Goal: Task Accomplishment & Management: Use online tool/utility

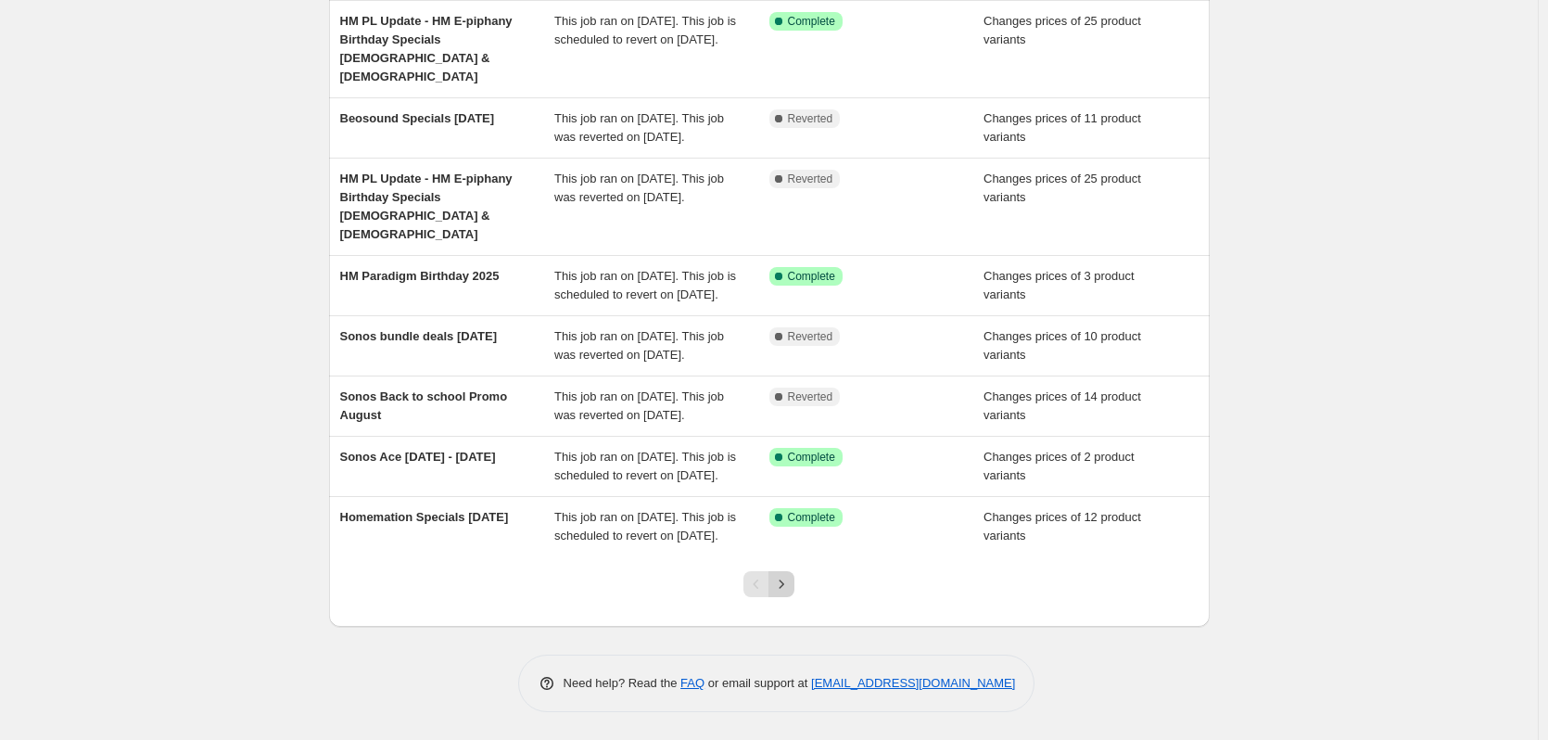
scroll to position [400, 0]
click at [785, 589] on icon "Next" at bounding box center [781, 584] width 19 height 19
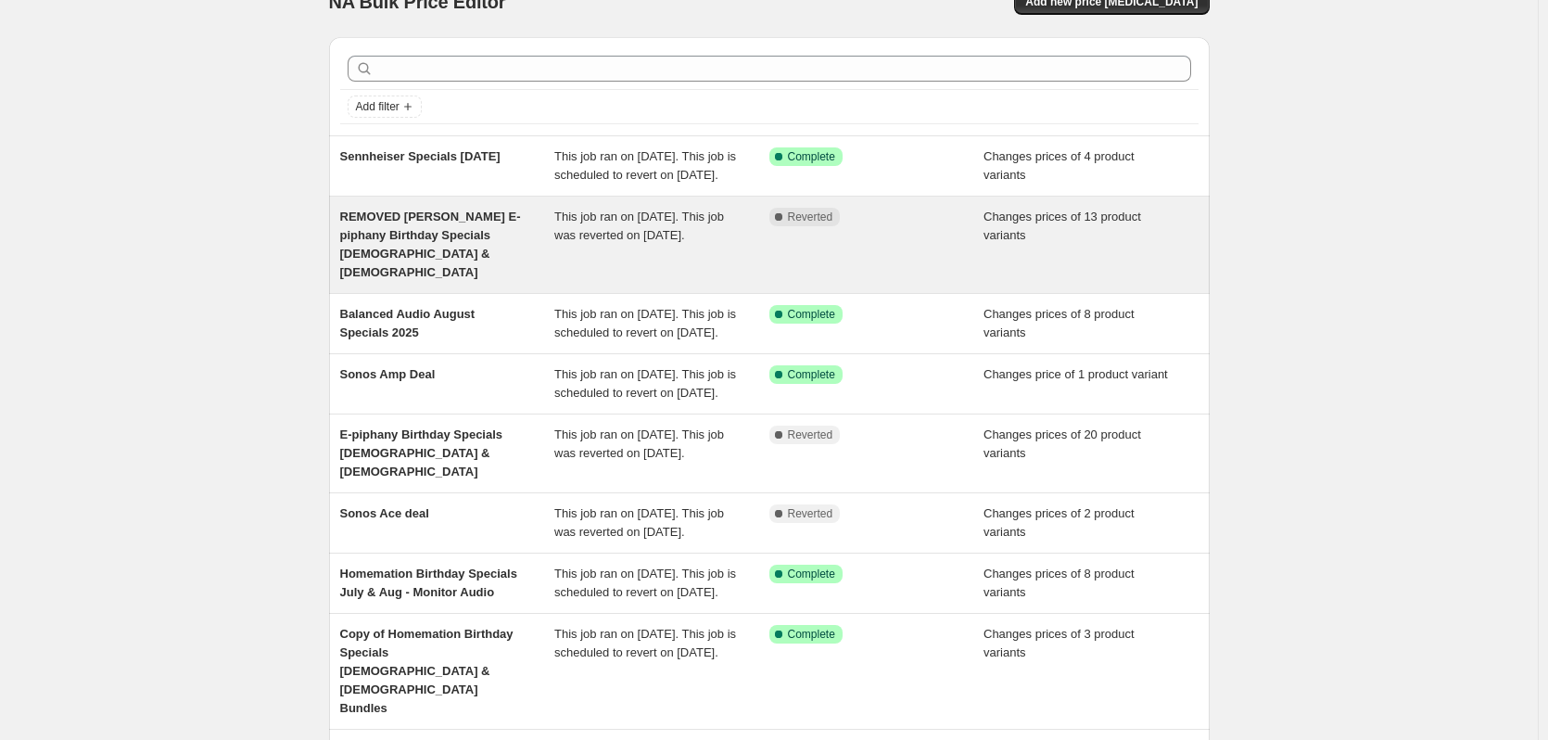
scroll to position [93, 0]
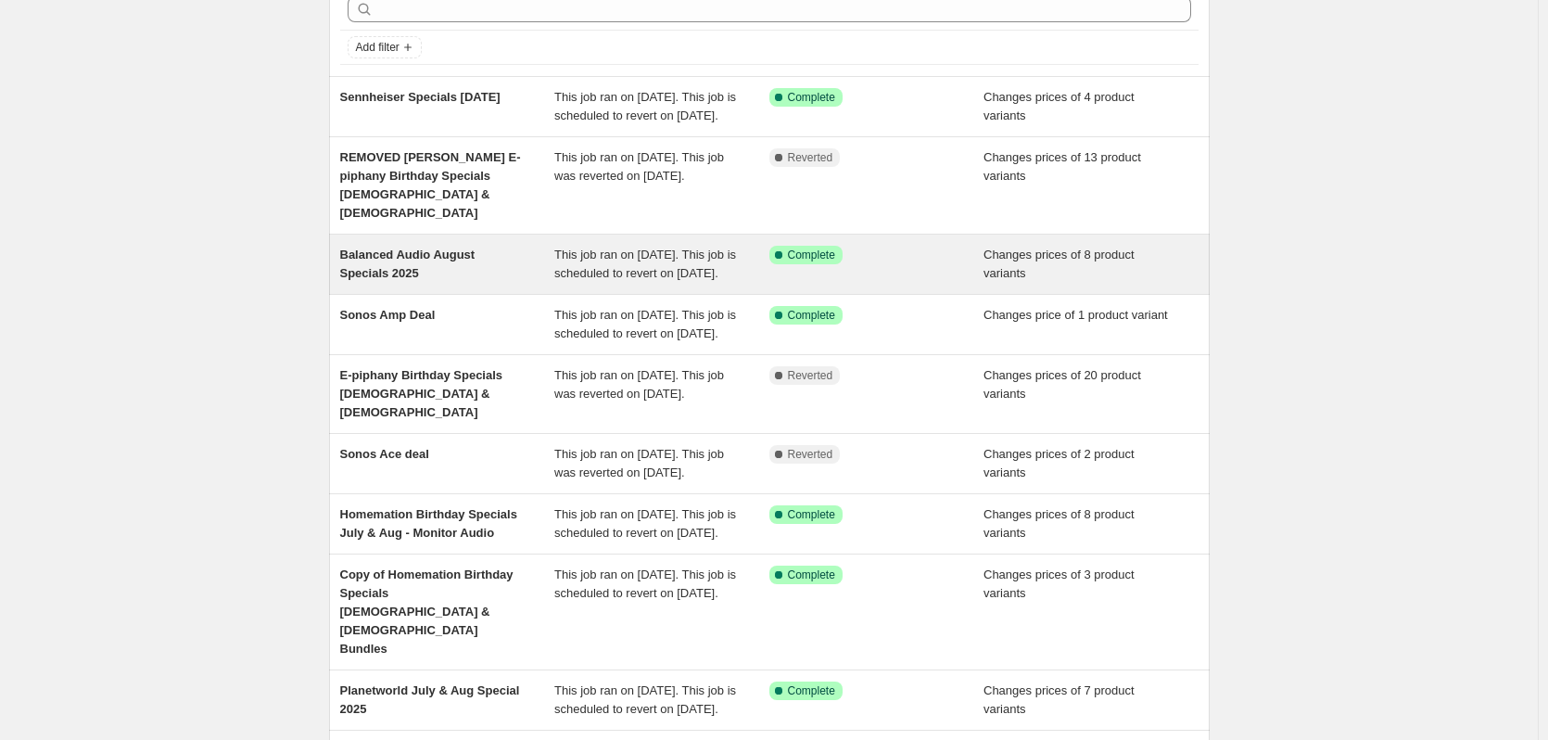
click at [479, 270] on div "Balanced Audio August Specials 2025" at bounding box center [447, 264] width 215 height 37
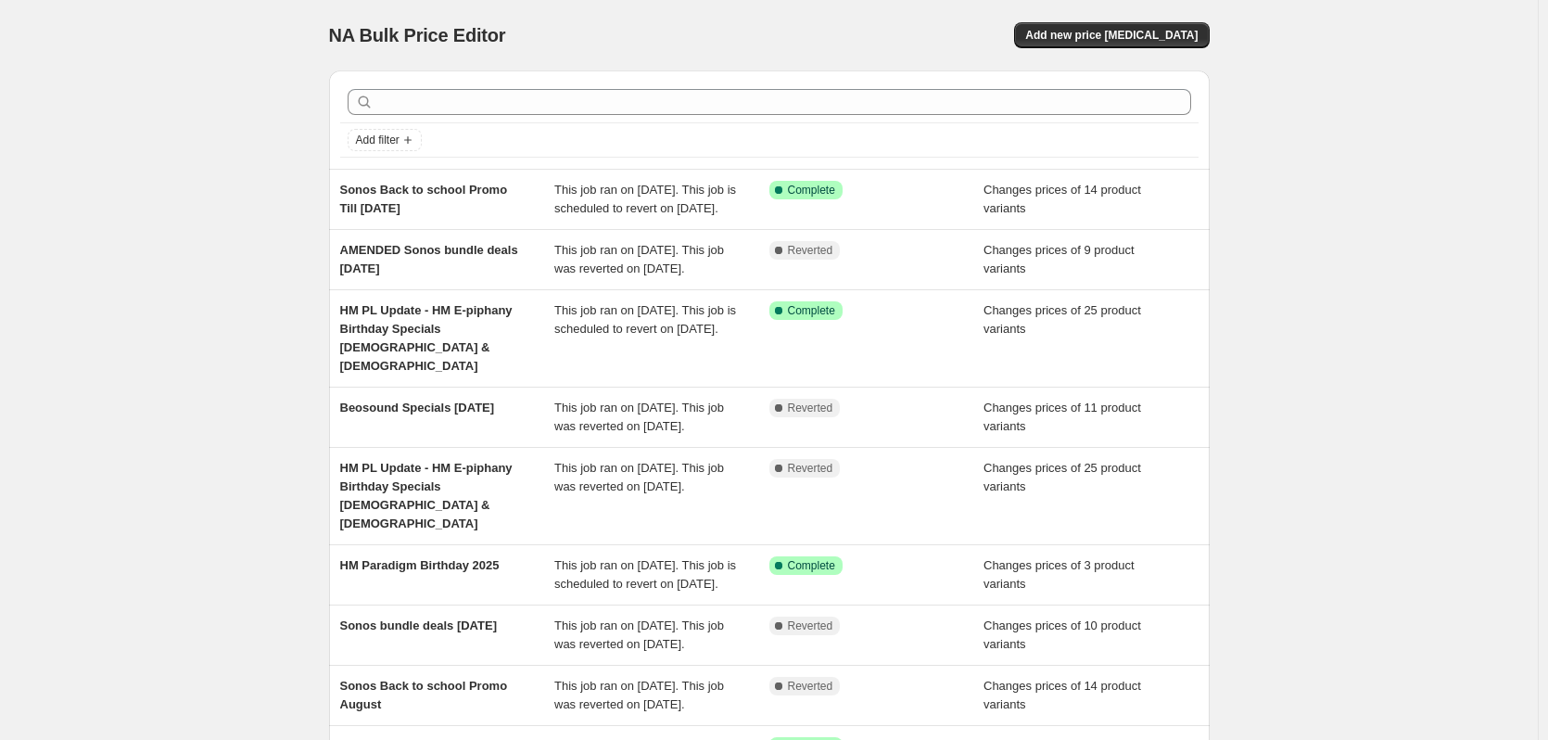
click at [1217, 32] on div "NA Bulk Price Editor. This page is ready NA Bulk Price Editor Add new price [ME…" at bounding box center [769, 514] width 925 height 1029
click at [1198, 35] on span "Add new price [MEDICAL_DATA]" at bounding box center [1111, 35] width 172 height 15
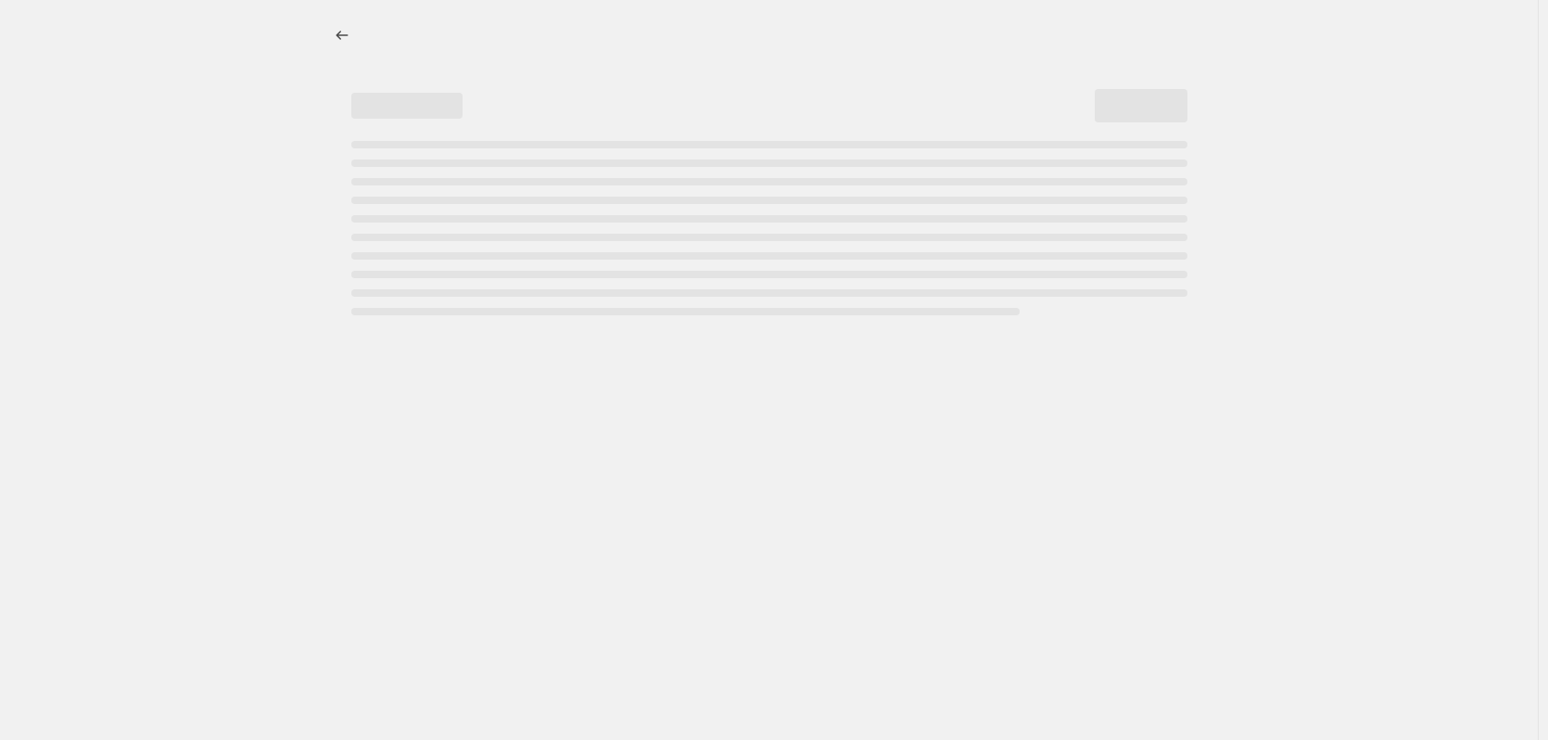
select select "percentage"
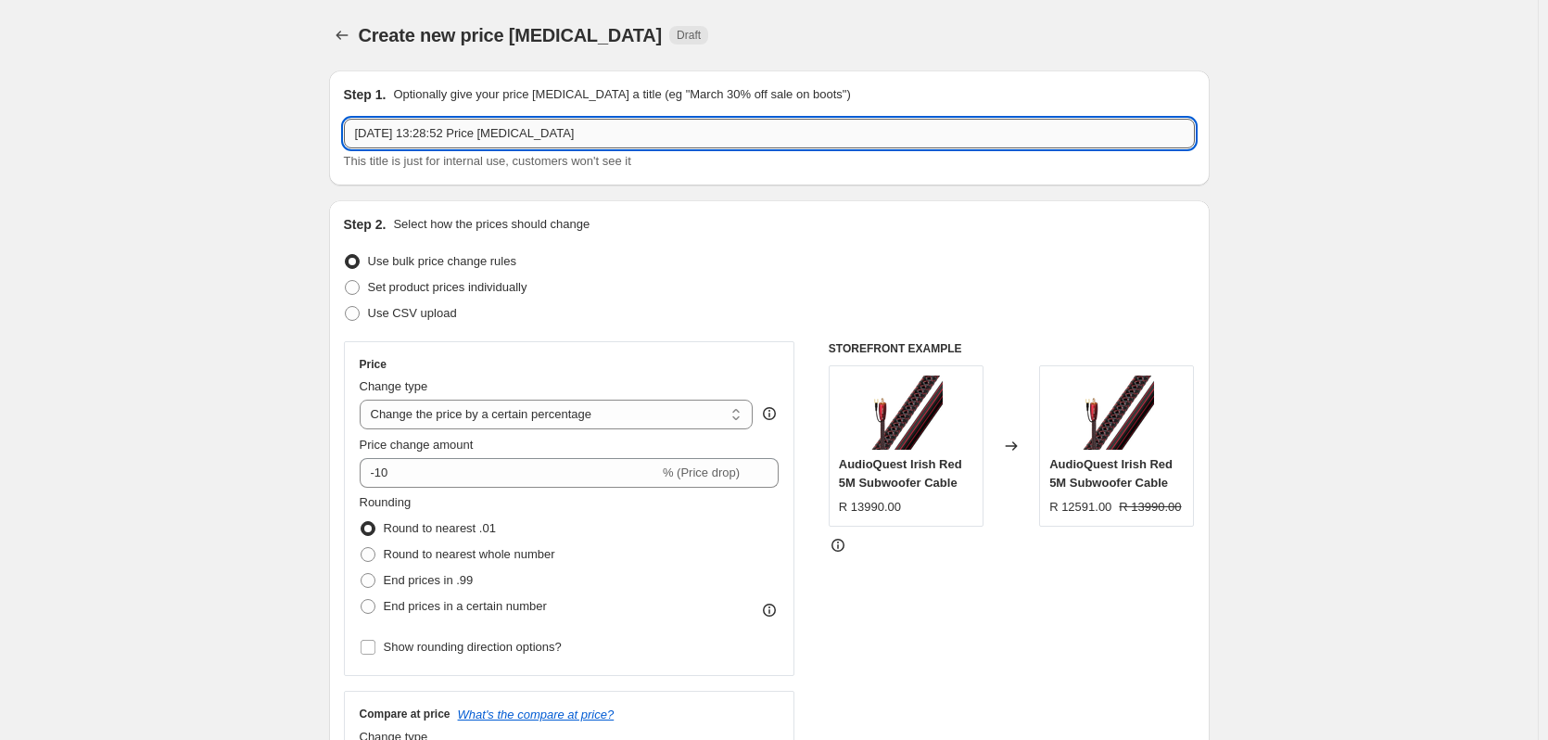
click at [595, 128] on input "[DATE] 13:28:52 Price [MEDICAL_DATA]" at bounding box center [769, 134] width 851 height 30
drag, startPoint x: 595, startPoint y: 128, endPoint x: 279, endPoint y: 128, distance: 316.1
type input "Balanced Audio September Specials 2025"
click at [387, 290] on span "Set product prices individually" at bounding box center [447, 287] width 159 height 14
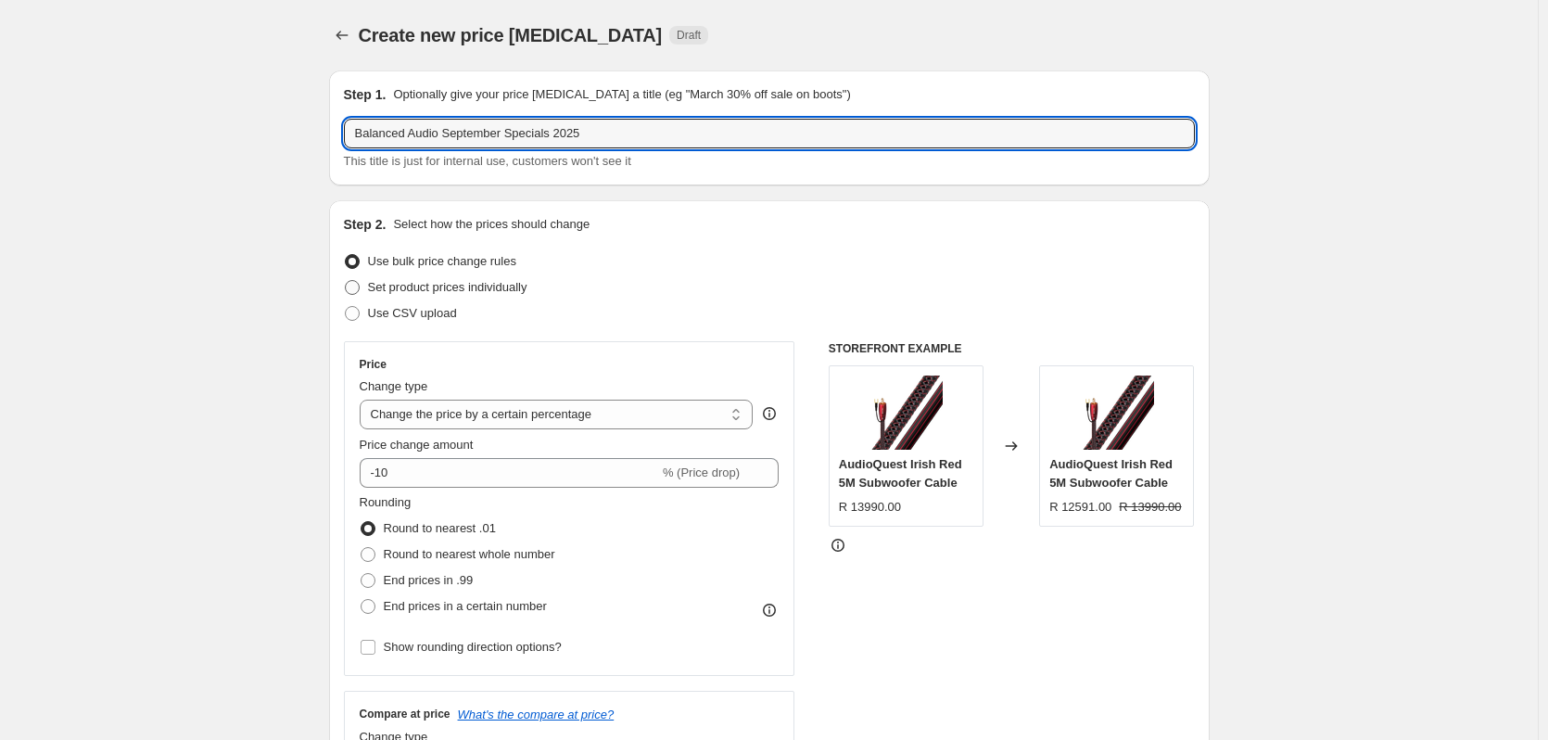
click at [346, 281] on input "Set product prices individually" at bounding box center [345, 280] width 1 height 1
radio input "true"
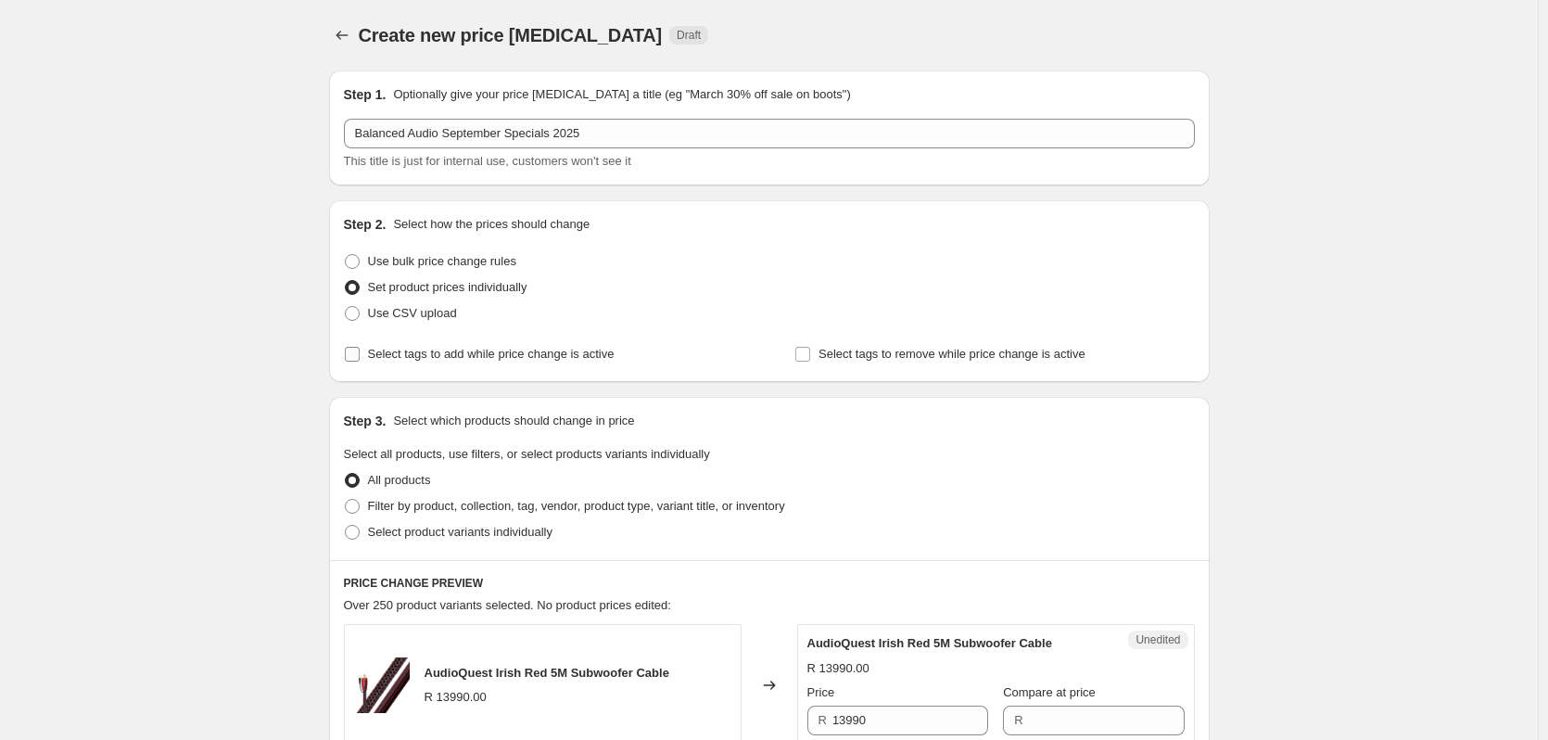
click at [356, 355] on input "Select tags to add while price change is active" at bounding box center [352, 354] width 15 height 15
checkbox input "true"
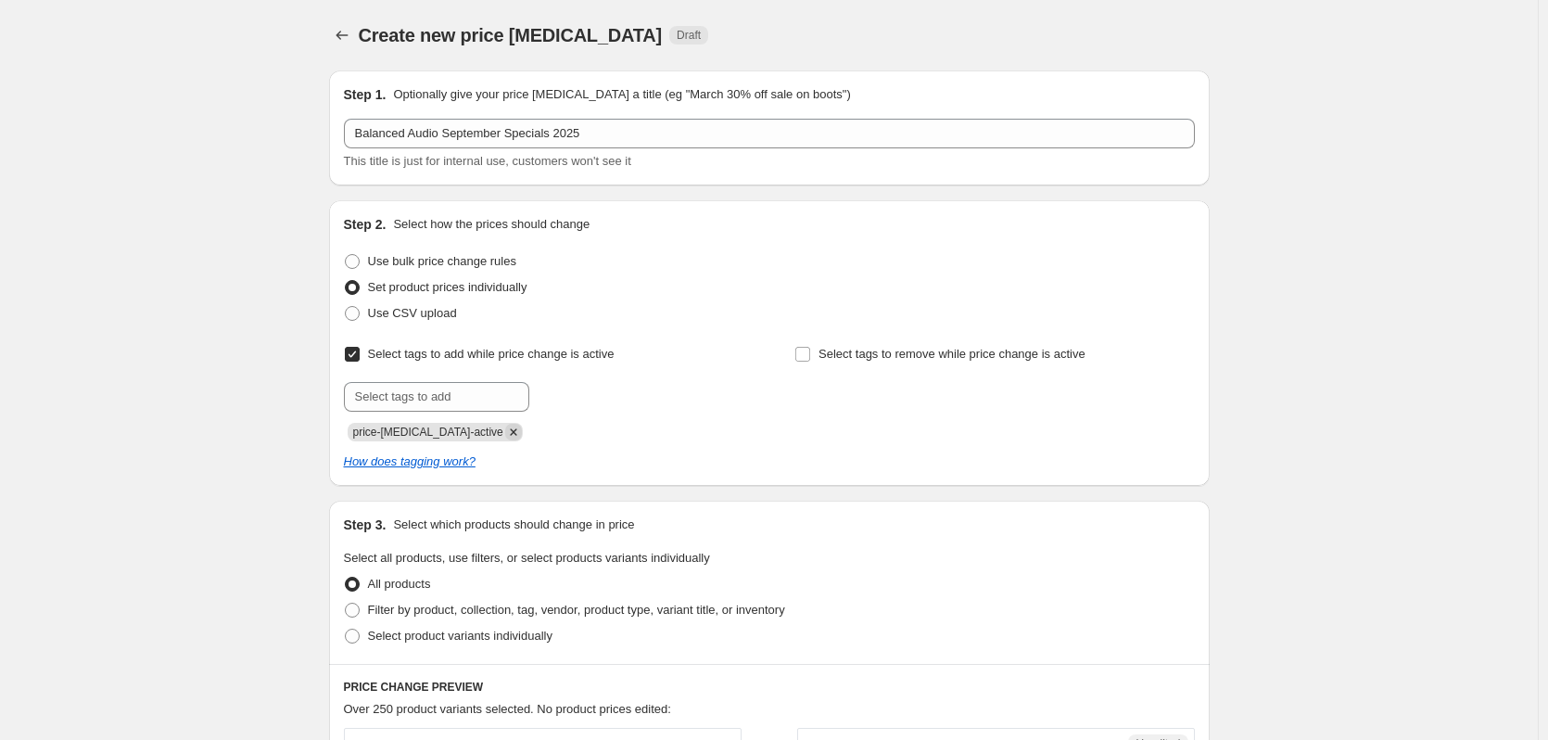
drag, startPoint x: 486, startPoint y: 431, endPoint x: 469, endPoint y: 414, distance: 23.6
click at [510, 432] on icon "Remove price-change-job-active" at bounding box center [513, 431] width 6 height 6
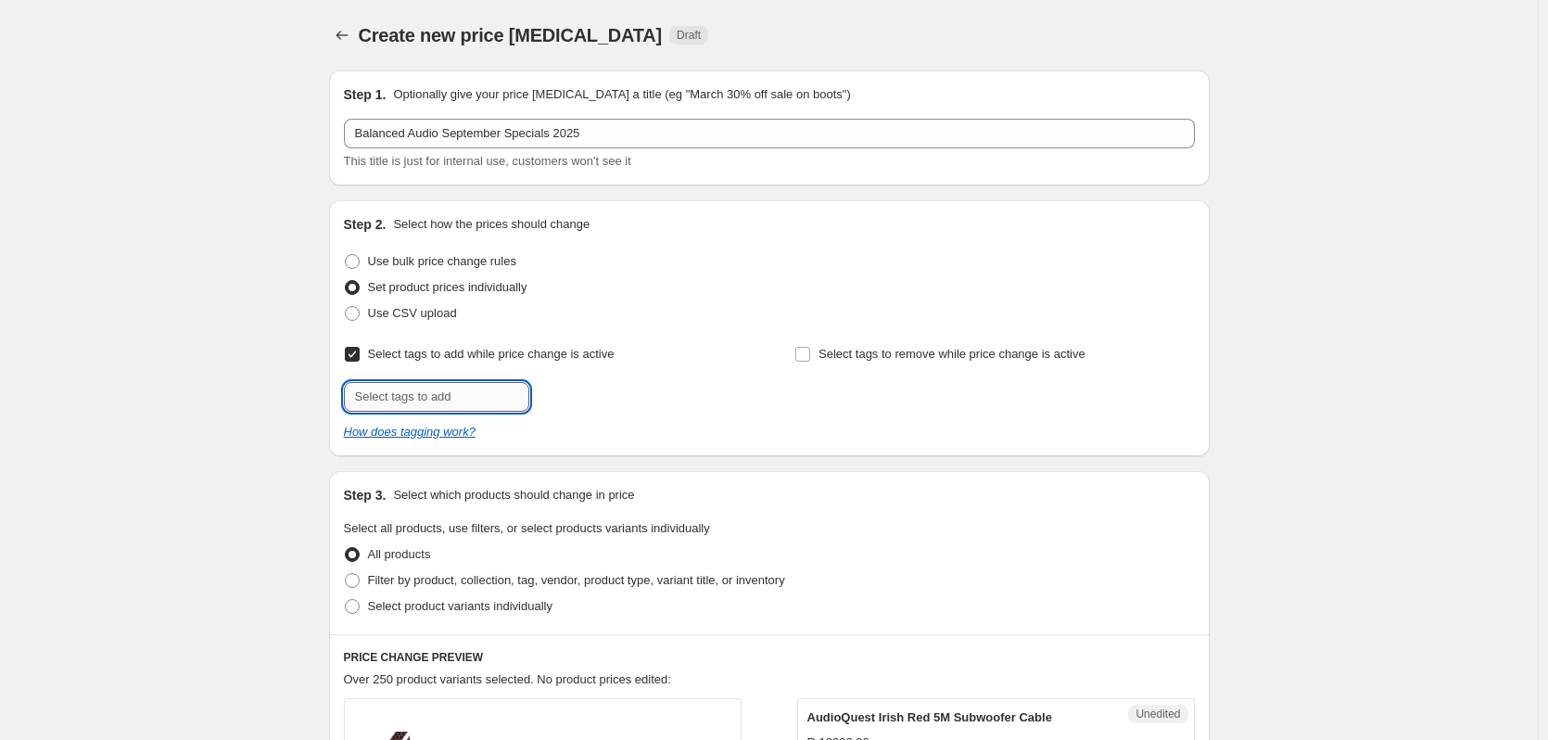
click at [461, 402] on input "text" at bounding box center [436, 397] width 185 height 30
type input "BA SP"
drag, startPoint x: 589, startPoint y: 412, endPoint x: 590, endPoint y: 400, distance: 12.1
click at [590, 411] on div "Select tags to add while price change is active Submit BA SP Add BA SP Select t…" at bounding box center [769, 391] width 851 height 100
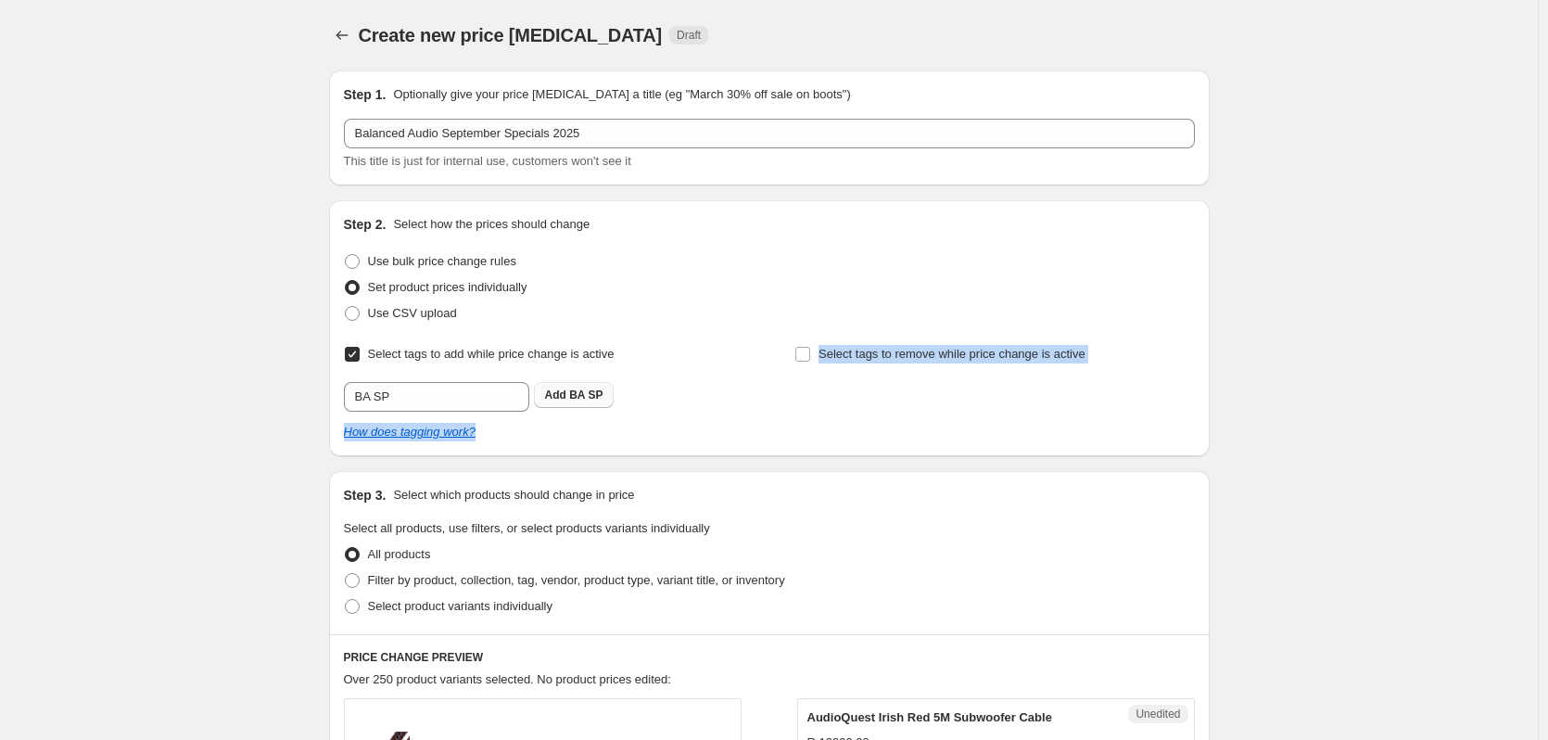
click at [590, 400] on span "BA SP" at bounding box center [585, 394] width 33 height 13
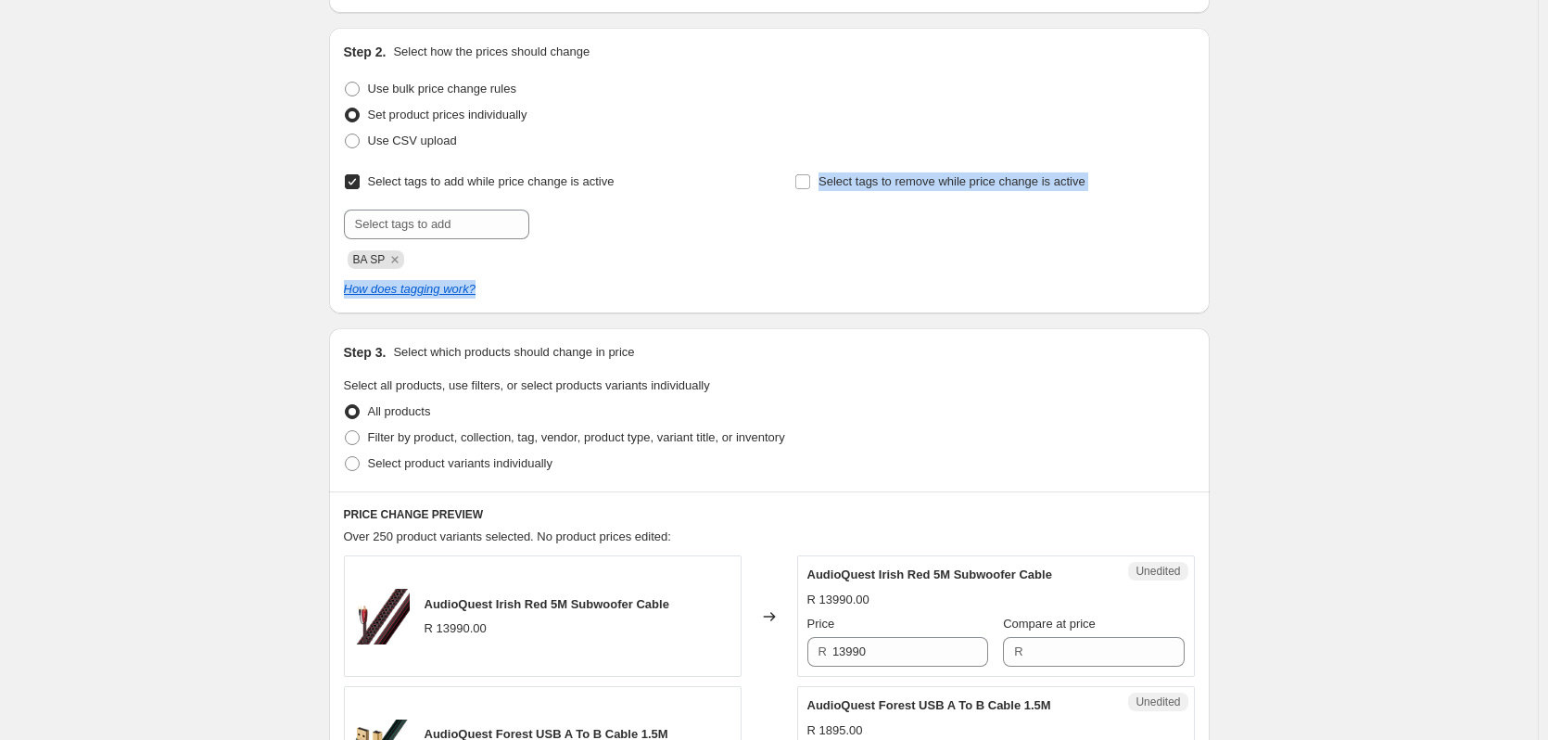
scroll to position [371, 0]
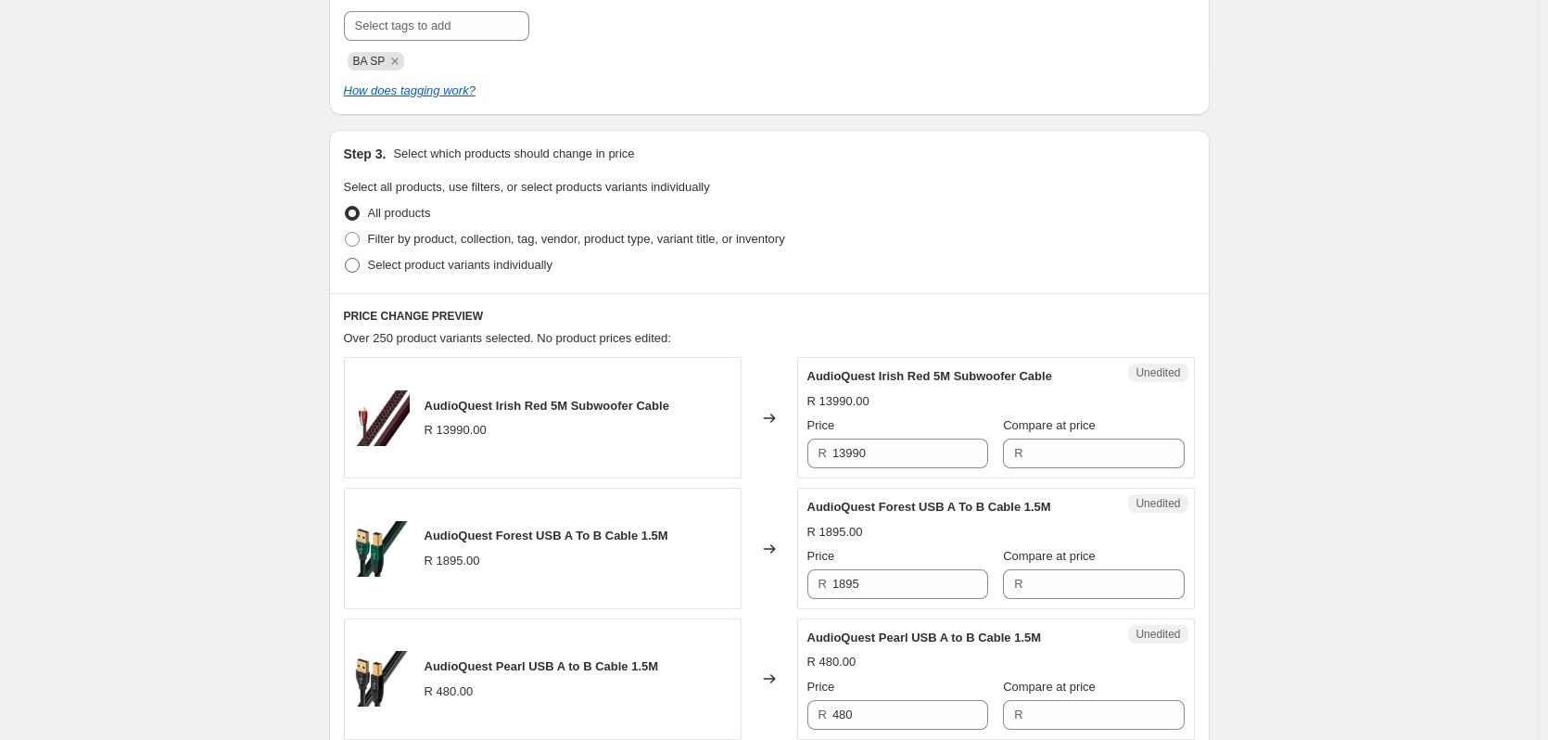
click at [361, 270] on span at bounding box center [352, 265] width 17 height 17
click at [346, 259] on input "Select product variants individually" at bounding box center [345, 258] width 1 height 1
radio input "true"
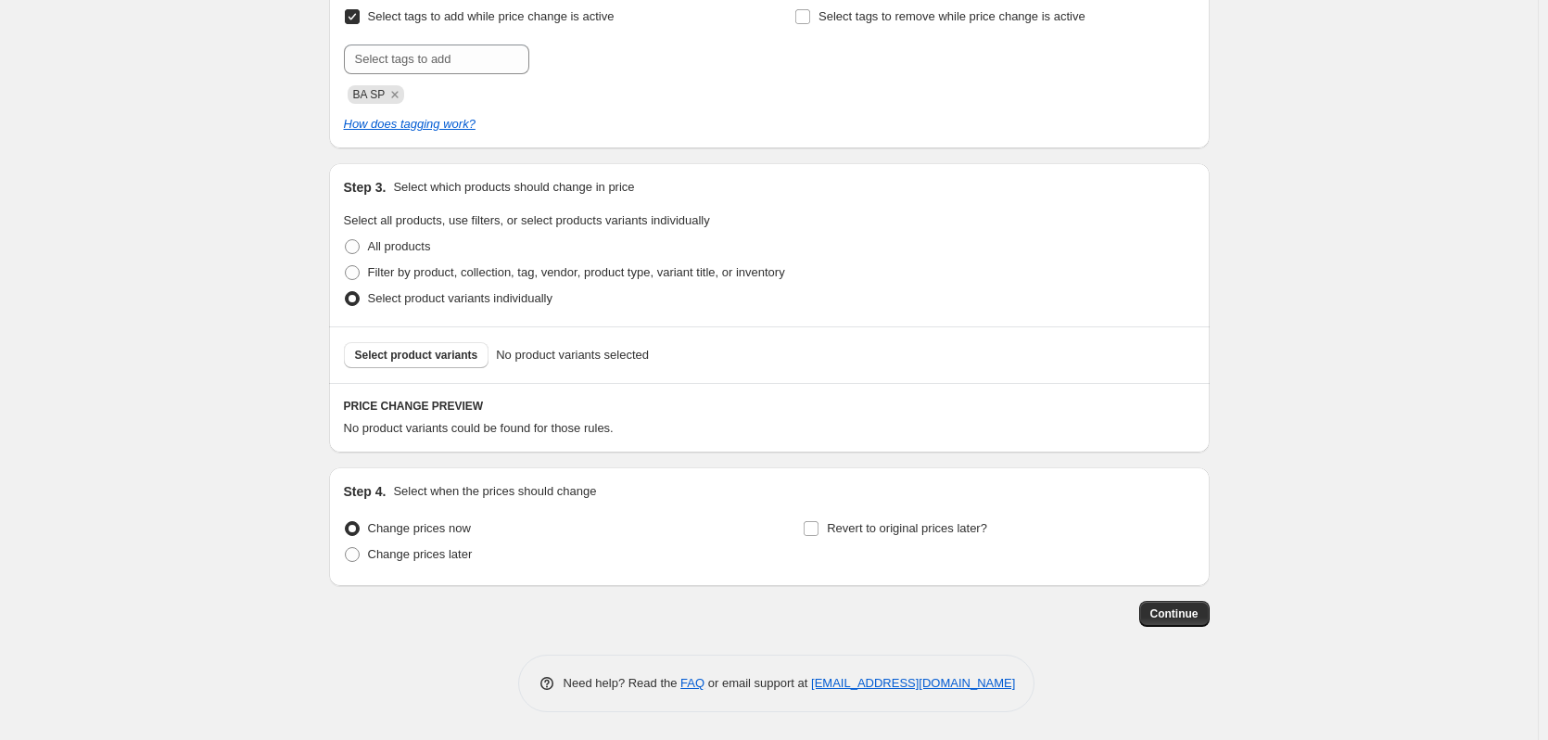
scroll to position [337, 0]
click at [445, 342] on button "Select product variants" at bounding box center [417, 355] width 146 height 26
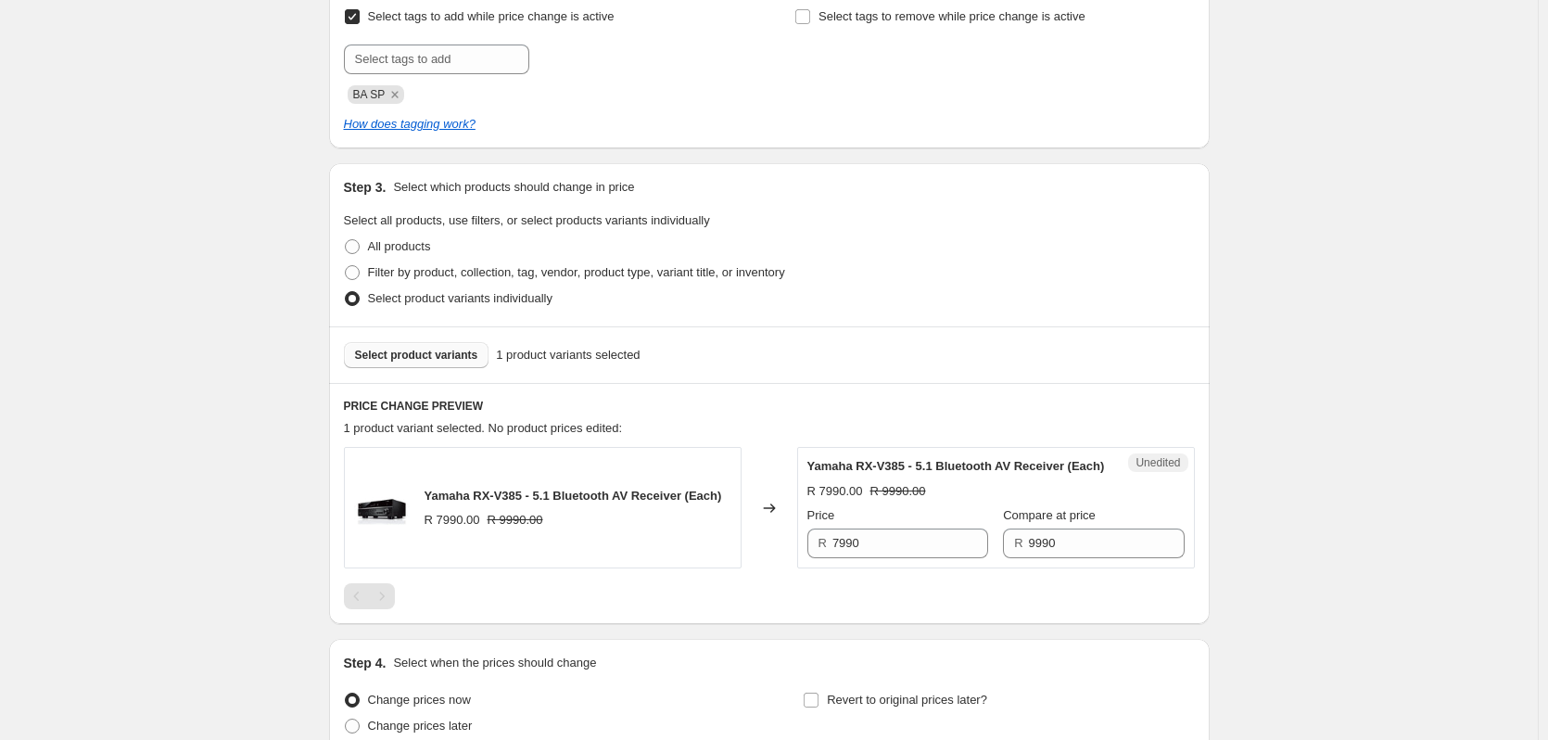
click at [400, 356] on span "Select product variants" at bounding box center [416, 355] width 123 height 15
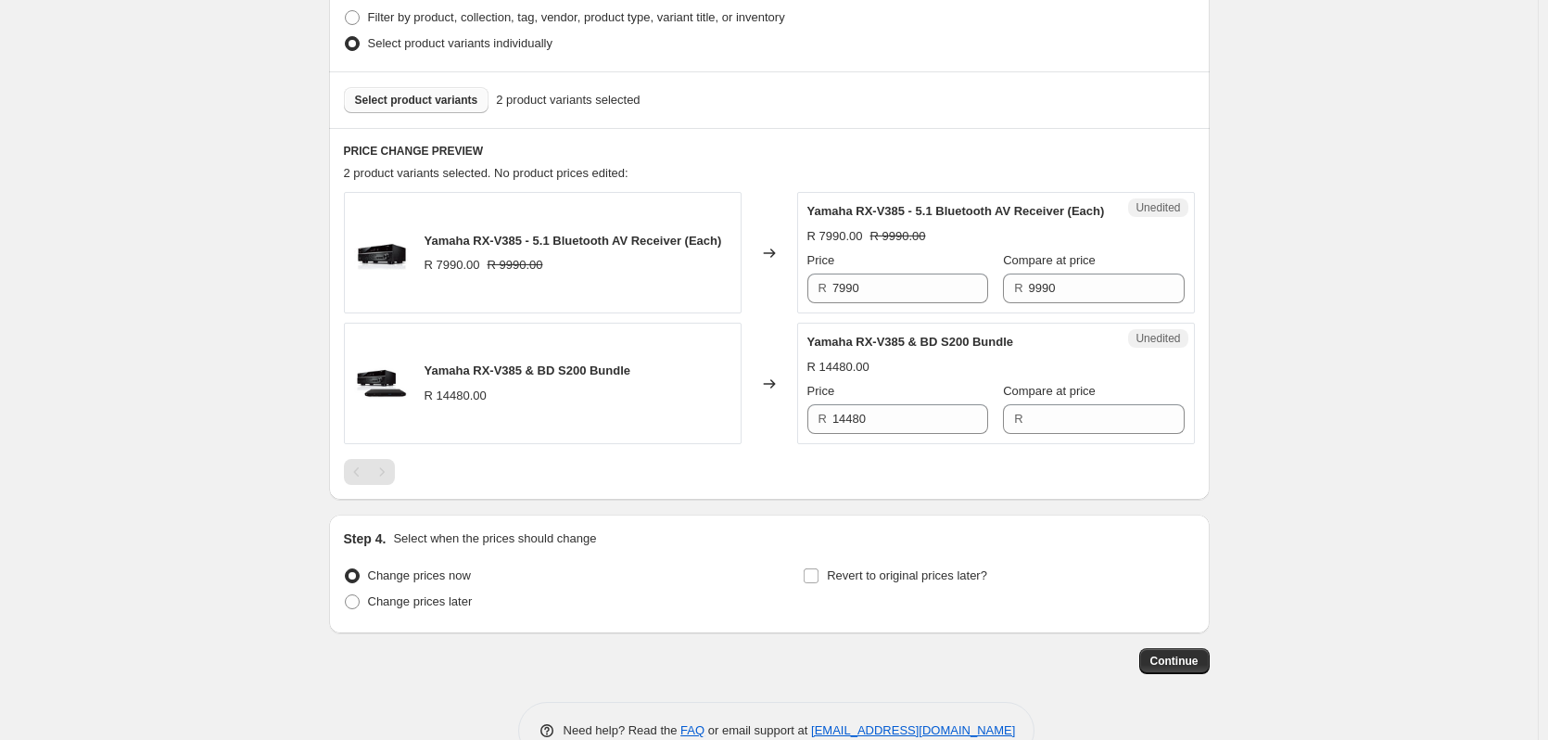
scroll to position [616, 0]
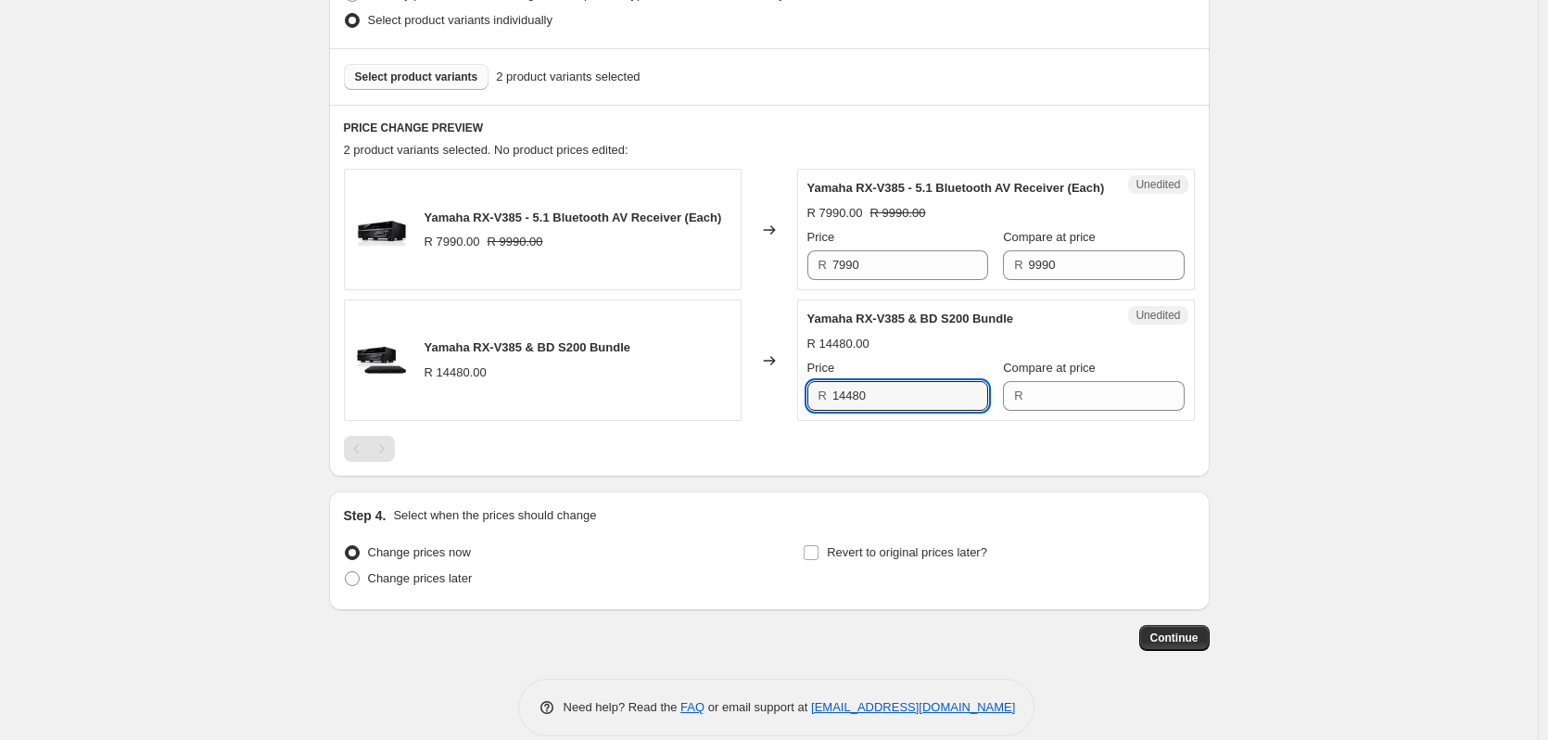
drag, startPoint x: 903, startPoint y: 413, endPoint x: 811, endPoint y: 418, distance: 91.9
click at [811, 411] on div "R 14480" at bounding box center [897, 396] width 181 height 30
type input "14480"
click at [1103, 411] on input "Compare at price" at bounding box center [1107, 396] width 156 height 30
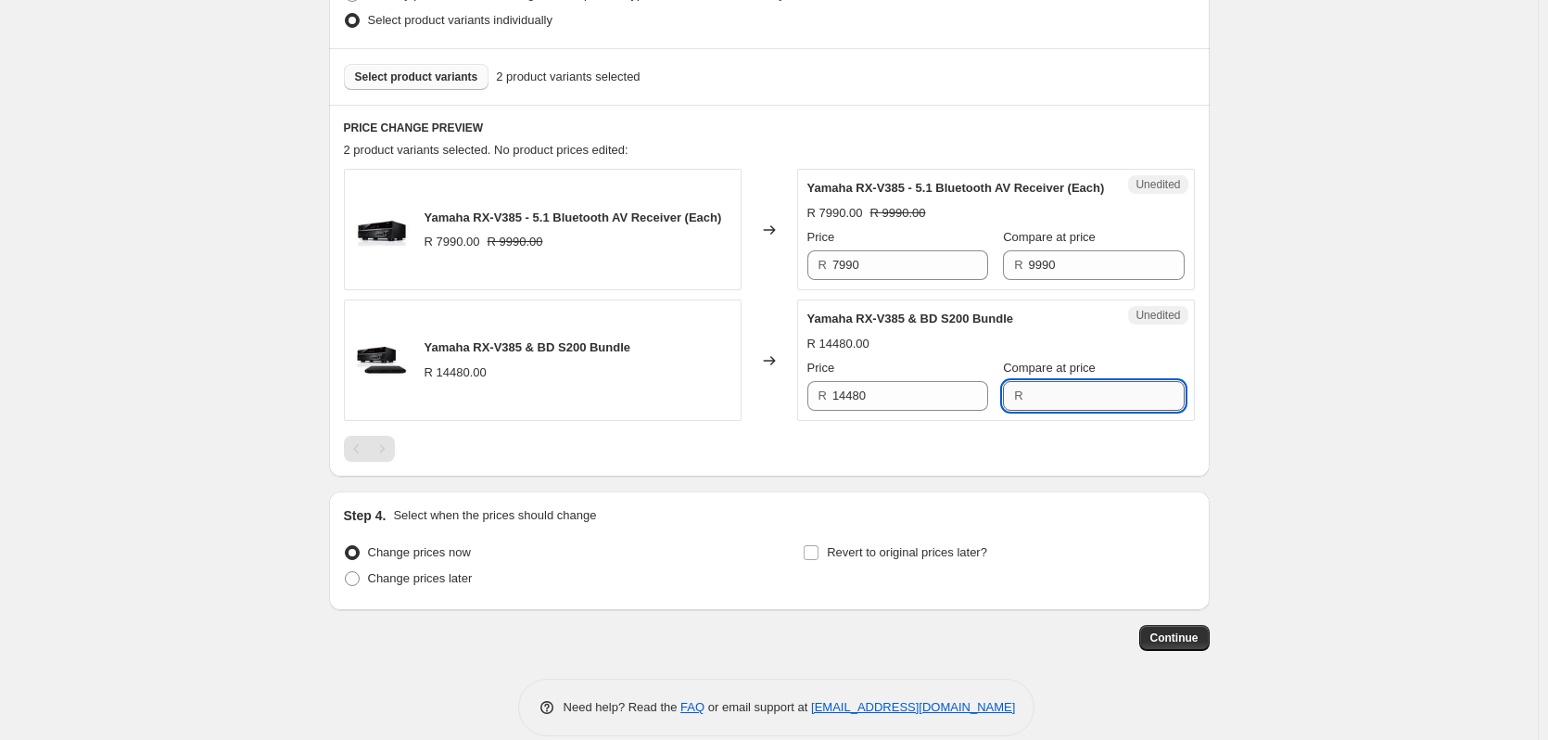
paste input "14480"
type input "14480"
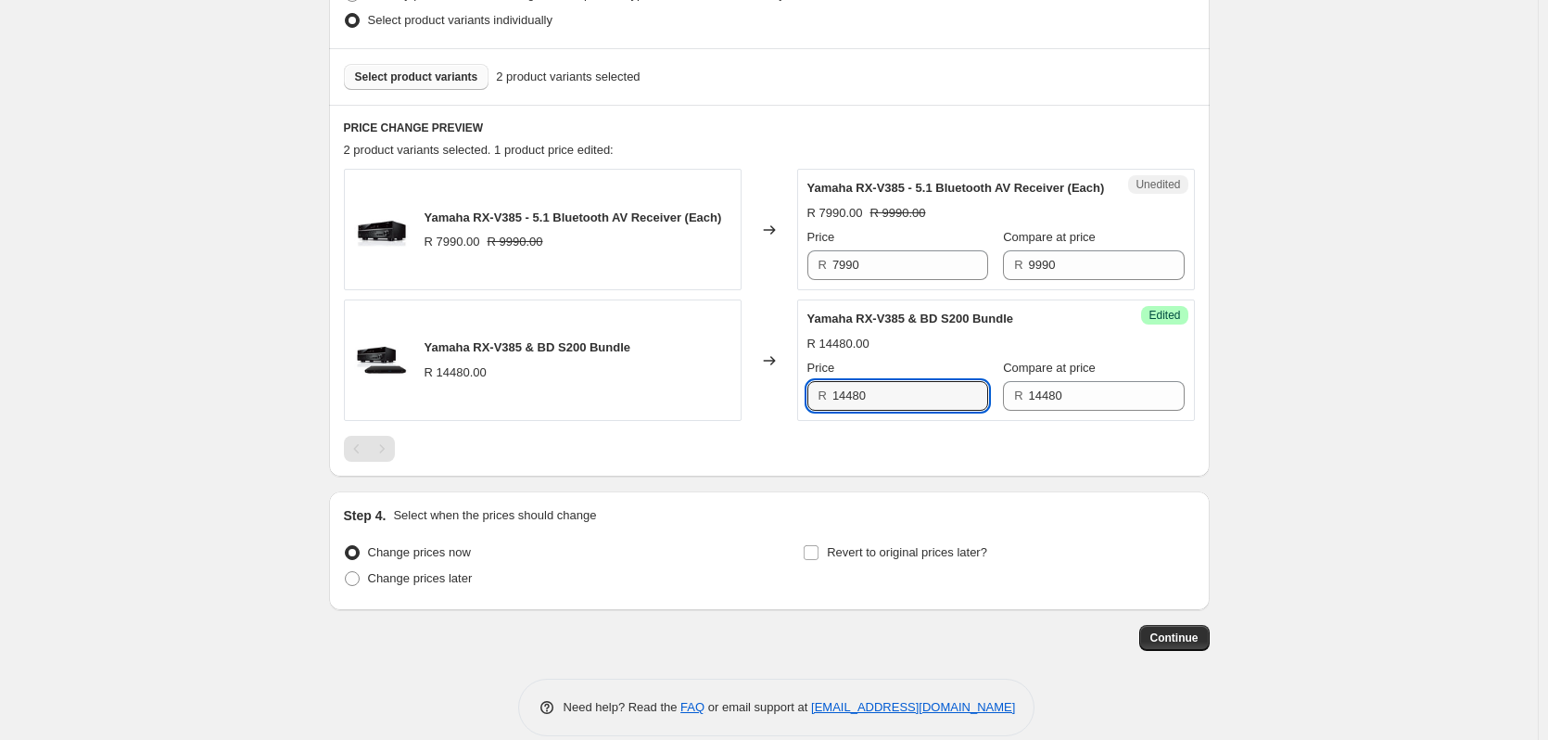
drag, startPoint x: 810, startPoint y: 402, endPoint x: 779, endPoint y: 398, distance: 31.9
click at [779, 398] on div "Yamaha RX-V385 & BD S200 Bundle R 14480.00 Changed to Success Edited Yamaha RX-…" at bounding box center [769, 359] width 851 height 121
type input "11490"
click at [426, 83] on span "Select product variants" at bounding box center [416, 77] width 123 height 15
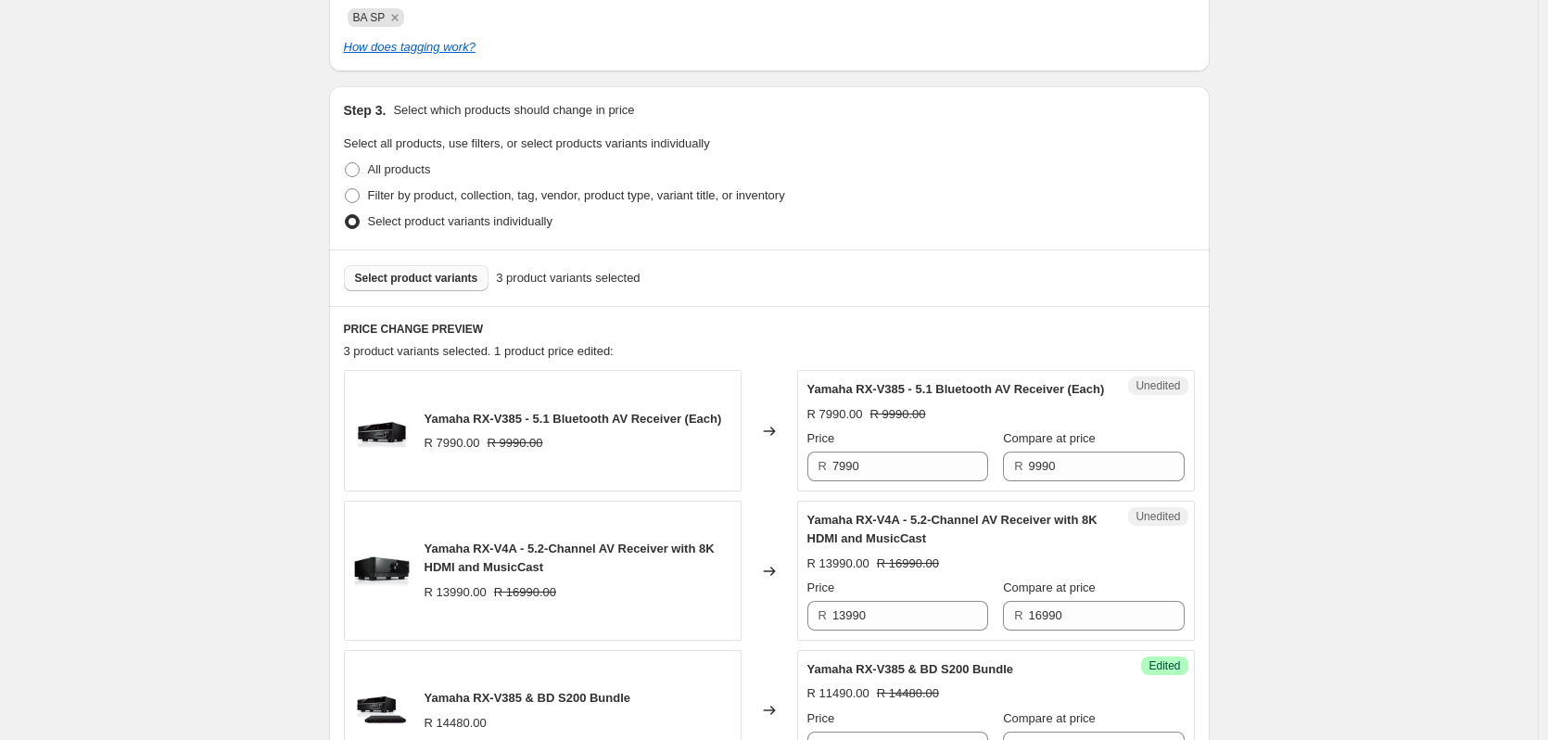
scroll to position [430, 0]
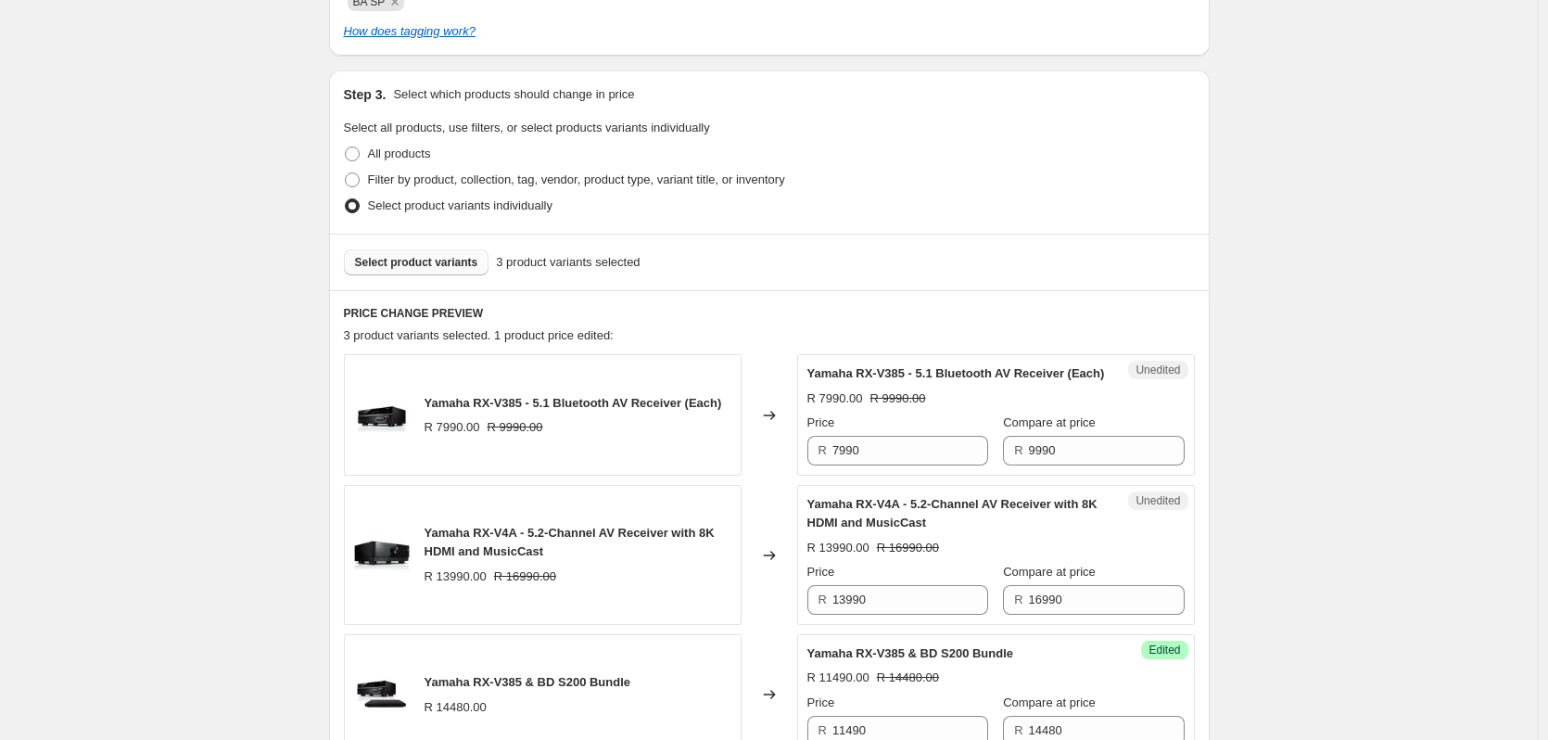
click at [392, 273] on button "Select product variants" at bounding box center [417, 262] width 146 height 26
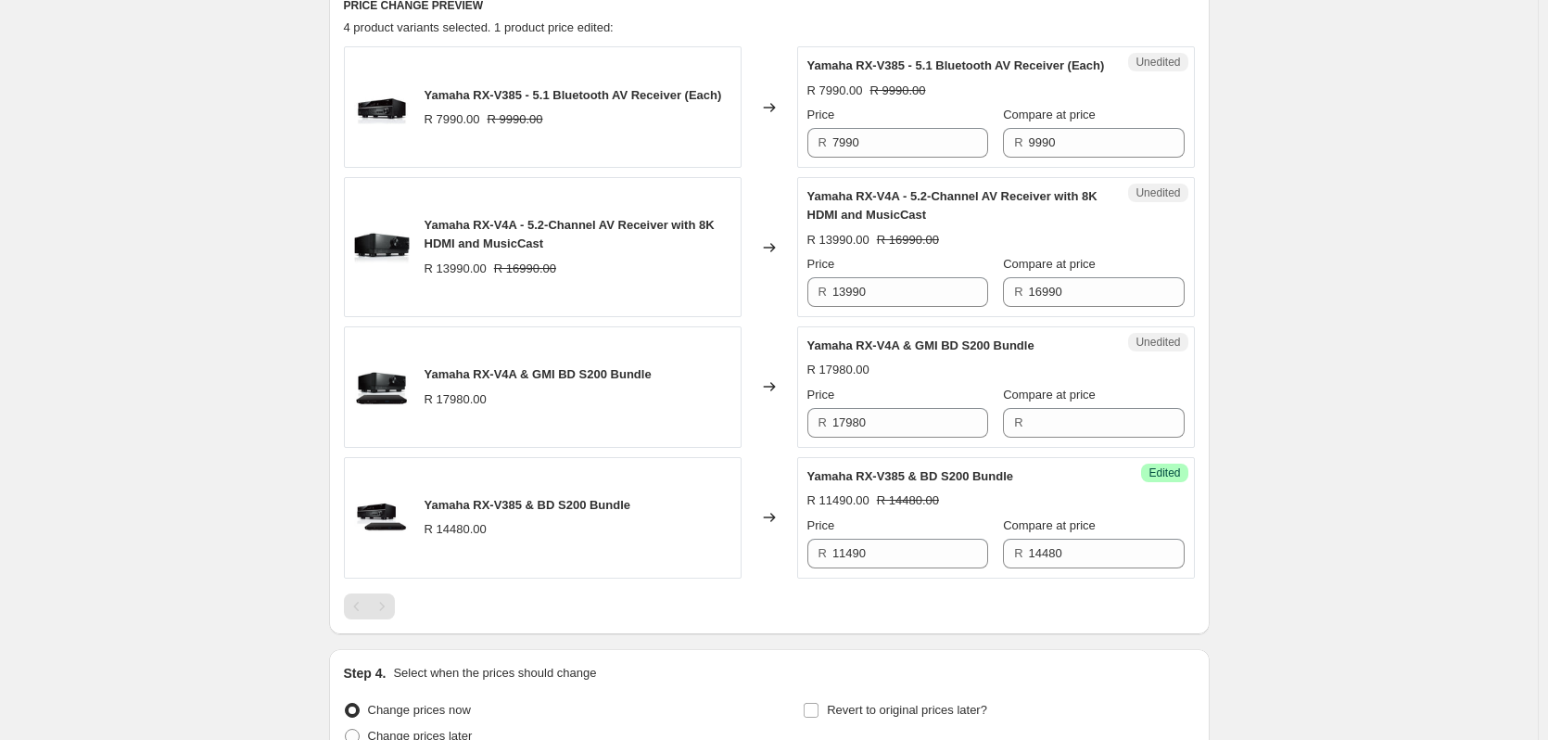
scroll to position [708, 0]
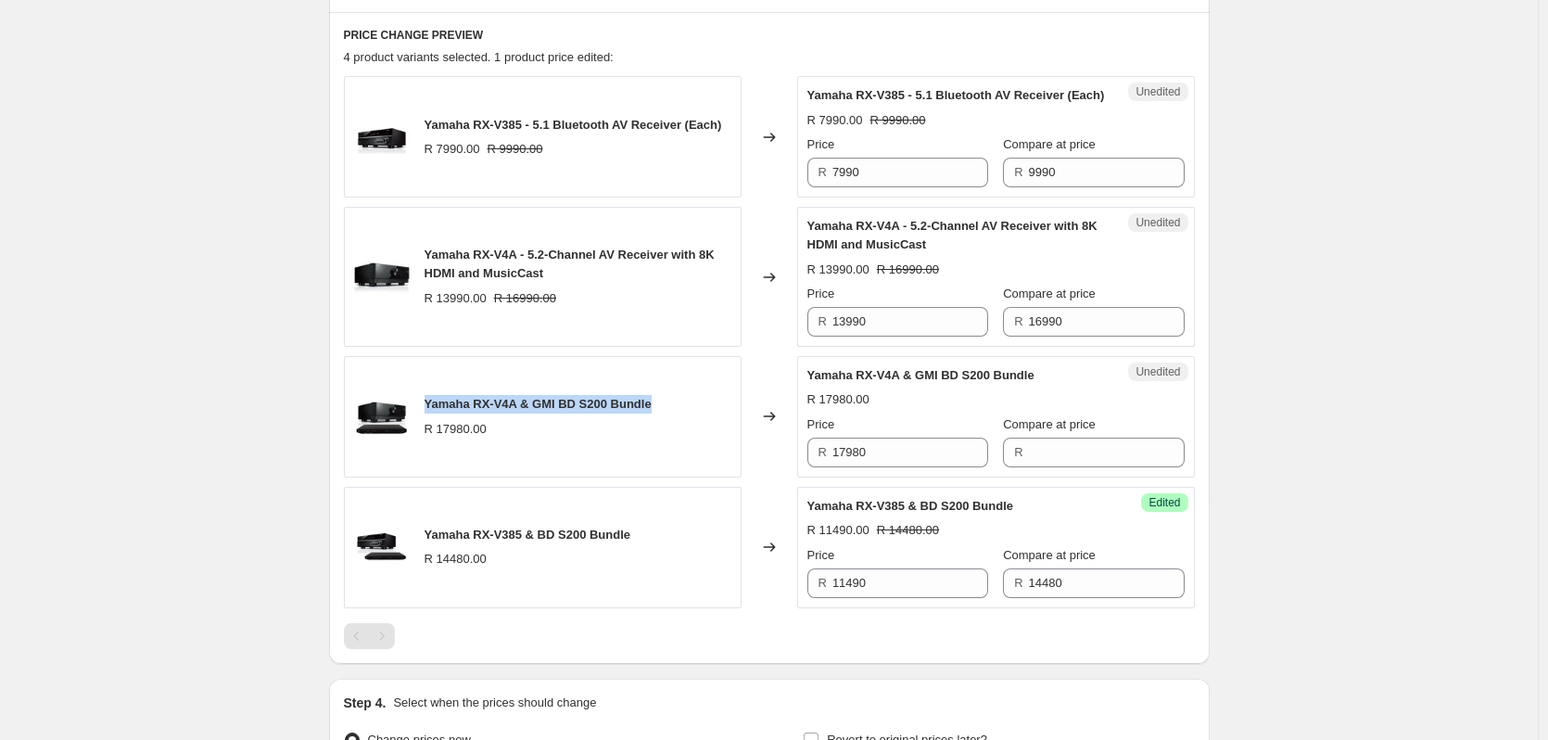
drag, startPoint x: 654, startPoint y: 421, endPoint x: 424, endPoint y: 426, distance: 230.0
click at [424, 426] on div "Yamaha RX-V4A & GMI BD S200 Bundle R 17980.00" at bounding box center [543, 416] width 398 height 121
drag, startPoint x: 642, startPoint y: 546, endPoint x: 425, endPoint y: 555, distance: 218.1
click at [425, 555] on div "Yamaha RX-V385 & BD S200 Bundle R 14480.00" at bounding box center [543, 547] width 398 height 121
copy span "Yamaha RX-V385 & BD S200 Bundle"
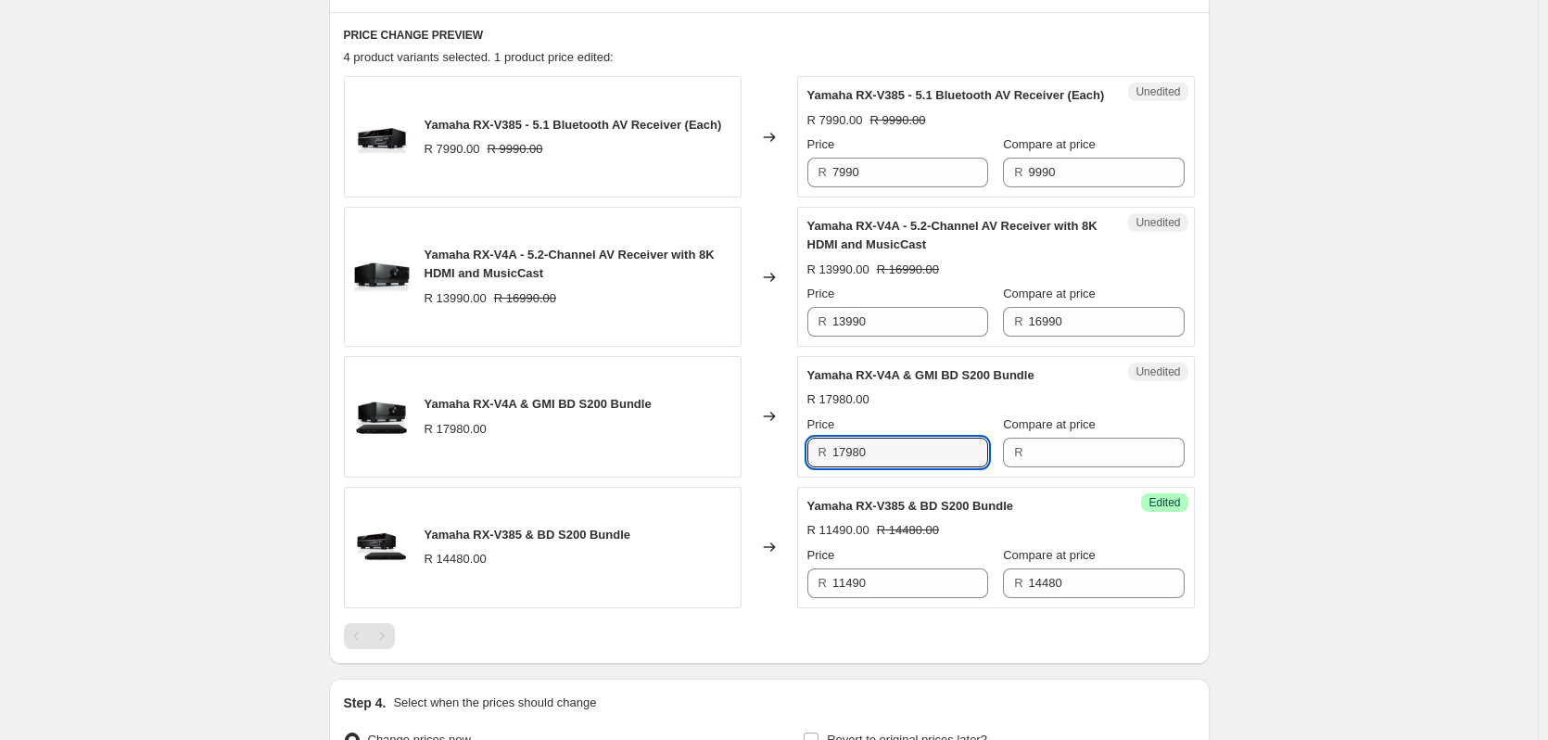
drag, startPoint x: 897, startPoint y: 462, endPoint x: 786, endPoint y: 464, distance: 111.3
click at [786, 464] on div "Yamaha RX-V4A & GMI BD S200 Bundle R 17980.00 Changed to Unedited Yamaha RX-V4A…" at bounding box center [769, 416] width 851 height 121
type input "17980"
click at [1122, 467] on input "Compare at price" at bounding box center [1107, 453] width 156 height 30
paste input "17980"
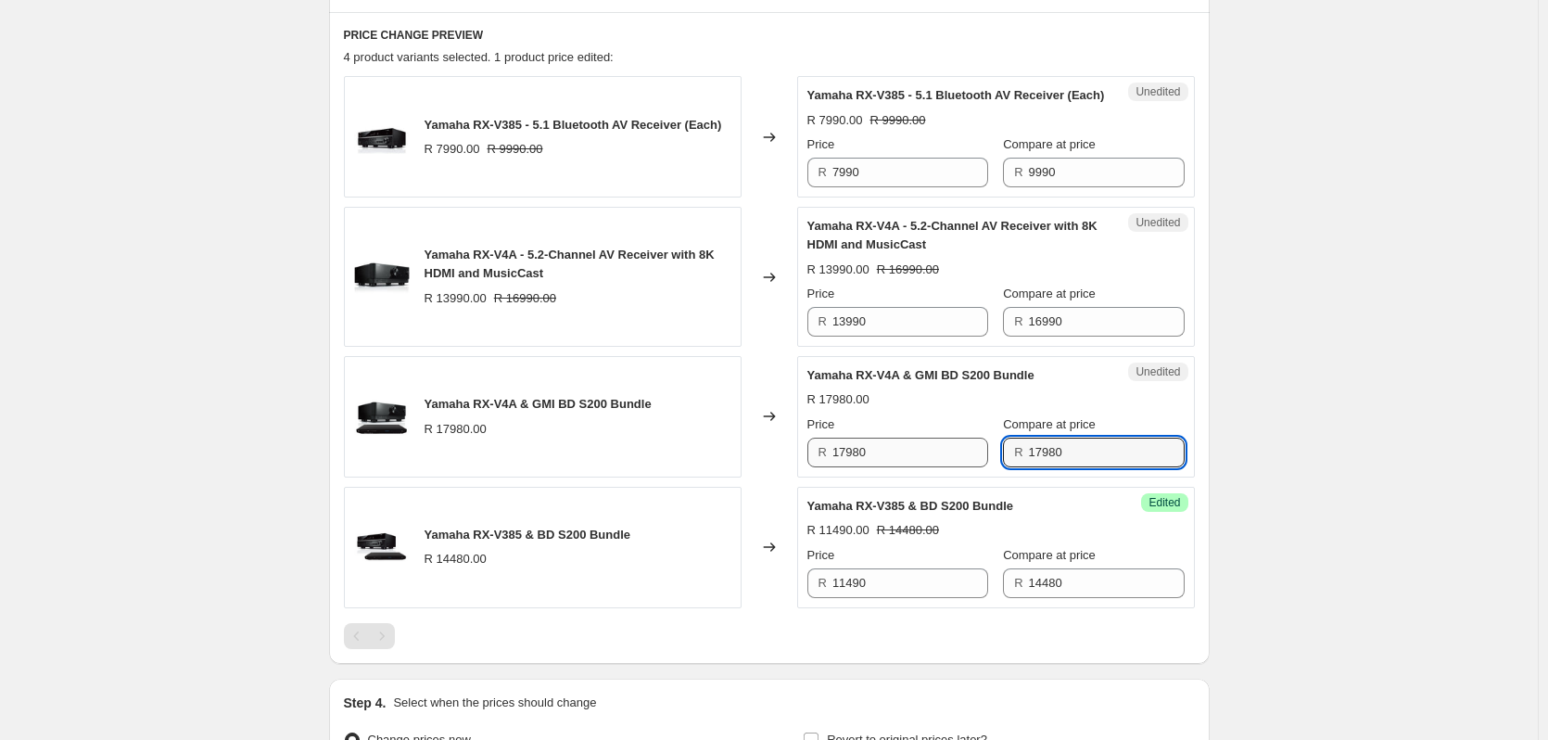
type input "17980"
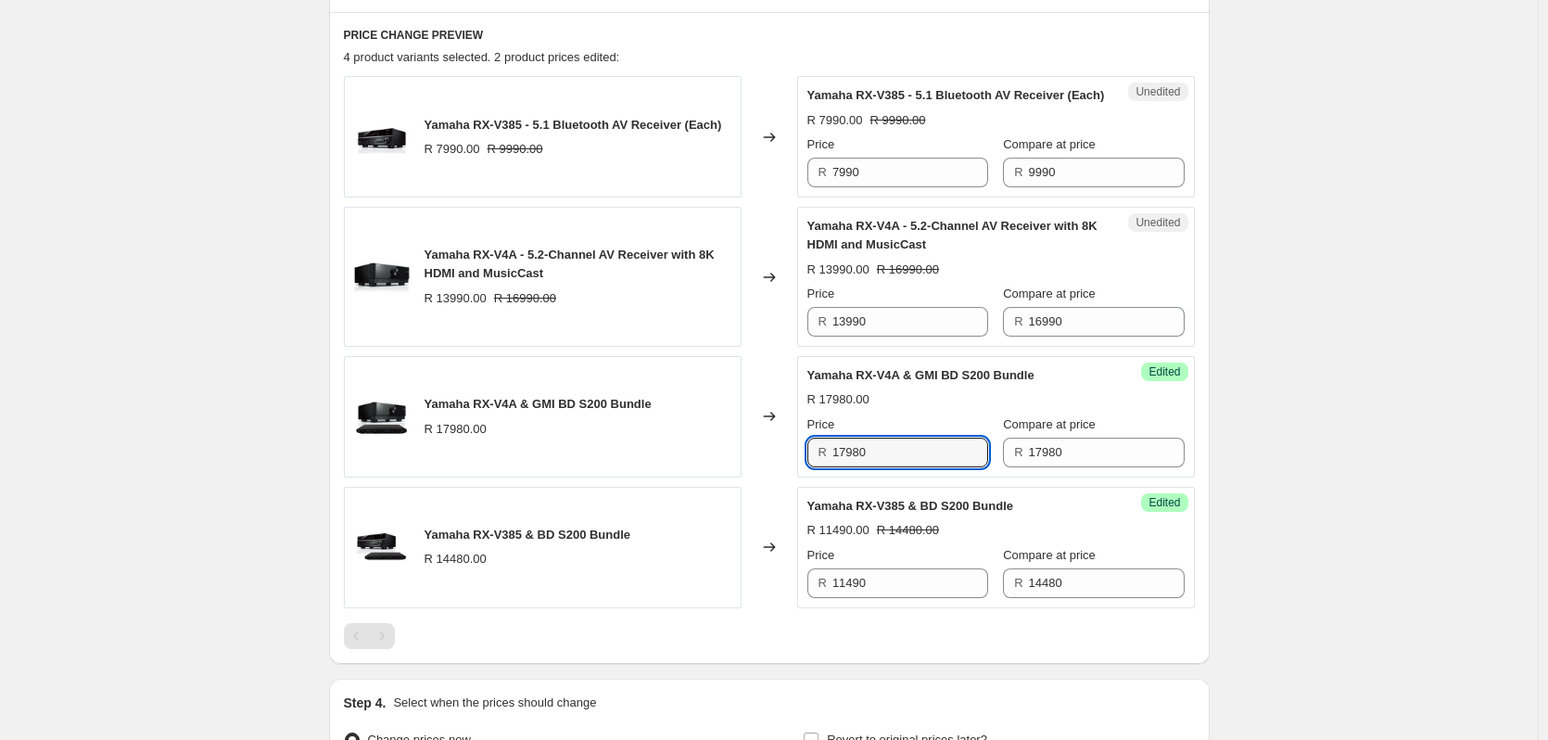
drag, startPoint x: 898, startPoint y: 460, endPoint x: 806, endPoint y: 470, distance: 93.3
click at [806, 470] on div "Success Edited Yamaha RX-V4A & GMI BD S200 Bundle R 17980.00 Price R 17980 Comp…" at bounding box center [996, 416] width 398 height 121
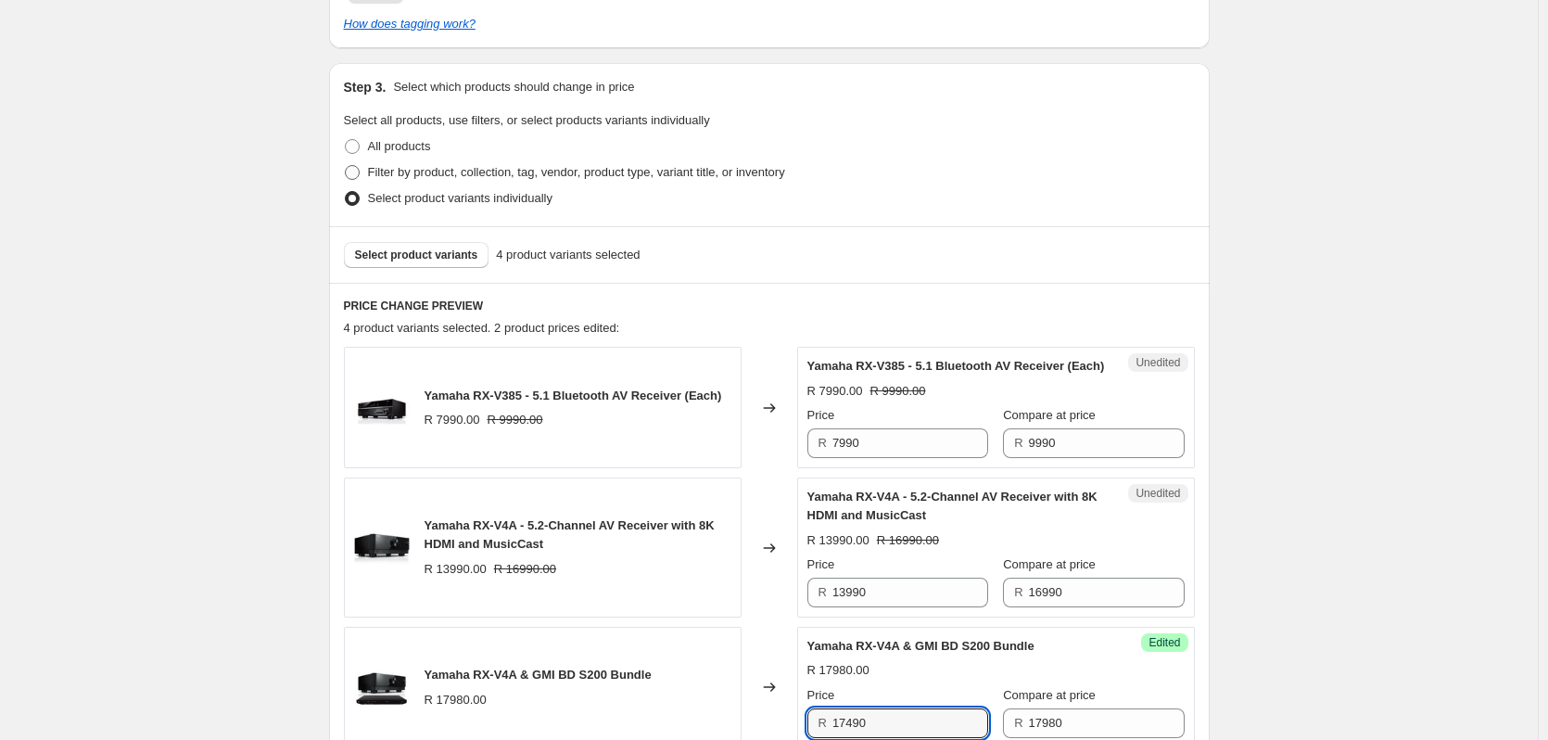
scroll to position [430, 0]
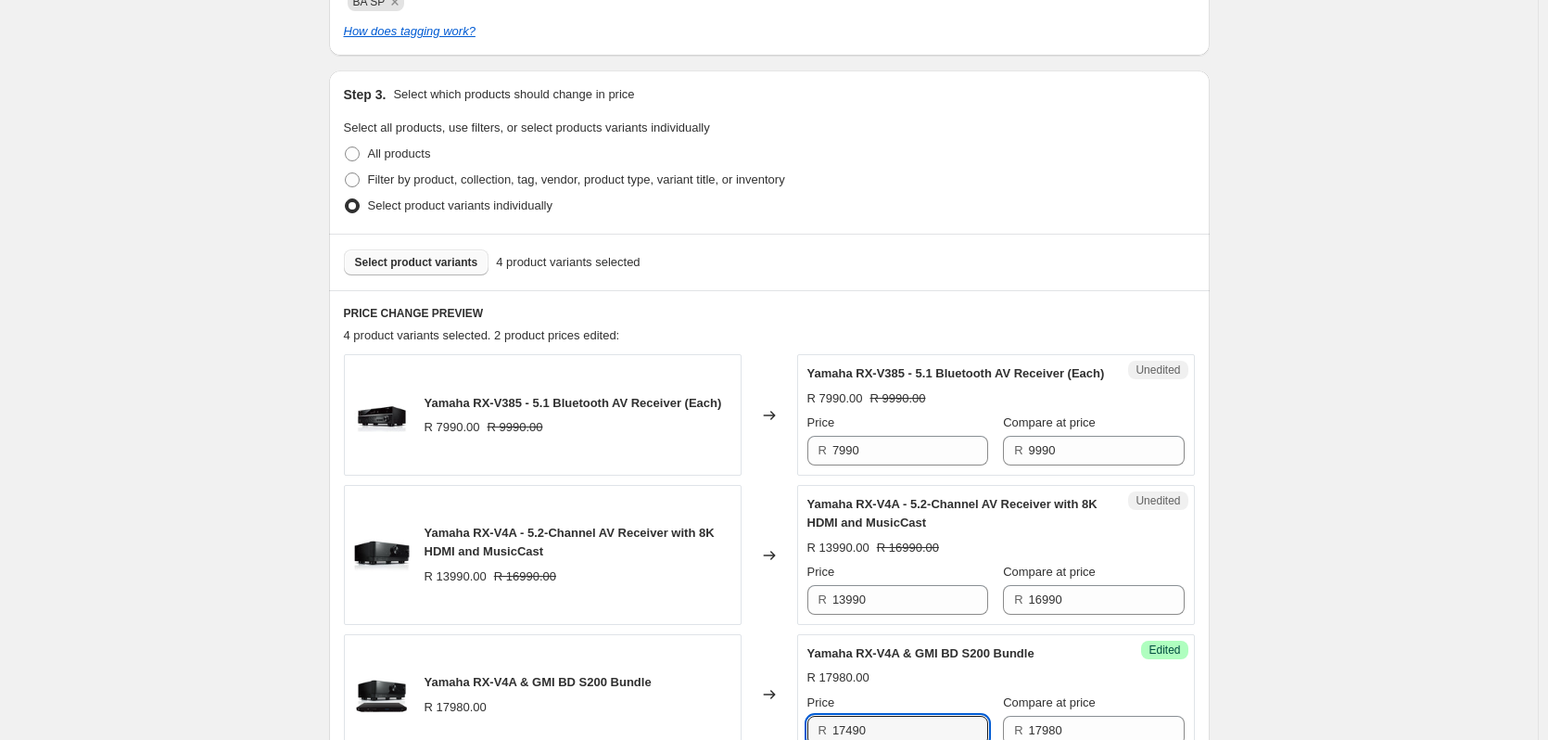
type input "17490"
click at [410, 260] on span "Select product variants" at bounding box center [416, 262] width 123 height 15
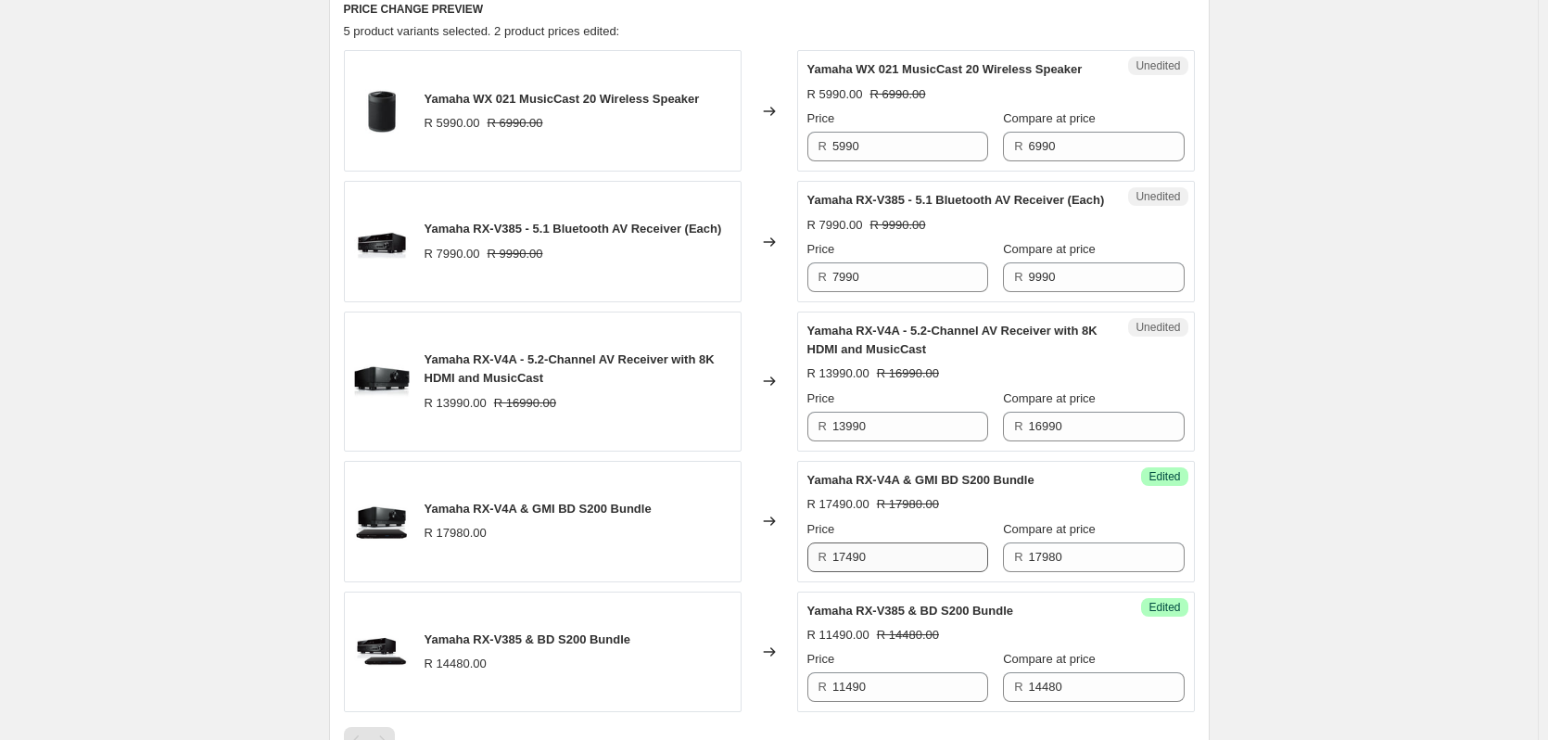
scroll to position [708, 0]
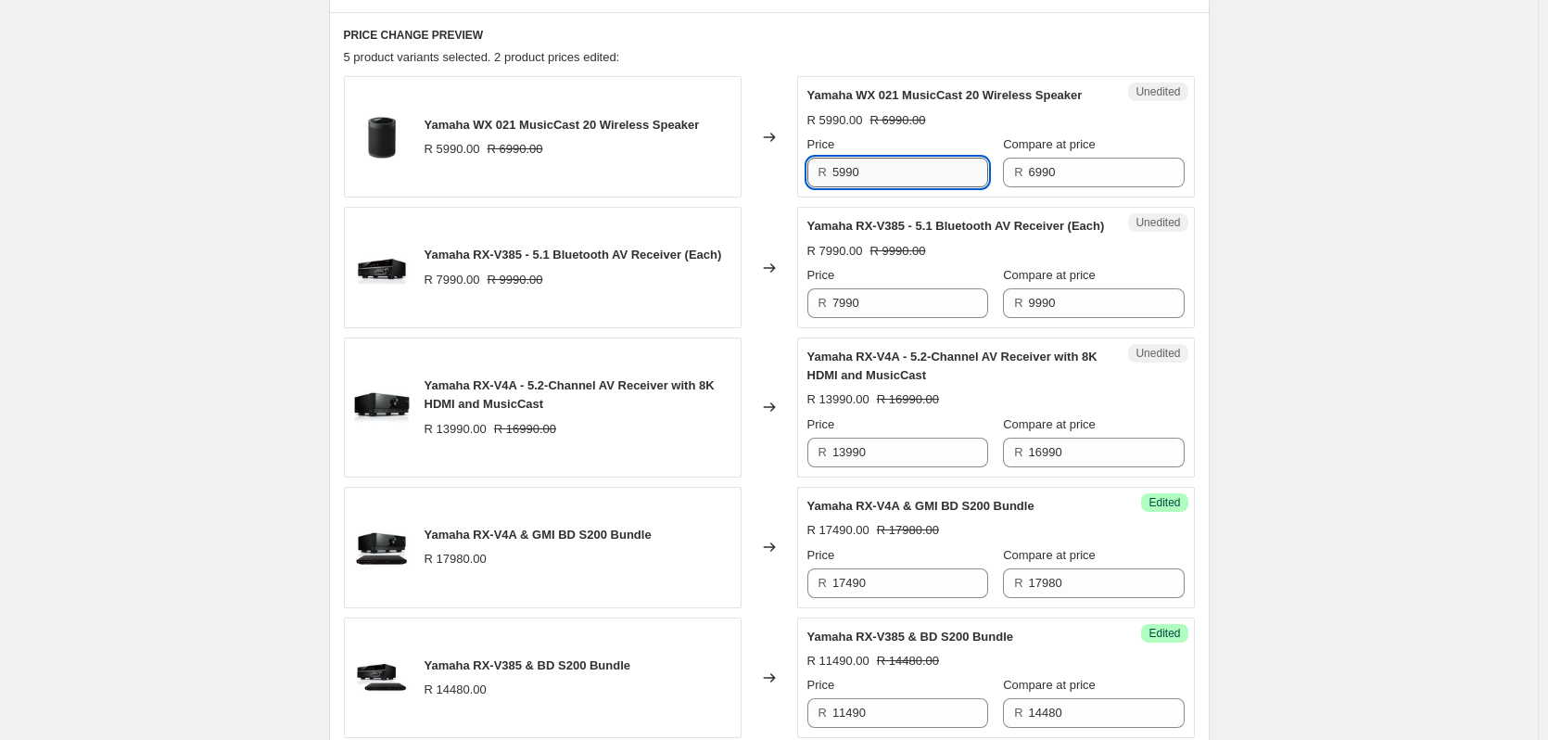
click at [887, 172] on input "5990" at bounding box center [911, 173] width 156 height 30
drag, startPoint x: 853, startPoint y: 175, endPoint x: 825, endPoint y: 172, distance: 28.1
click at [825, 172] on div "R 5990" at bounding box center [897, 173] width 181 height 30
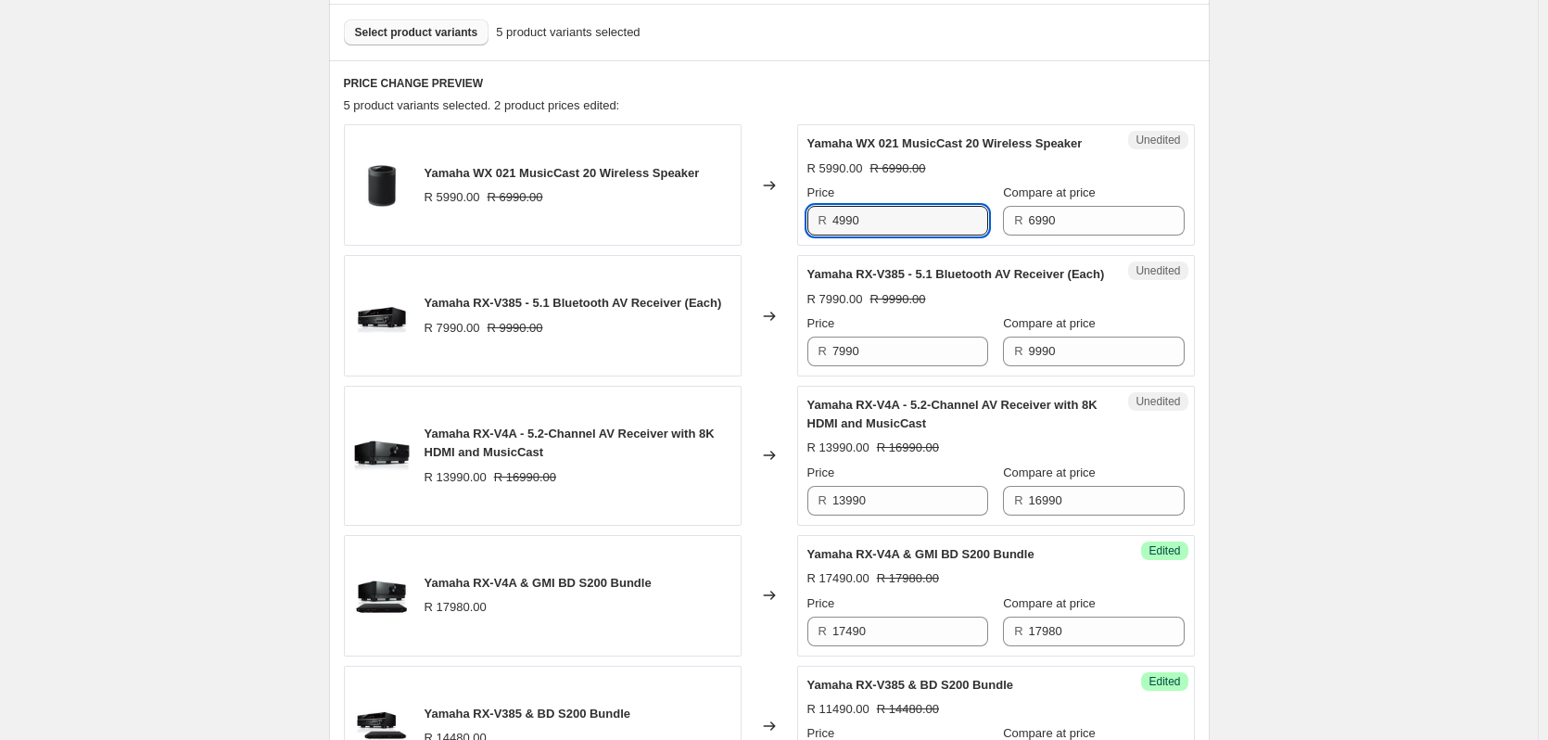
scroll to position [616, 0]
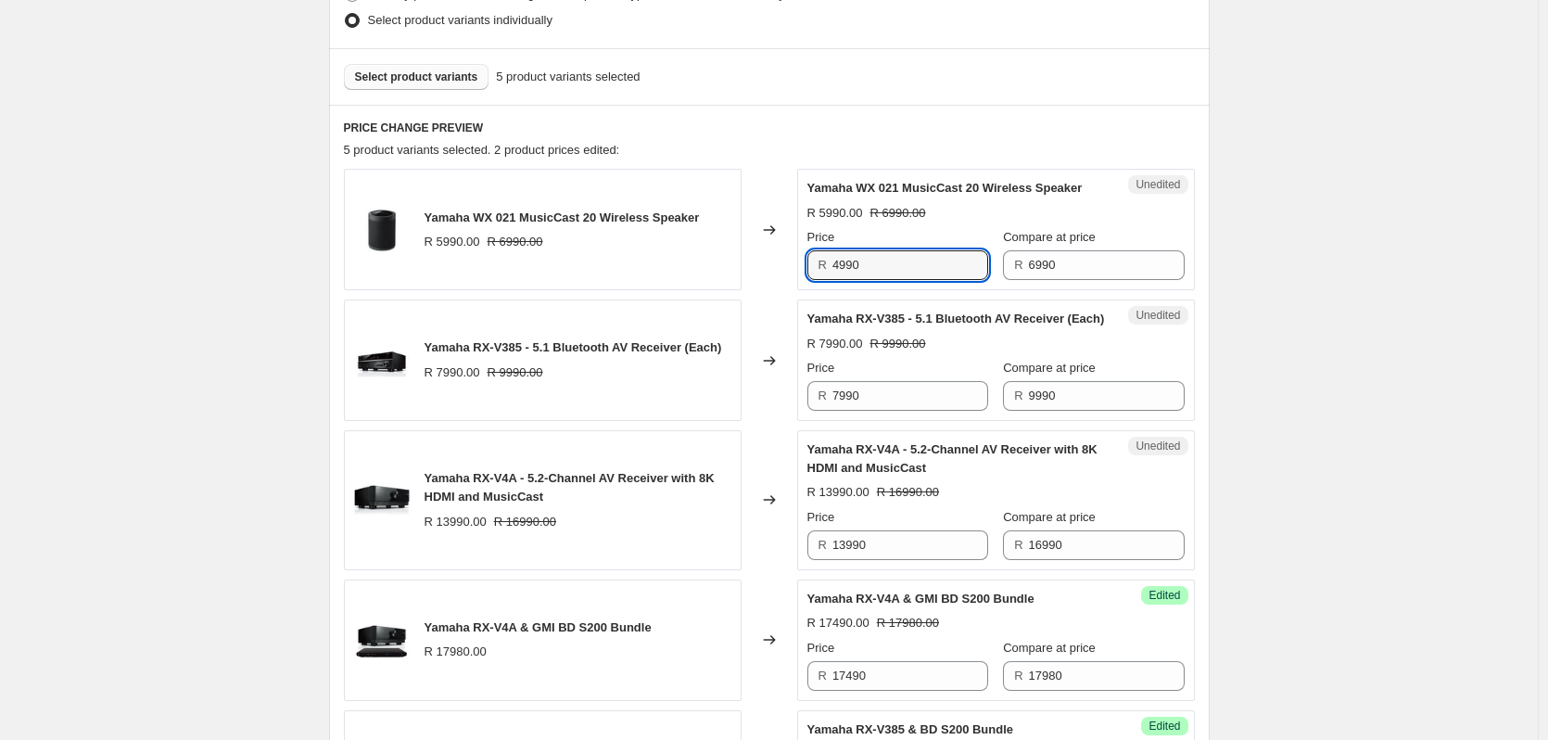
type input "4990"
click at [437, 87] on button "Select product variants" at bounding box center [417, 77] width 146 height 26
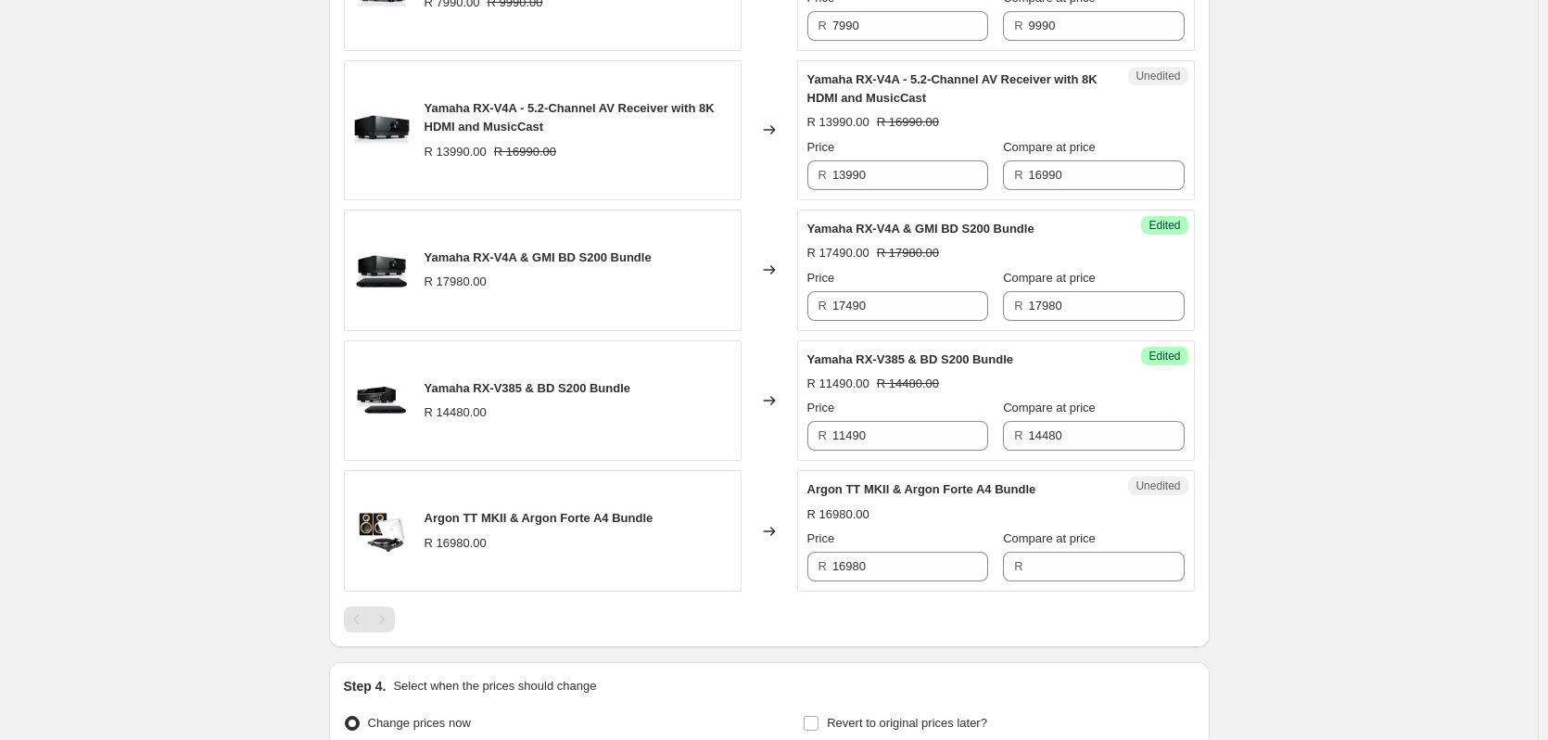
scroll to position [986, 0]
drag, startPoint x: 815, startPoint y: 579, endPoint x: 793, endPoint y: 577, distance: 22.4
click at [793, 577] on div "Argon TT MKII & Argon Forte A4 Bundle R 16980.00 Changed to Unedited Argon TT M…" at bounding box center [769, 529] width 851 height 121
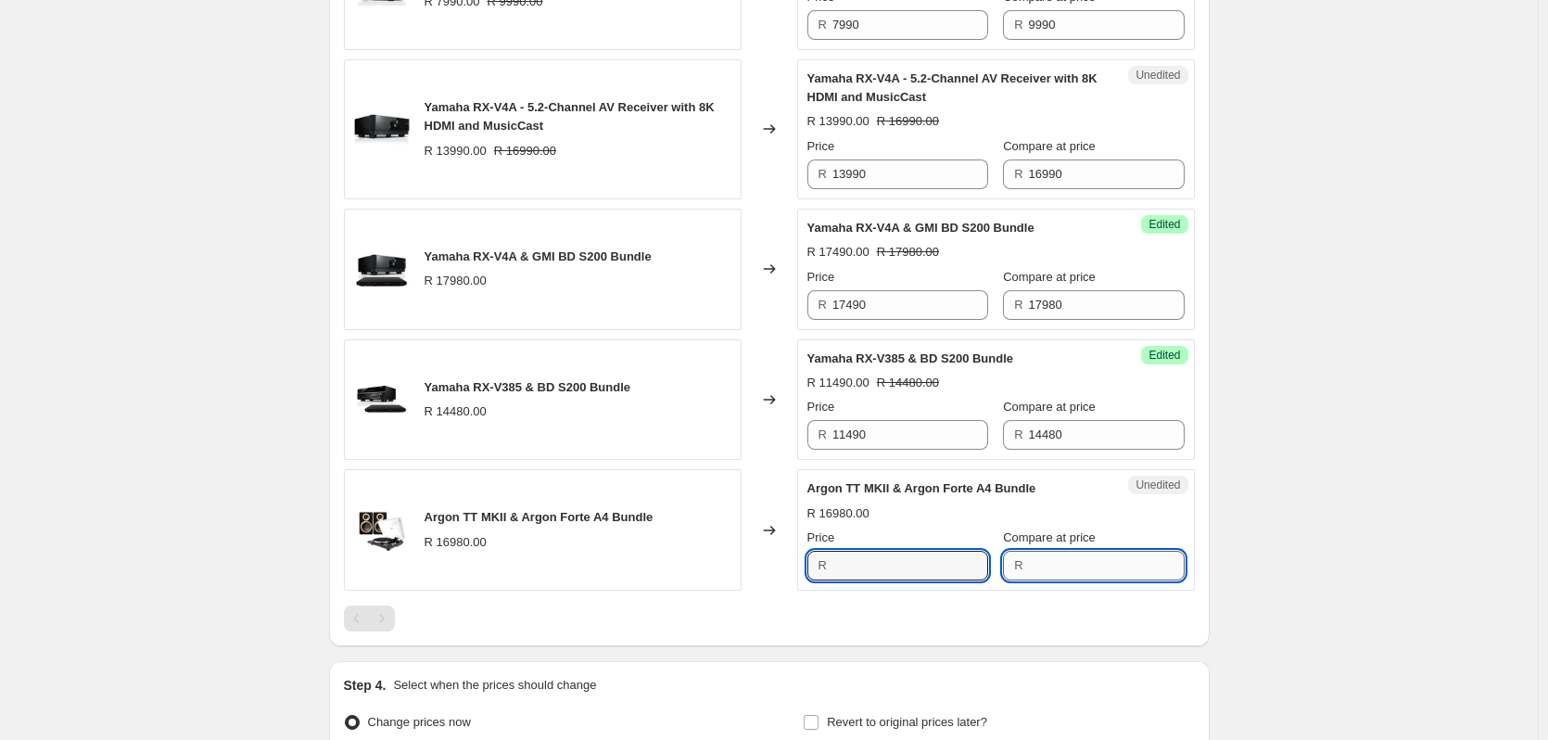
type input "16980"
click at [1071, 580] on input "Compare at price" at bounding box center [1107, 566] width 156 height 30
paste input "16980"
type input "16980"
drag, startPoint x: 921, startPoint y: 579, endPoint x: 767, endPoint y: 574, distance: 154.0
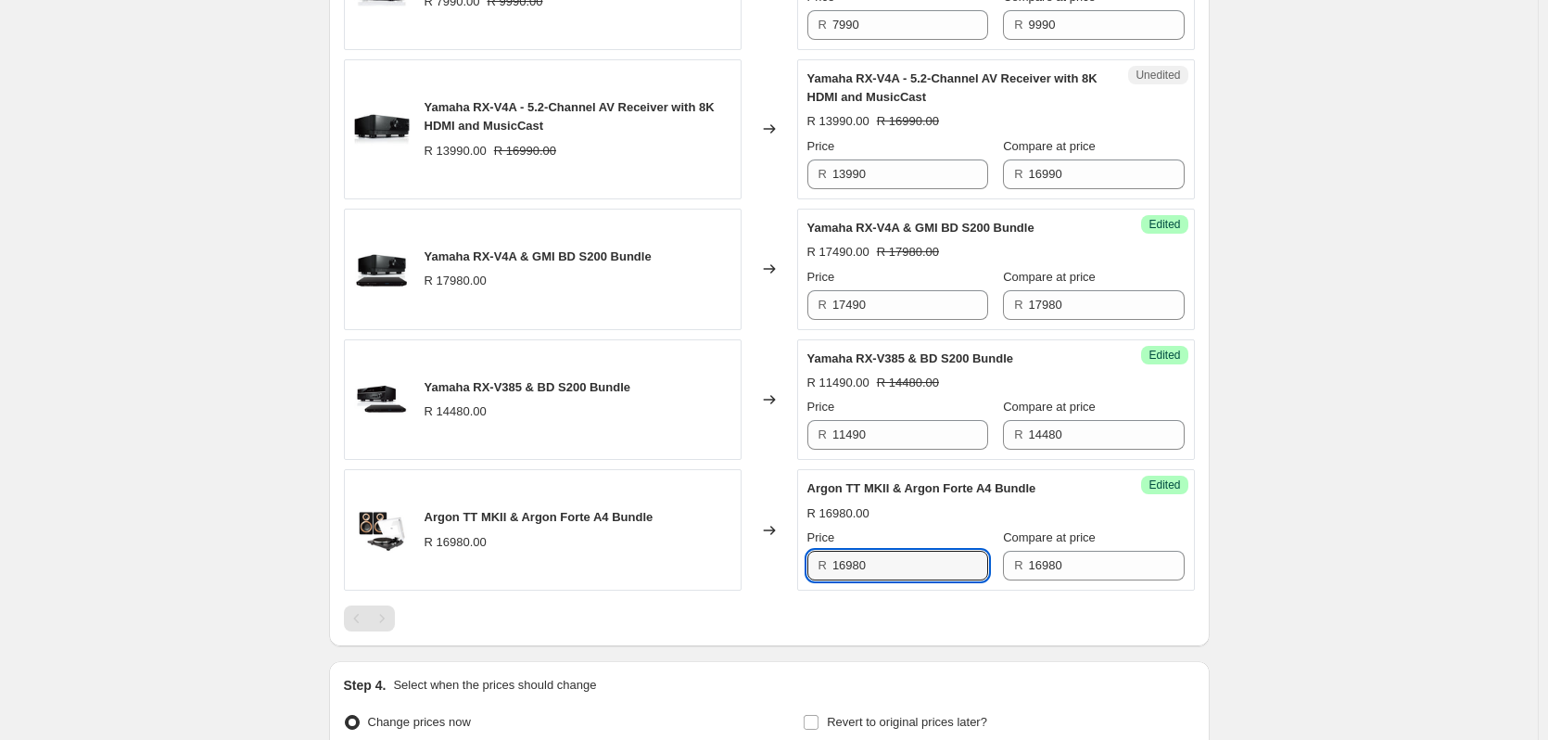
click at [769, 574] on div "Argon TT MKII & Argon Forte A4 Bundle R 16980.00 Changed to Success Edited Argo…" at bounding box center [769, 529] width 851 height 121
type input "12990"
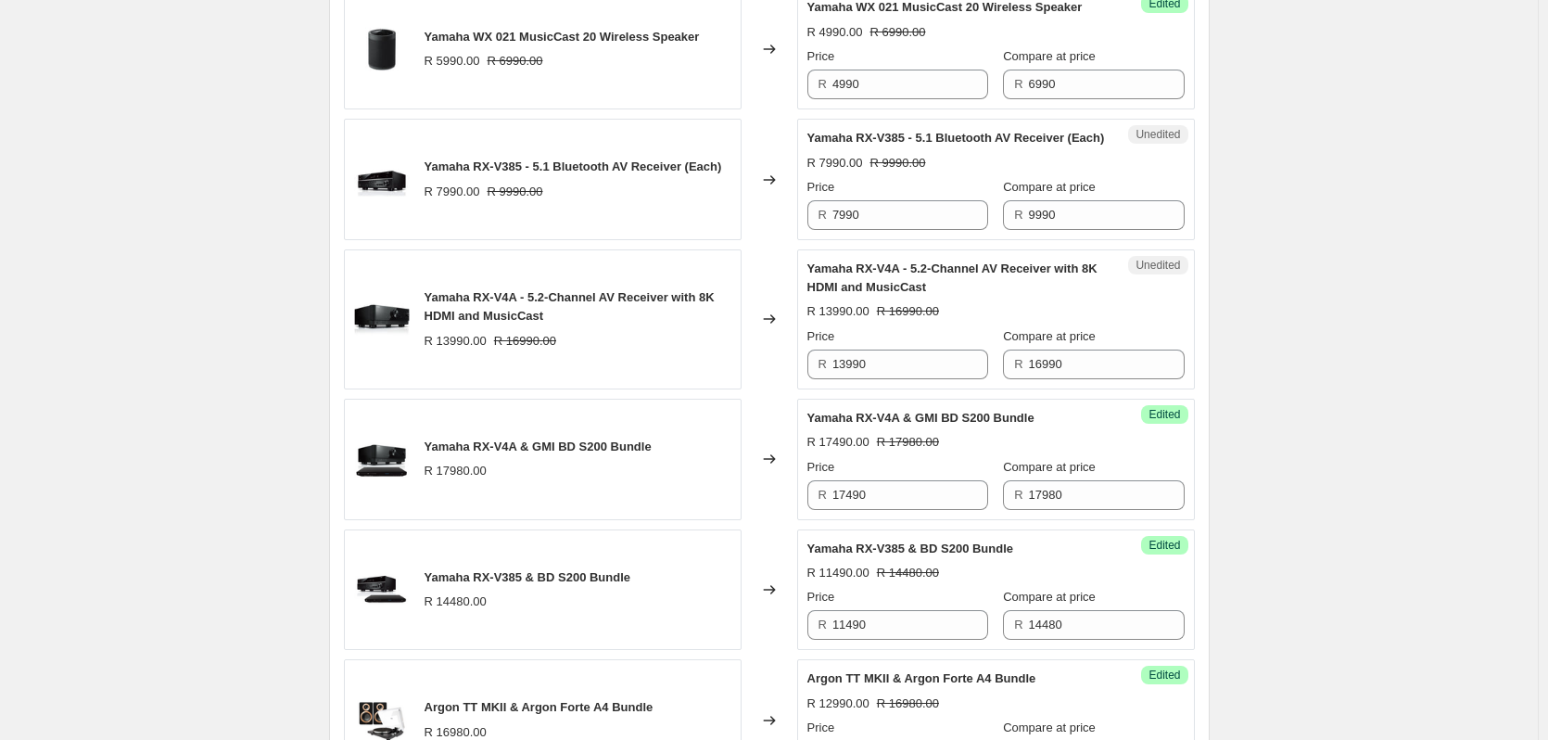
scroll to position [616, 0]
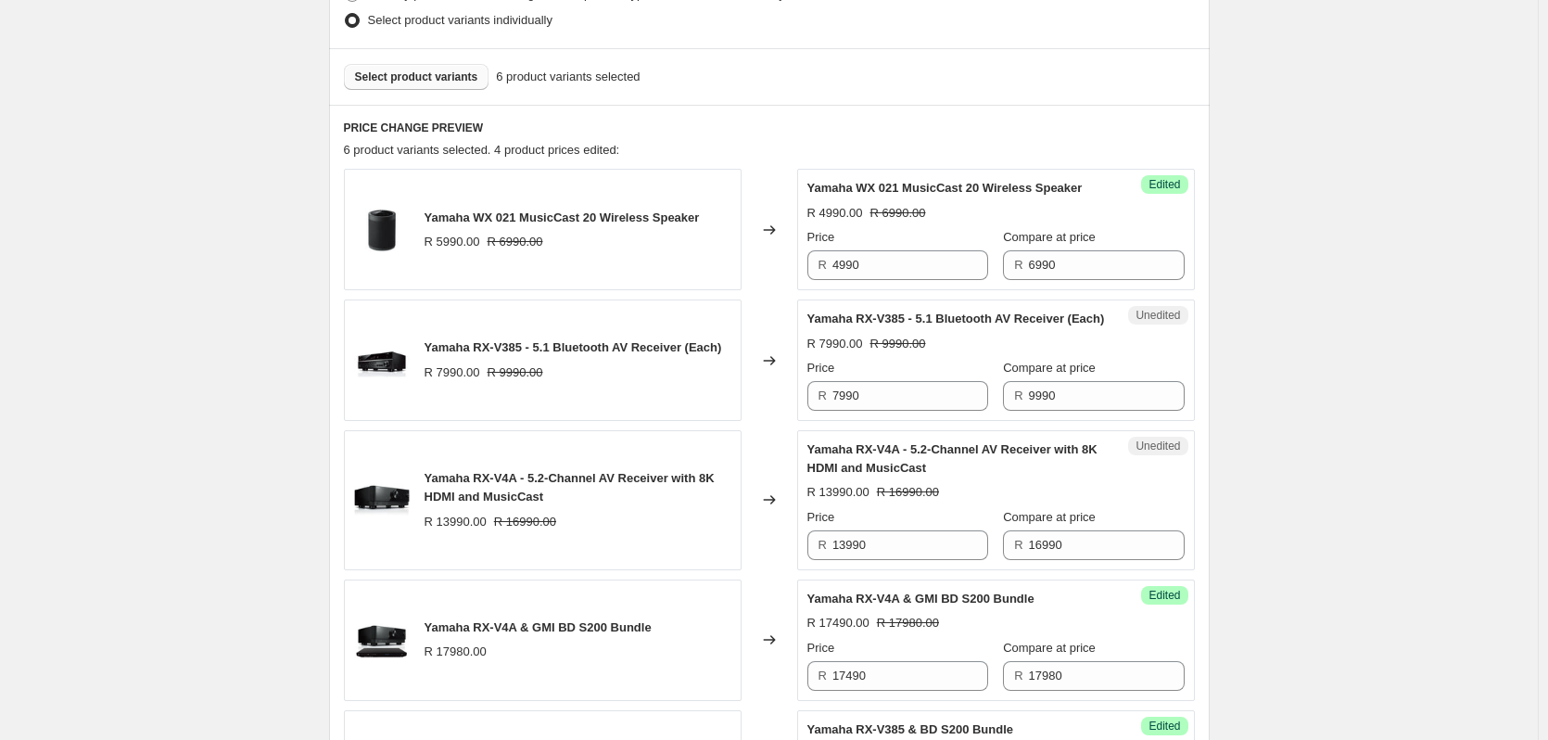
click at [423, 85] on button "Select product variants" at bounding box center [417, 77] width 146 height 26
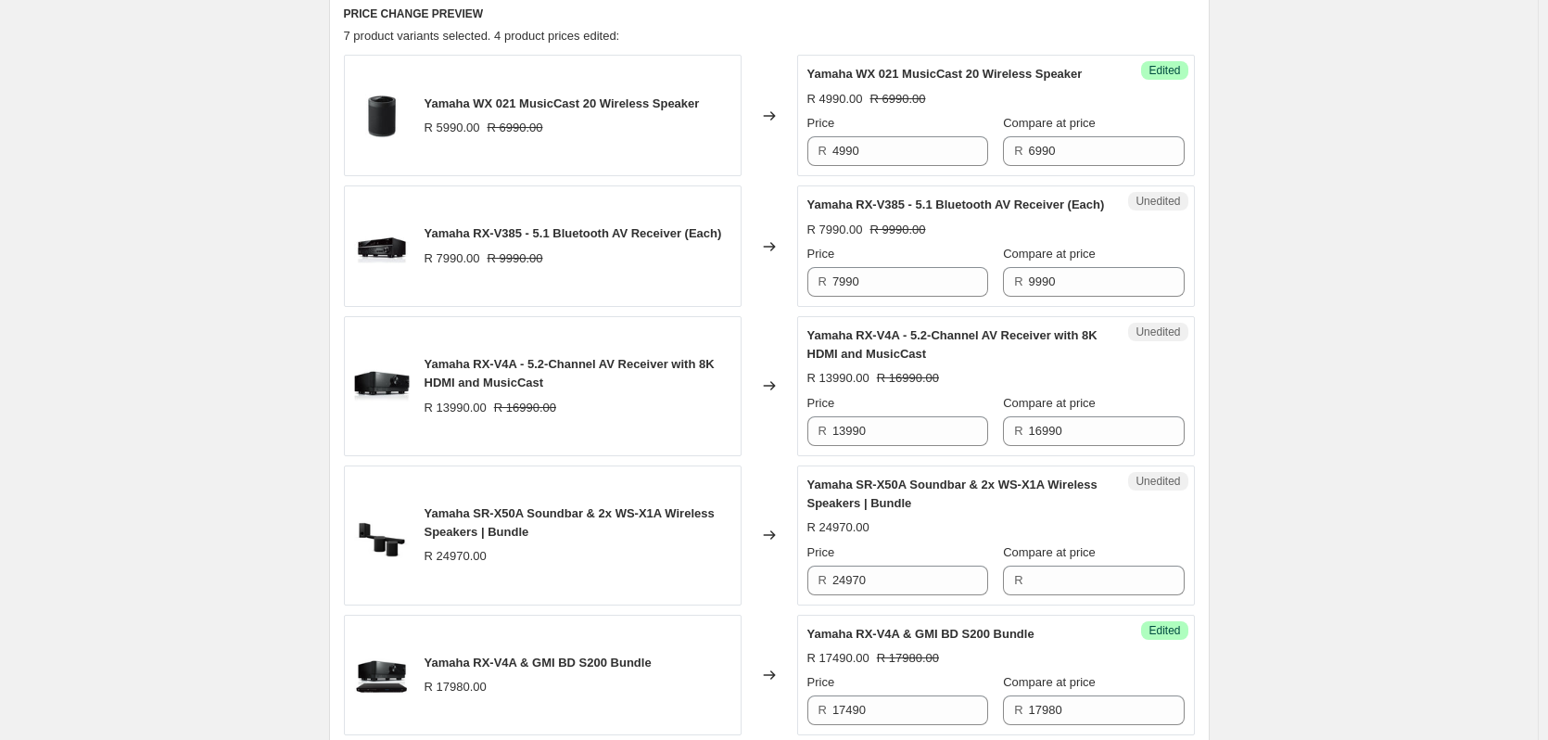
scroll to position [986, 0]
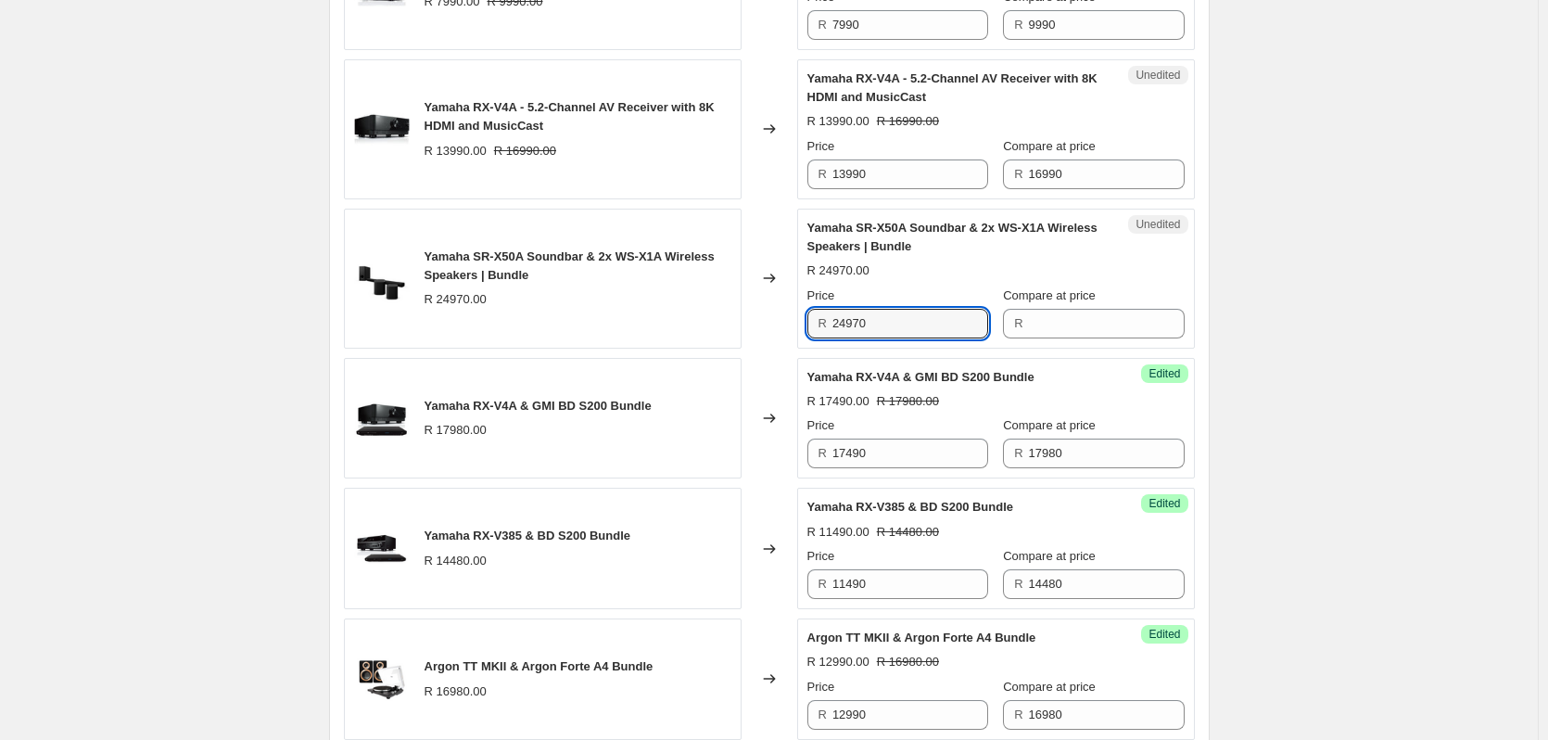
drag, startPoint x: 835, startPoint y: 345, endPoint x: 725, endPoint y: 345, distance: 110.3
click at [726, 345] on div "Yamaha SR-X50A Soundbar & 2x WS-X1A Wireless Speakers | Bundle R 24970.00 Chang…" at bounding box center [769, 279] width 851 height 140
type input "24970"
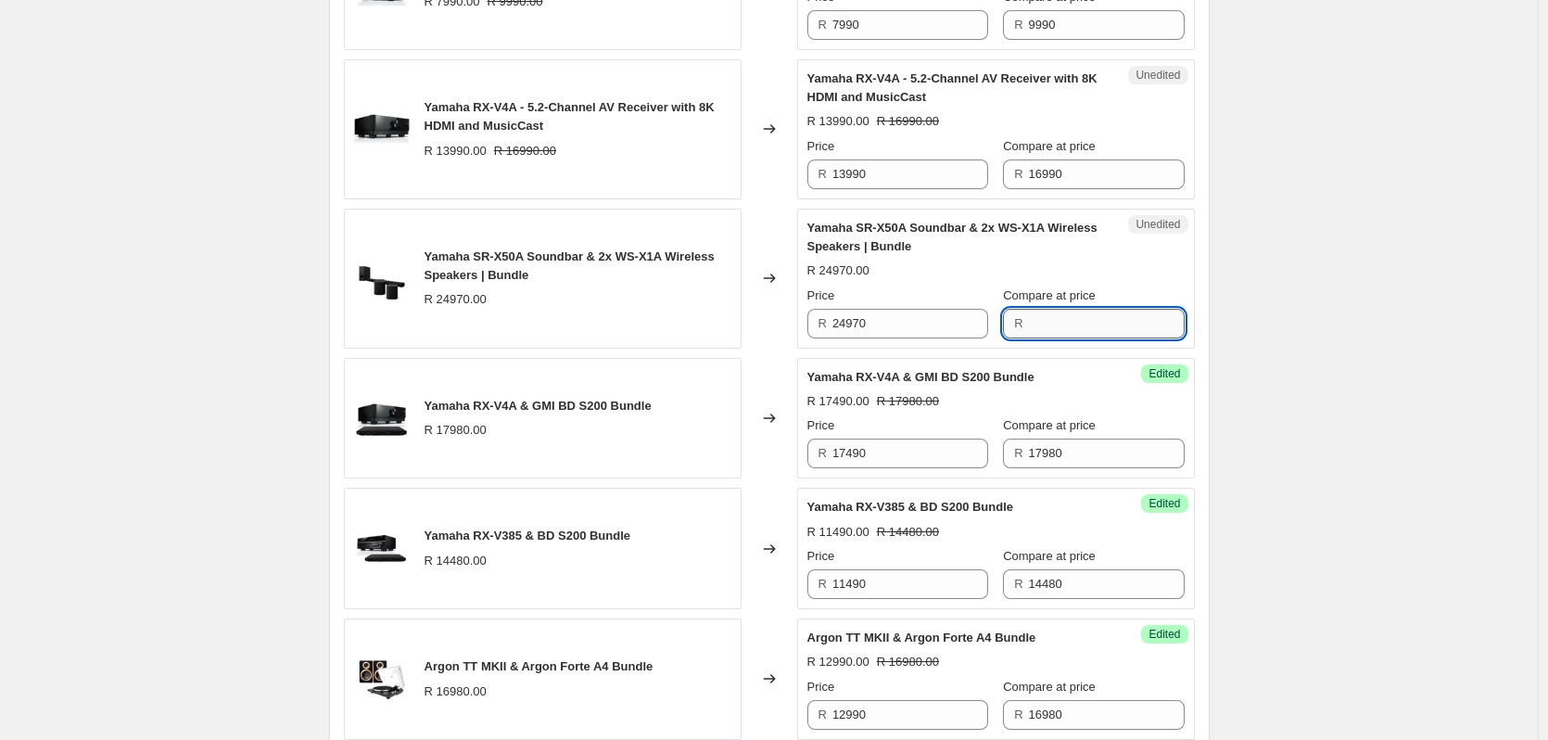
click at [1061, 338] on input "Compare at price" at bounding box center [1107, 324] width 156 height 30
paste input "24970"
type input "24970"
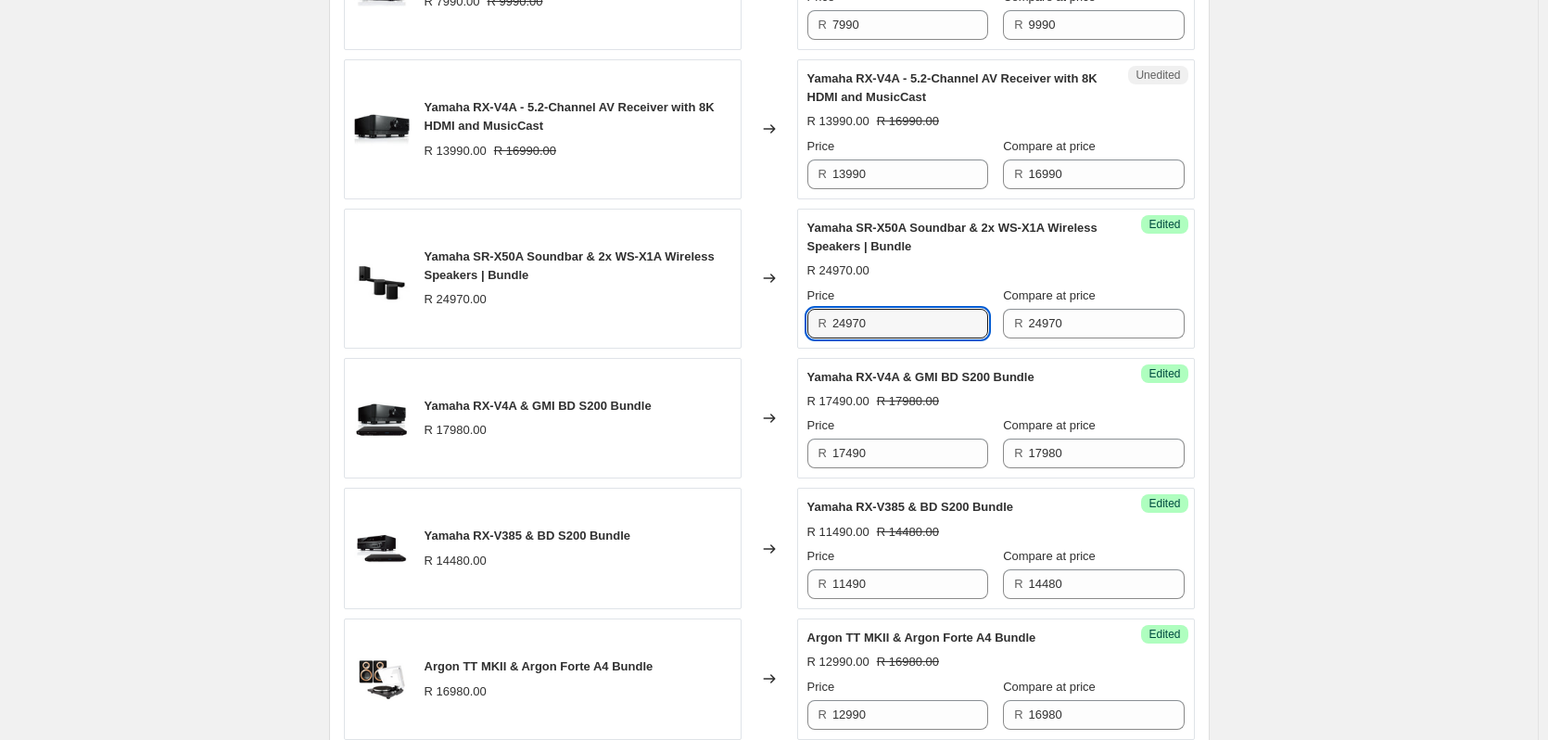
drag, startPoint x: 909, startPoint y: 347, endPoint x: 762, endPoint y: 327, distance: 148.7
click at [762, 327] on div "Yamaha SR-X50A Soundbar & 2x WS-X1A Wireless Speakers | Bundle R 24970.00 Chang…" at bounding box center [769, 279] width 851 height 140
type input "17990"
click at [187, 328] on div "Create new price [MEDICAL_DATA]. This page is ready Create new price [MEDICAL_D…" at bounding box center [769, 48] width 1538 height 2069
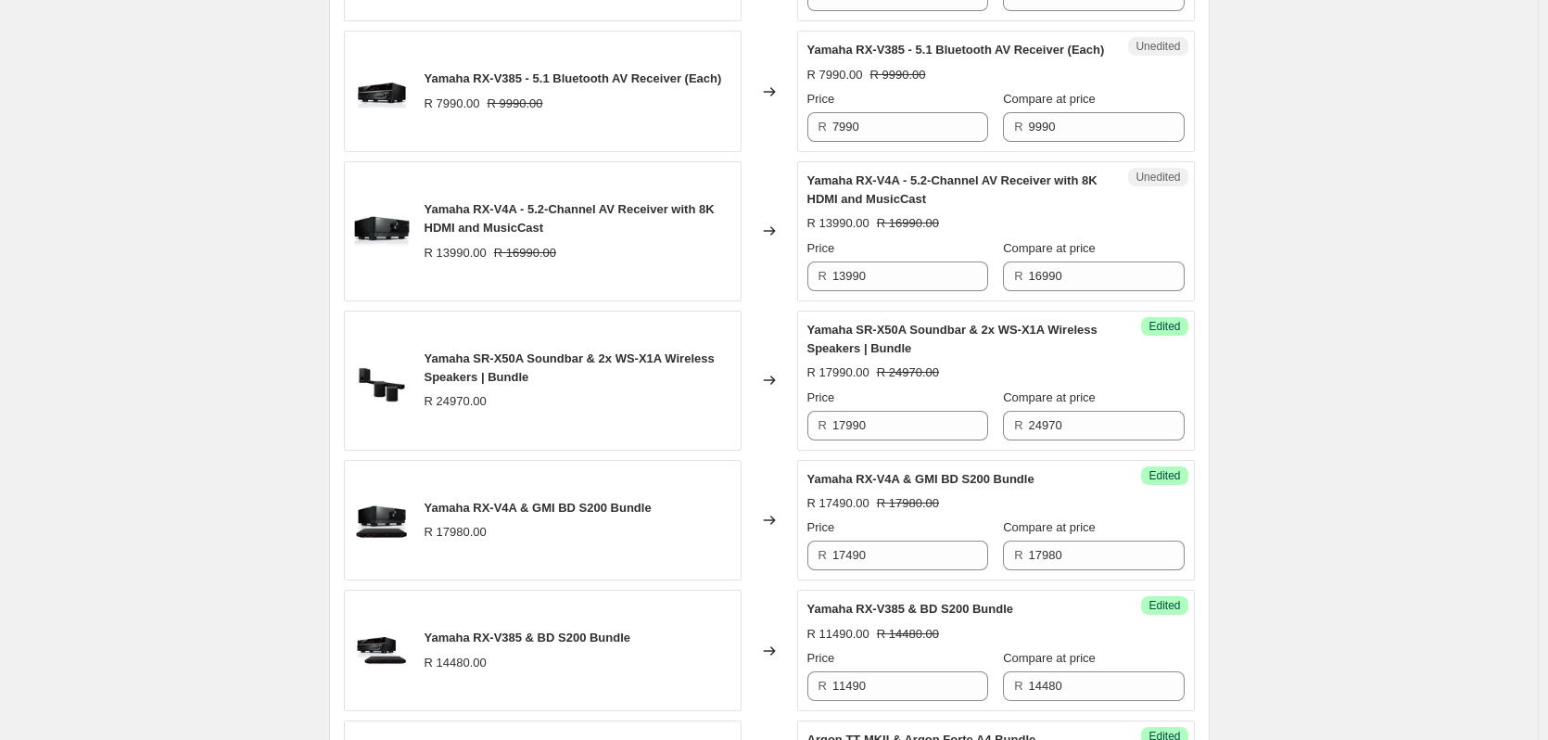
scroll to position [616, 0]
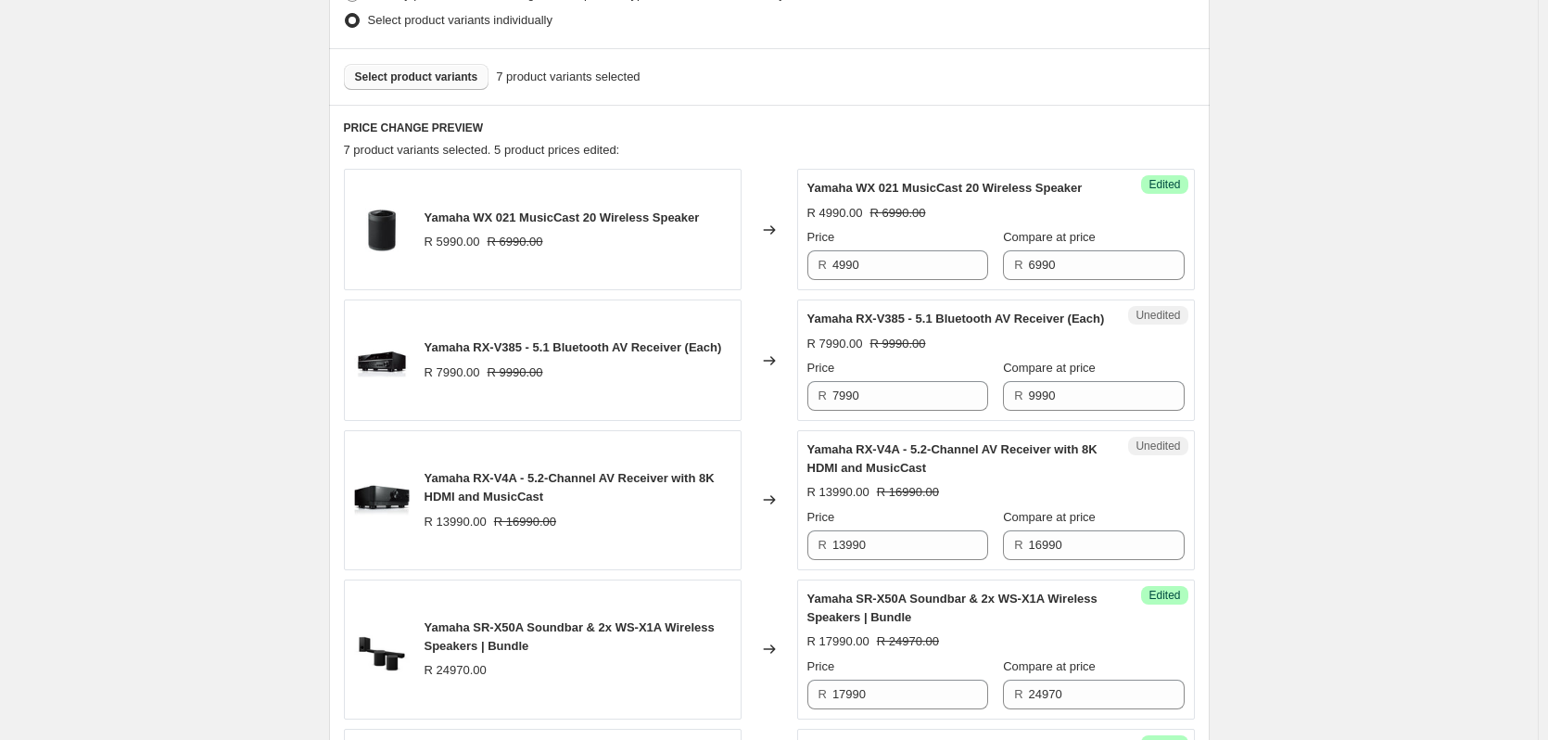
click at [435, 83] on span "Select product variants" at bounding box center [416, 77] width 123 height 15
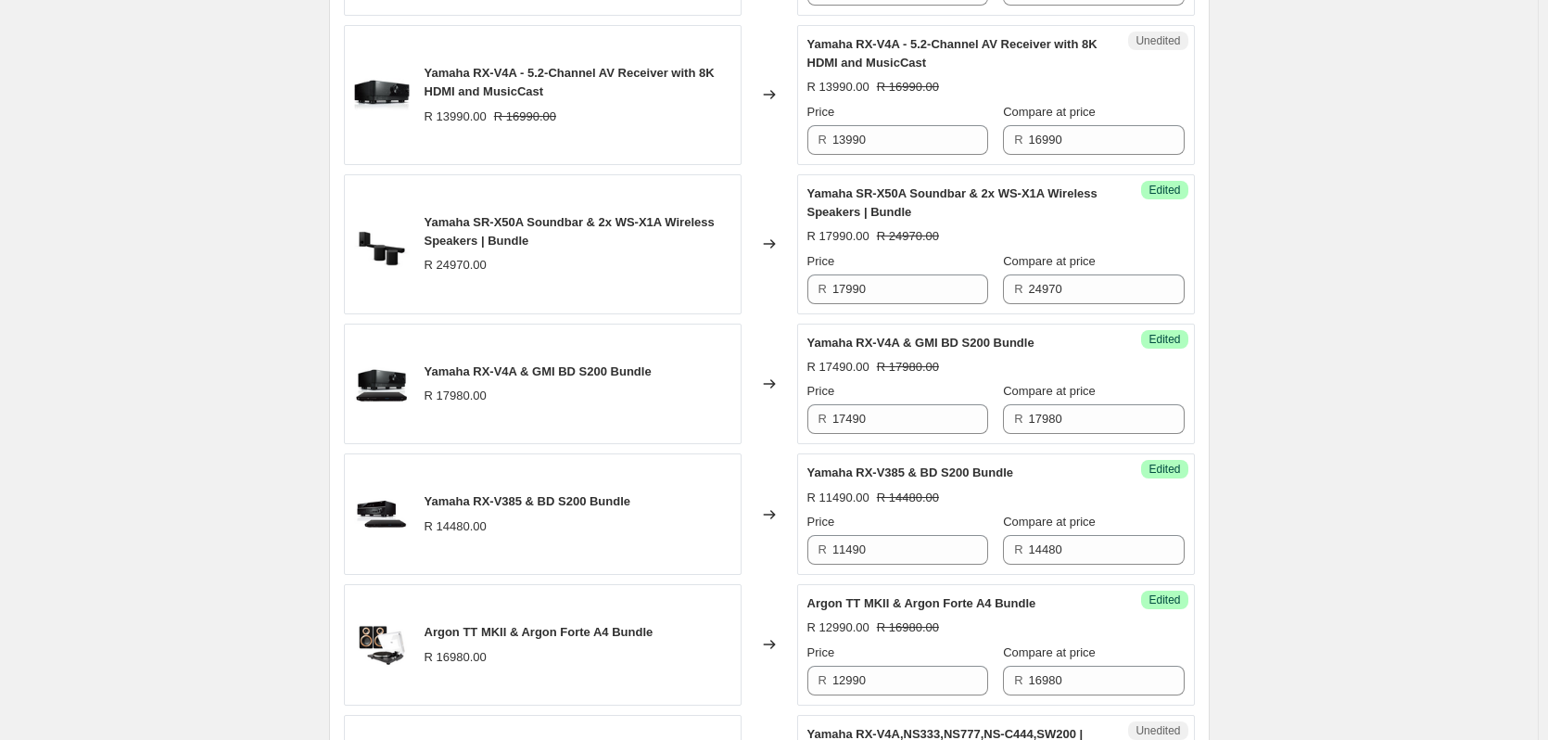
scroll to position [1357, 0]
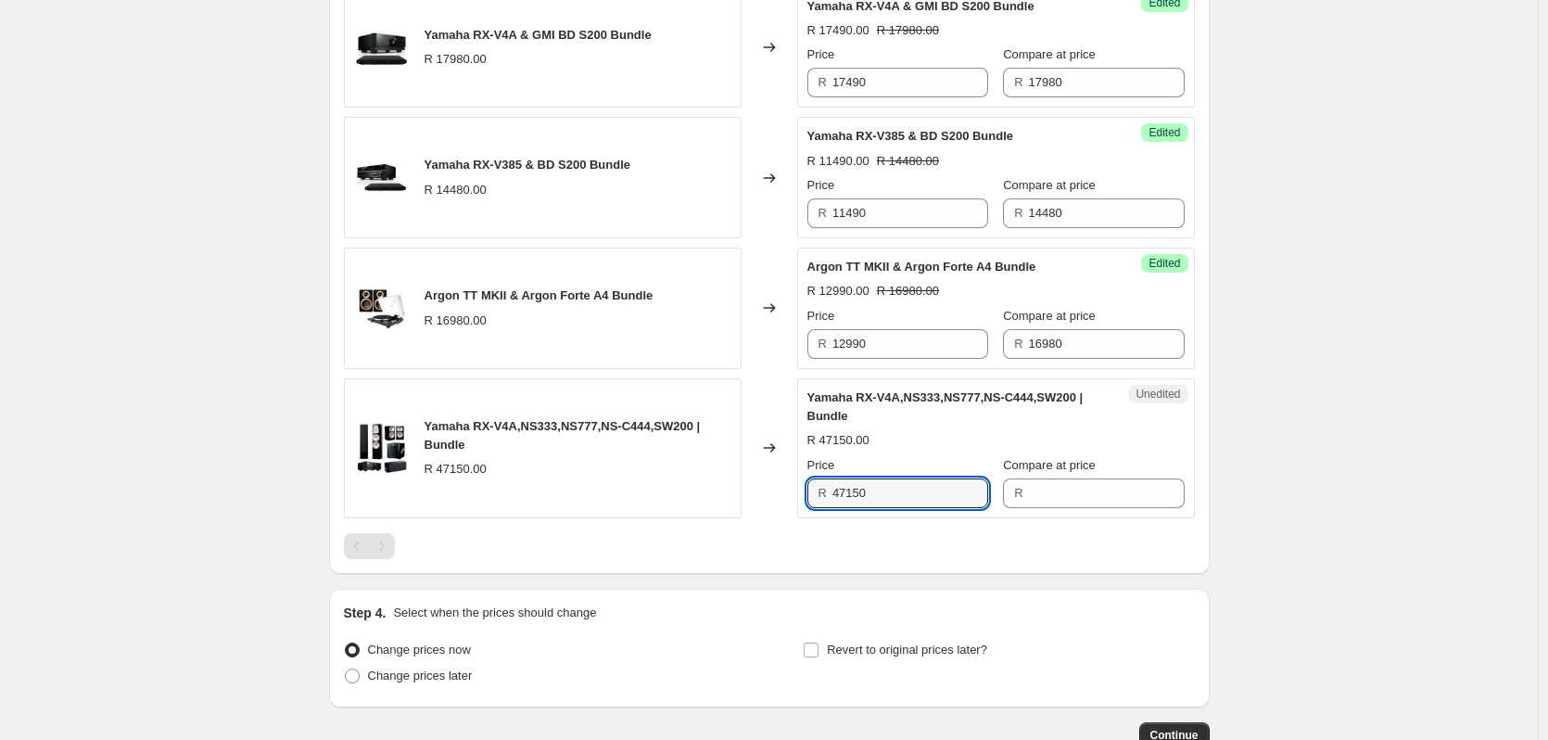
drag, startPoint x: 897, startPoint y: 505, endPoint x: 745, endPoint y: 528, distance: 153.8
click at [745, 518] on div "Yamaha RX-V4A,NS333,NS777,NS-C444,SW200 | Bundle R 47150.00 Changed to Unedited…" at bounding box center [769, 448] width 851 height 140
click at [1058, 508] on input "Compare at price" at bounding box center [1107, 493] width 156 height 30
paste input "47150"
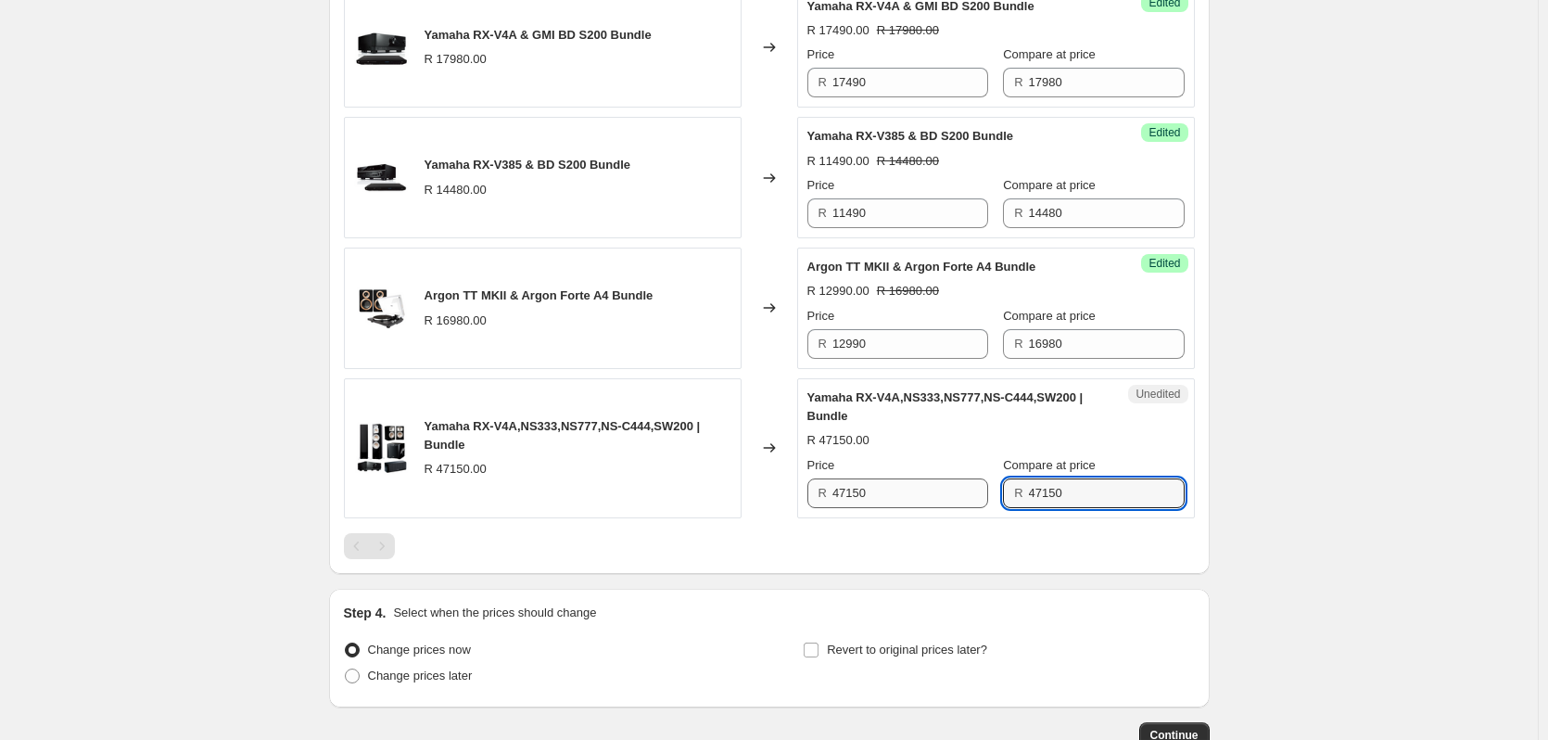
type input "47150"
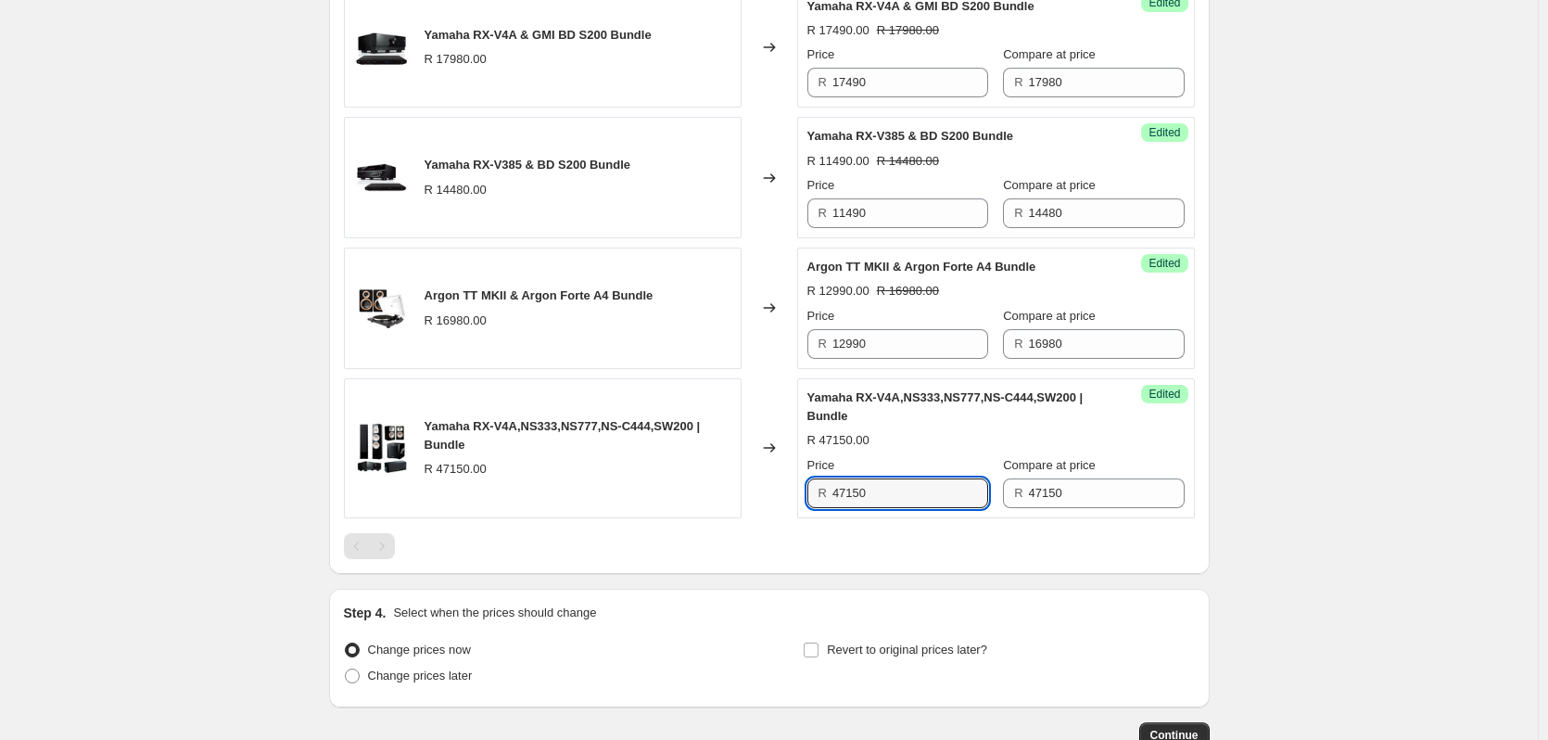
drag, startPoint x: 918, startPoint y: 509, endPoint x: 757, endPoint y: 515, distance: 160.5
click at [758, 515] on div "Yamaha RX-V4A,NS333,NS777,NS-C444,SW200 | Bundle R 47150.00 Changed to Success …" at bounding box center [769, 448] width 851 height 140
type input "38990"
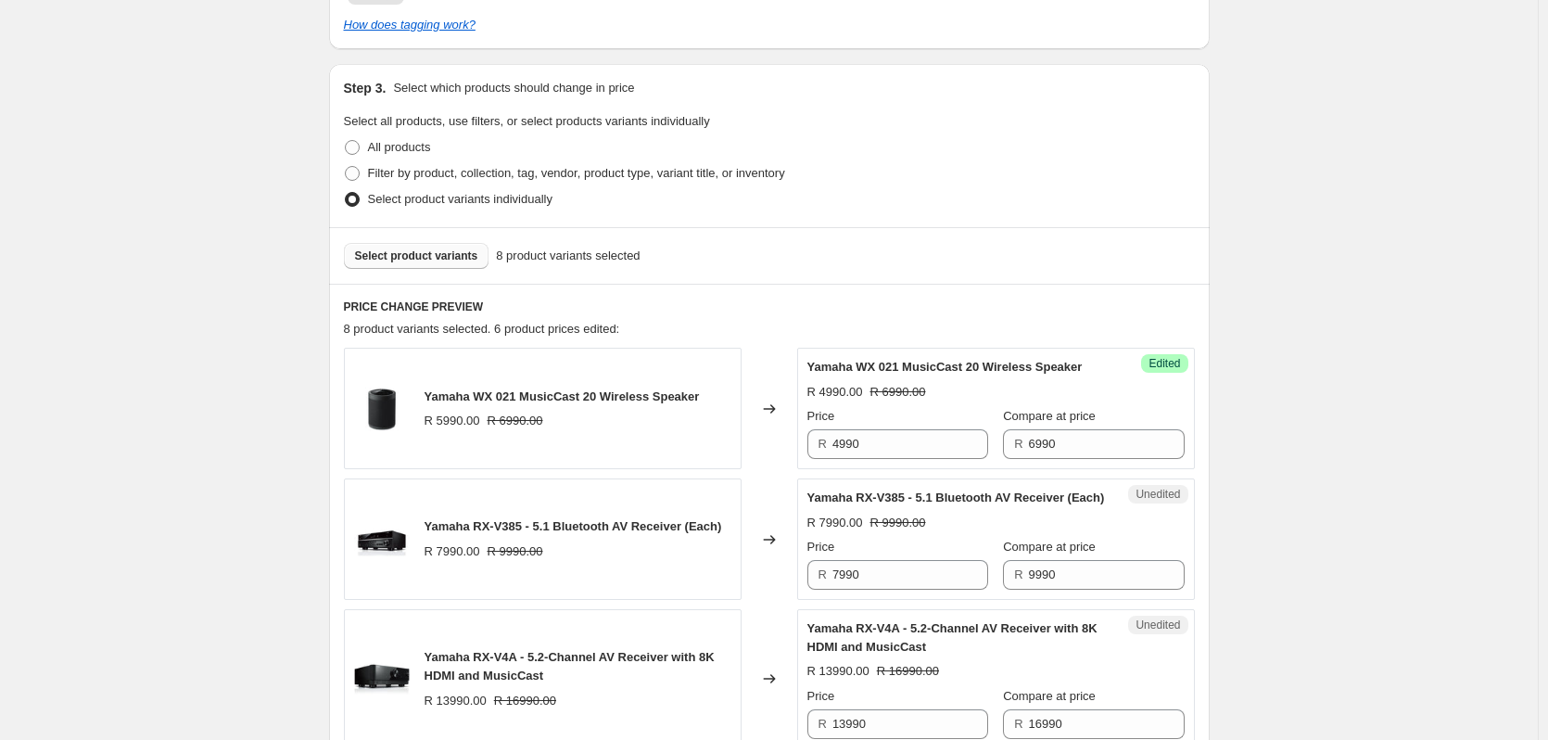
scroll to position [430, 0]
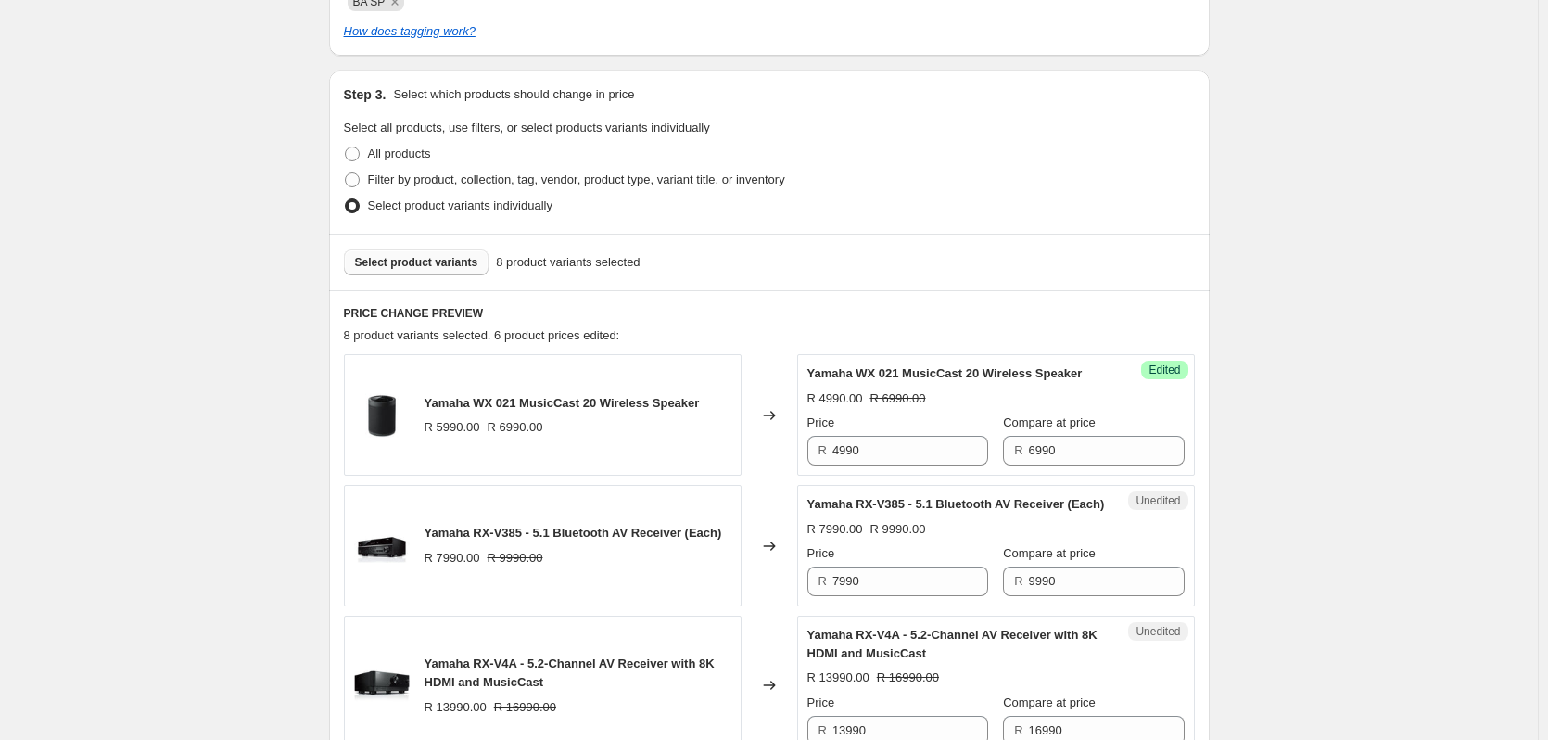
click at [442, 266] on span "Select product variants" at bounding box center [416, 262] width 123 height 15
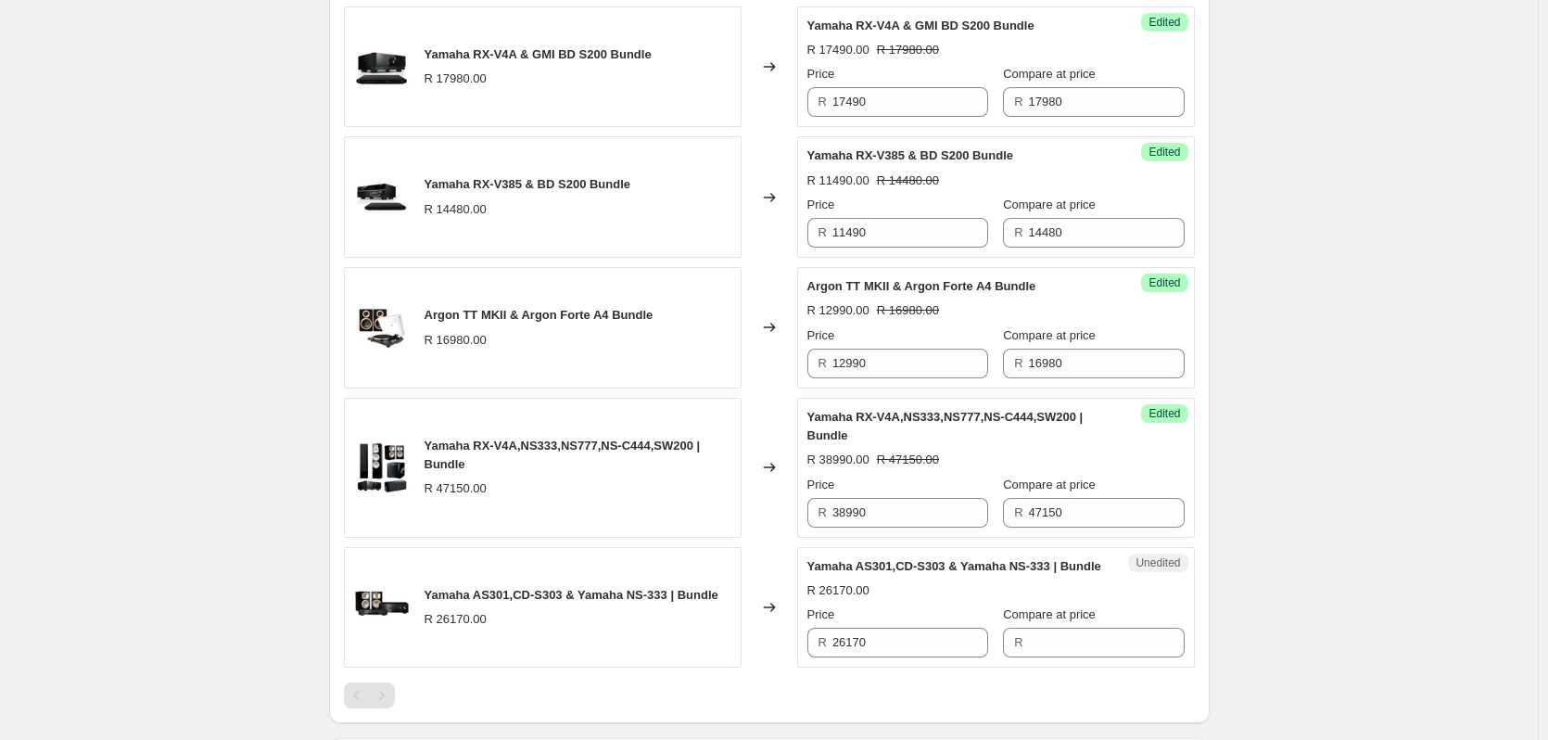
scroll to position [1357, 0]
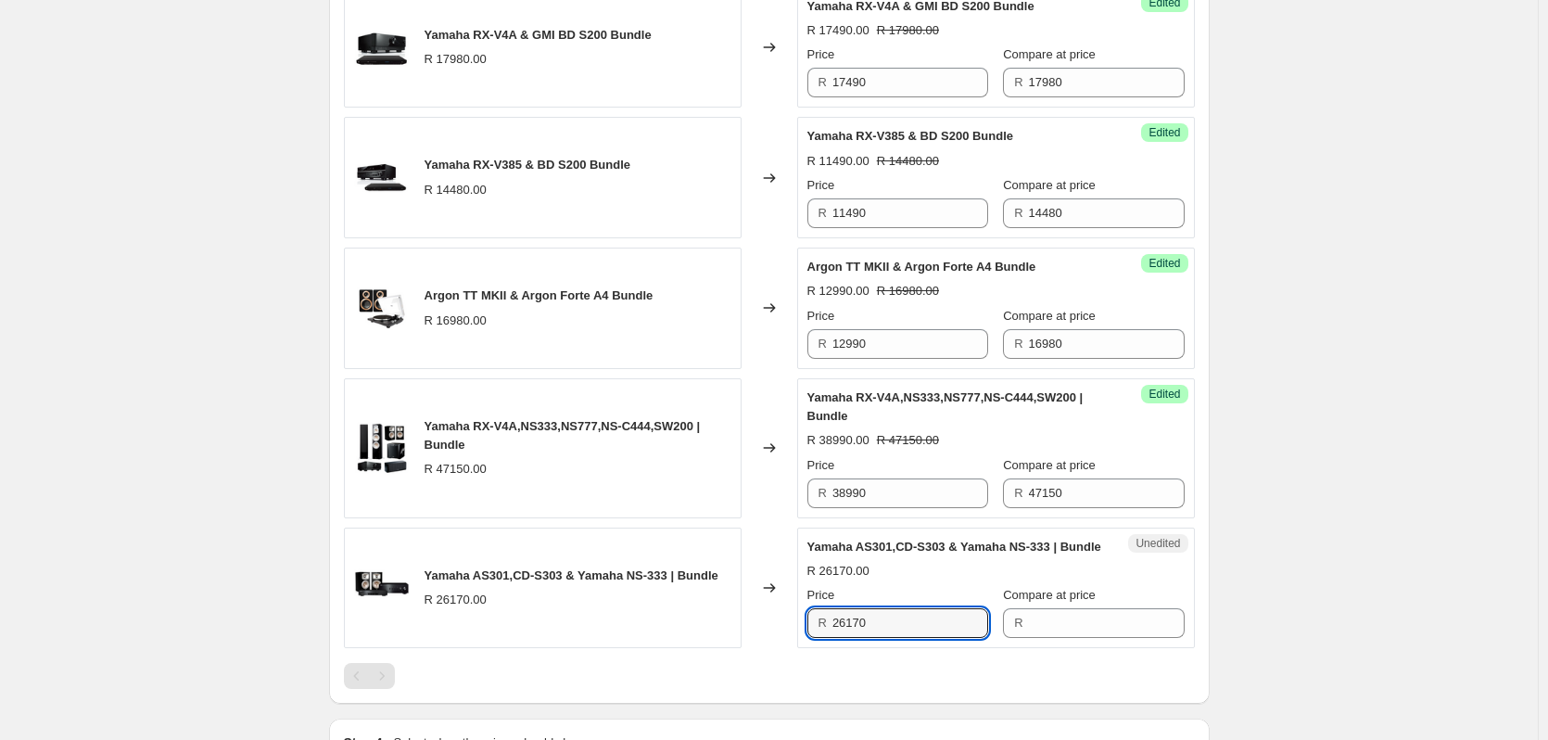
drag, startPoint x: 929, startPoint y: 668, endPoint x: 767, endPoint y: 667, distance: 162.2
click at [767, 649] on div "Yamaha AS301,CD-S303 & Yamaha NS-333 | Bundle R 26170.00 Changed to Unedited Ya…" at bounding box center [769, 588] width 851 height 121
type input "26170"
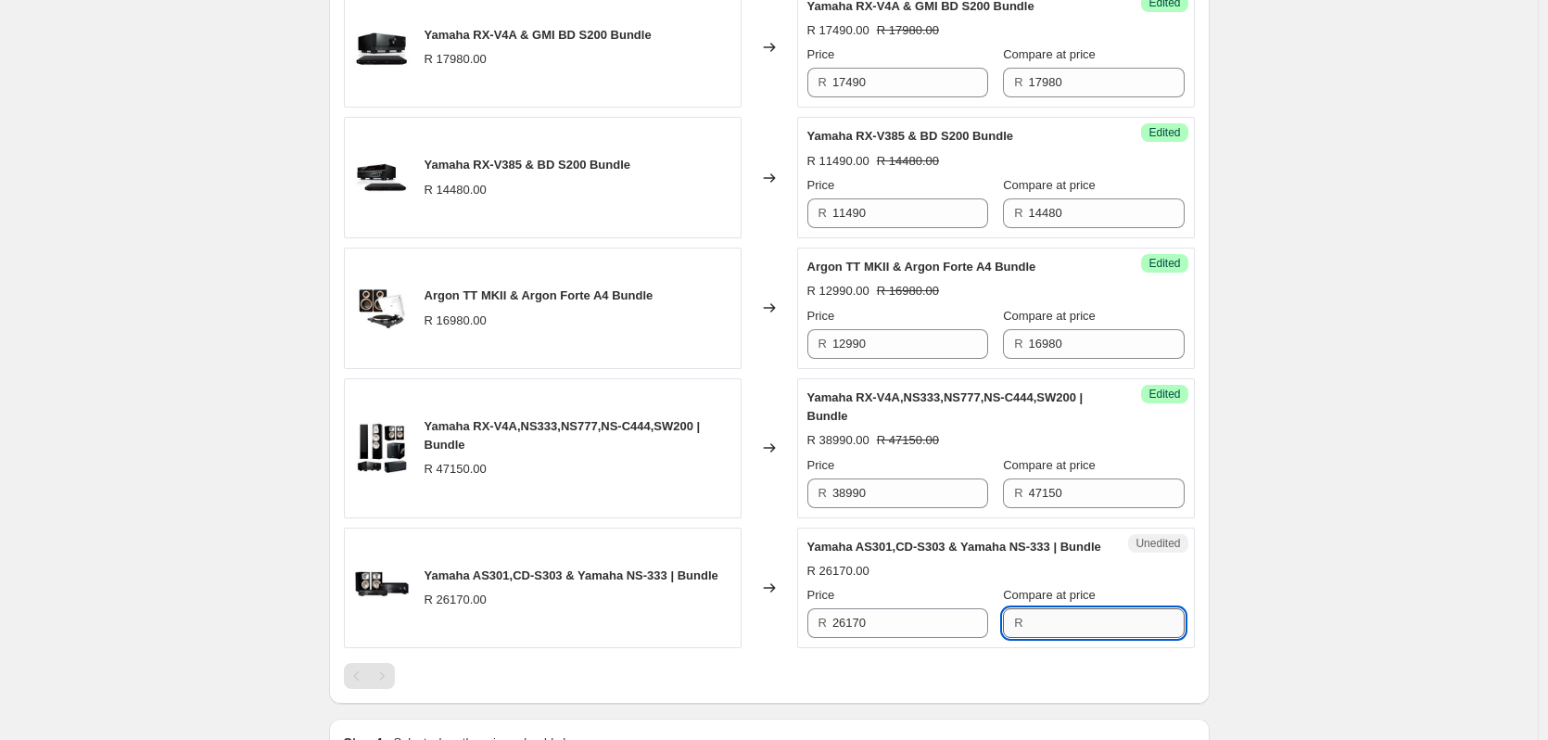
click at [1087, 638] on input "Compare at price" at bounding box center [1107, 623] width 156 height 30
paste input "26170"
type input "26170"
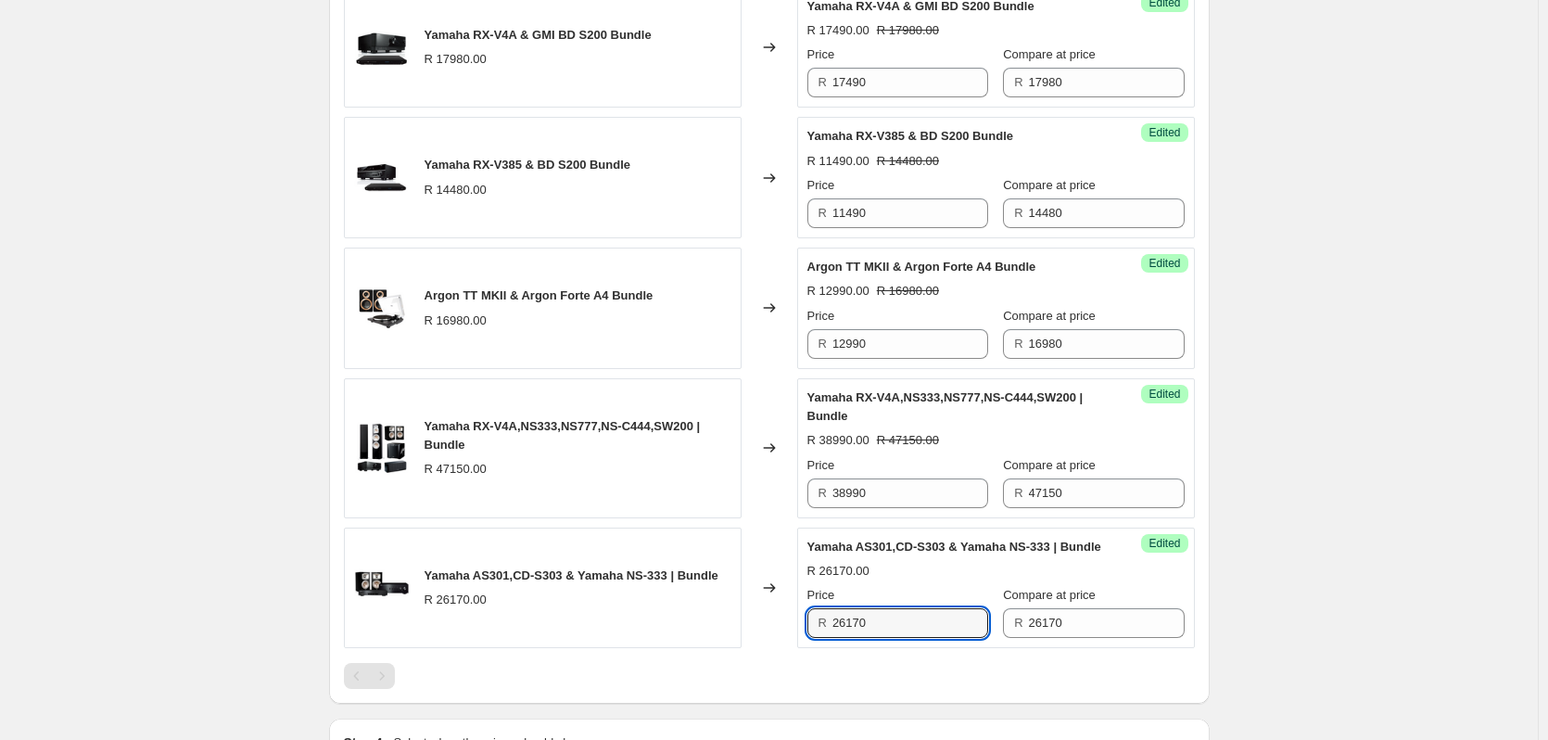
drag, startPoint x: 958, startPoint y: 657, endPoint x: 756, endPoint y: 655, distance: 202.1
click at [756, 649] on div "Yamaha AS301,CD-S303 & Yamaha NS-333 | Bundle R 26170.00 Changed to Success Edi…" at bounding box center [769, 588] width 851 height 121
type input "19990"
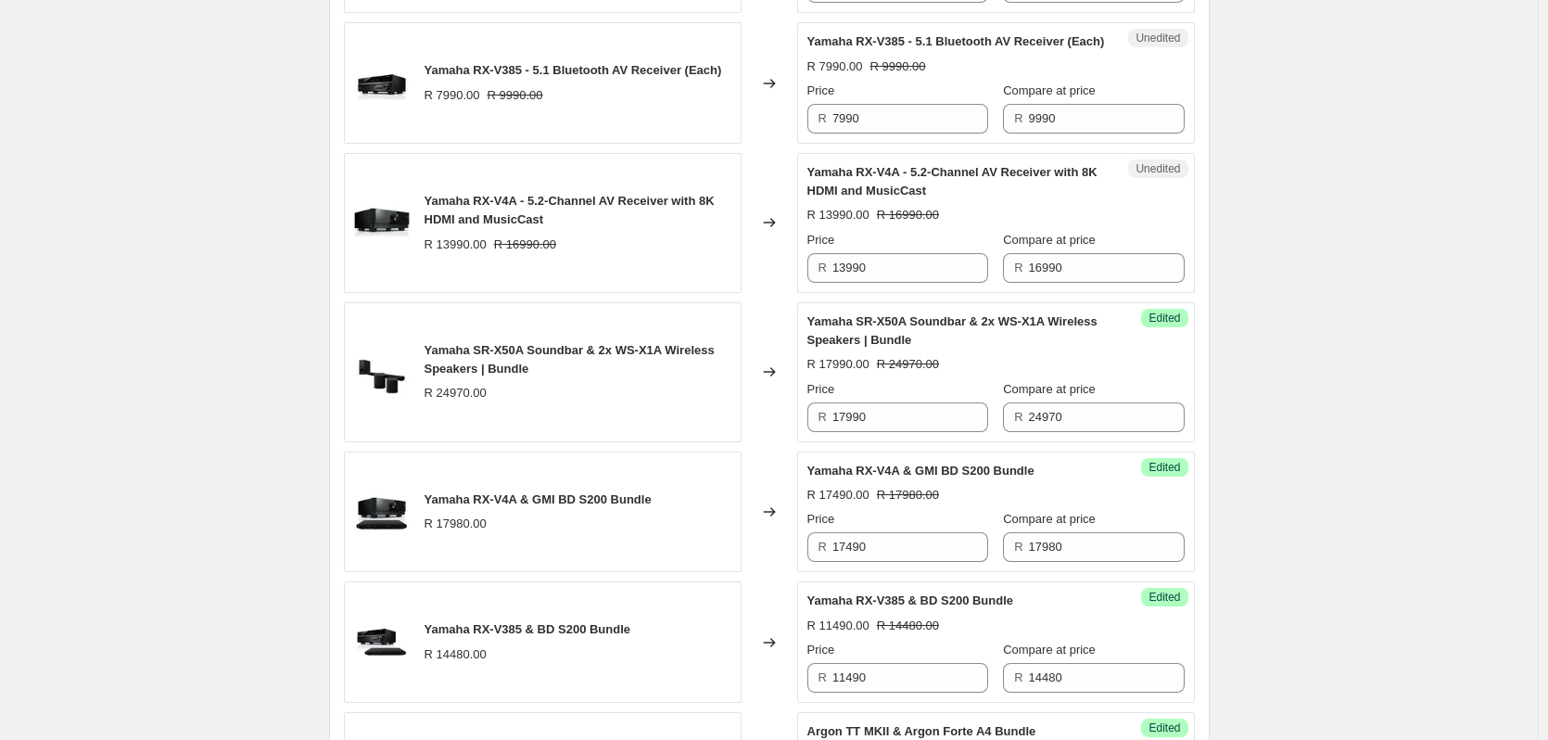
scroll to position [616, 0]
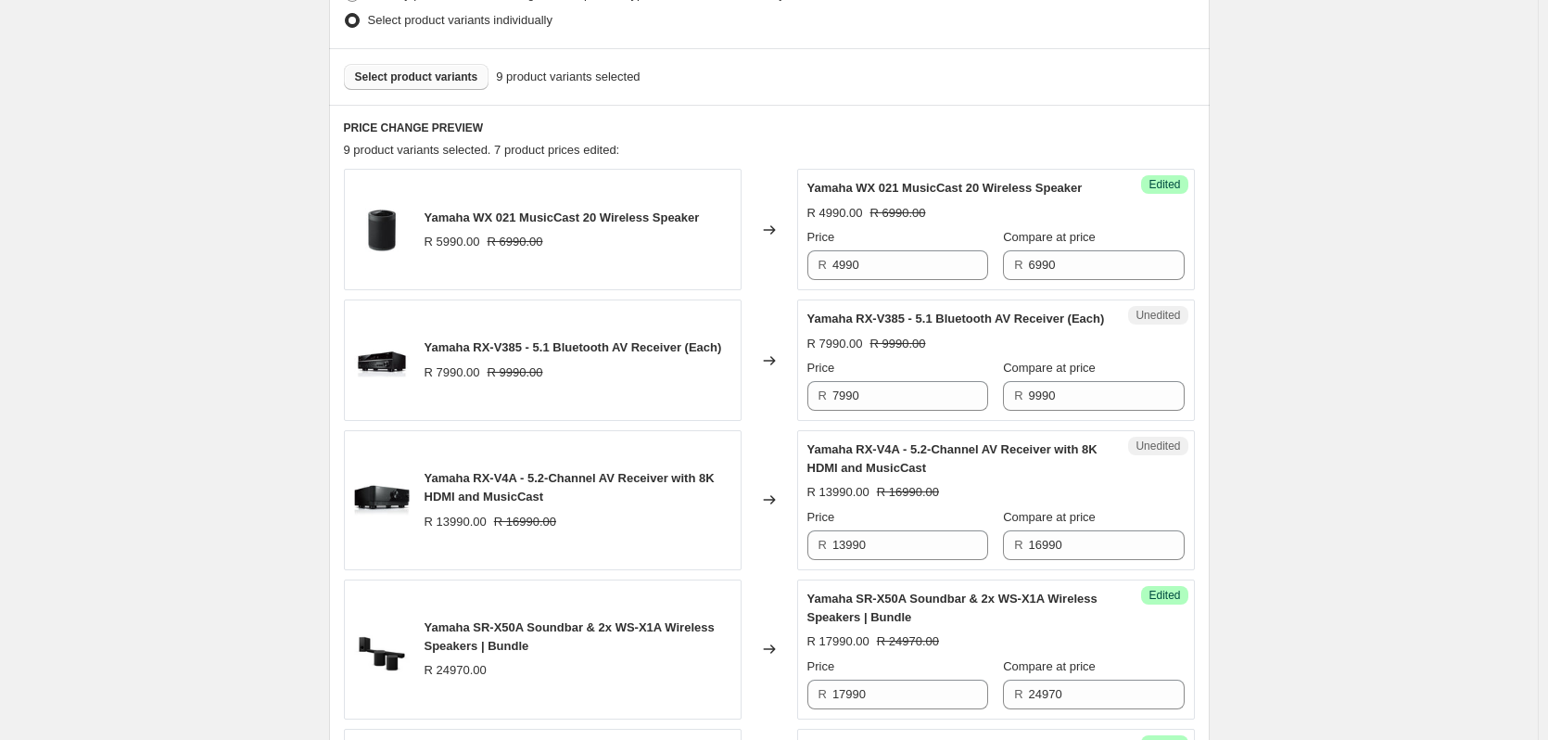
click at [447, 85] on button "Select product variants" at bounding box center [417, 77] width 146 height 26
click at [409, 76] on span "Select product variants" at bounding box center [416, 77] width 123 height 15
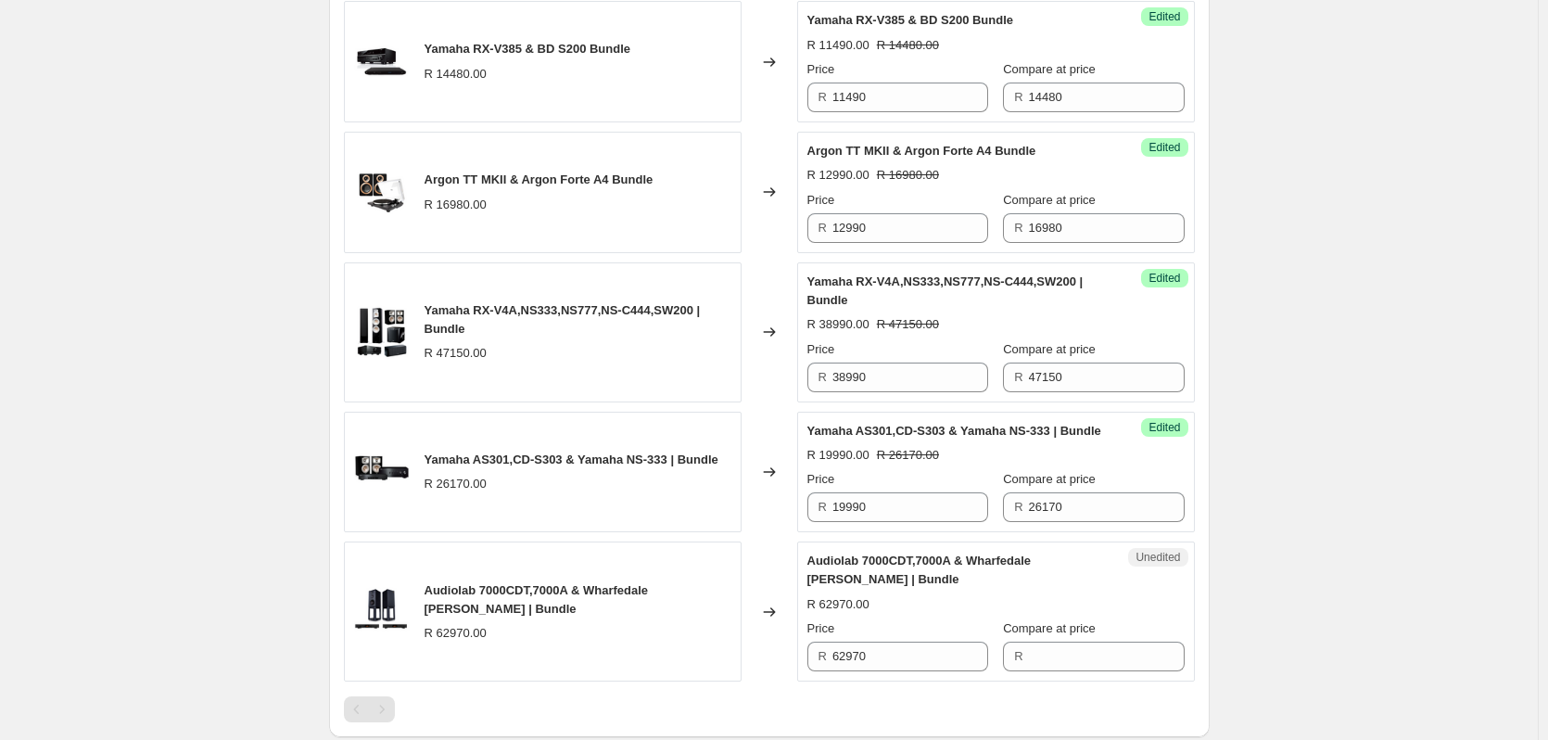
scroll to position [1728, 0]
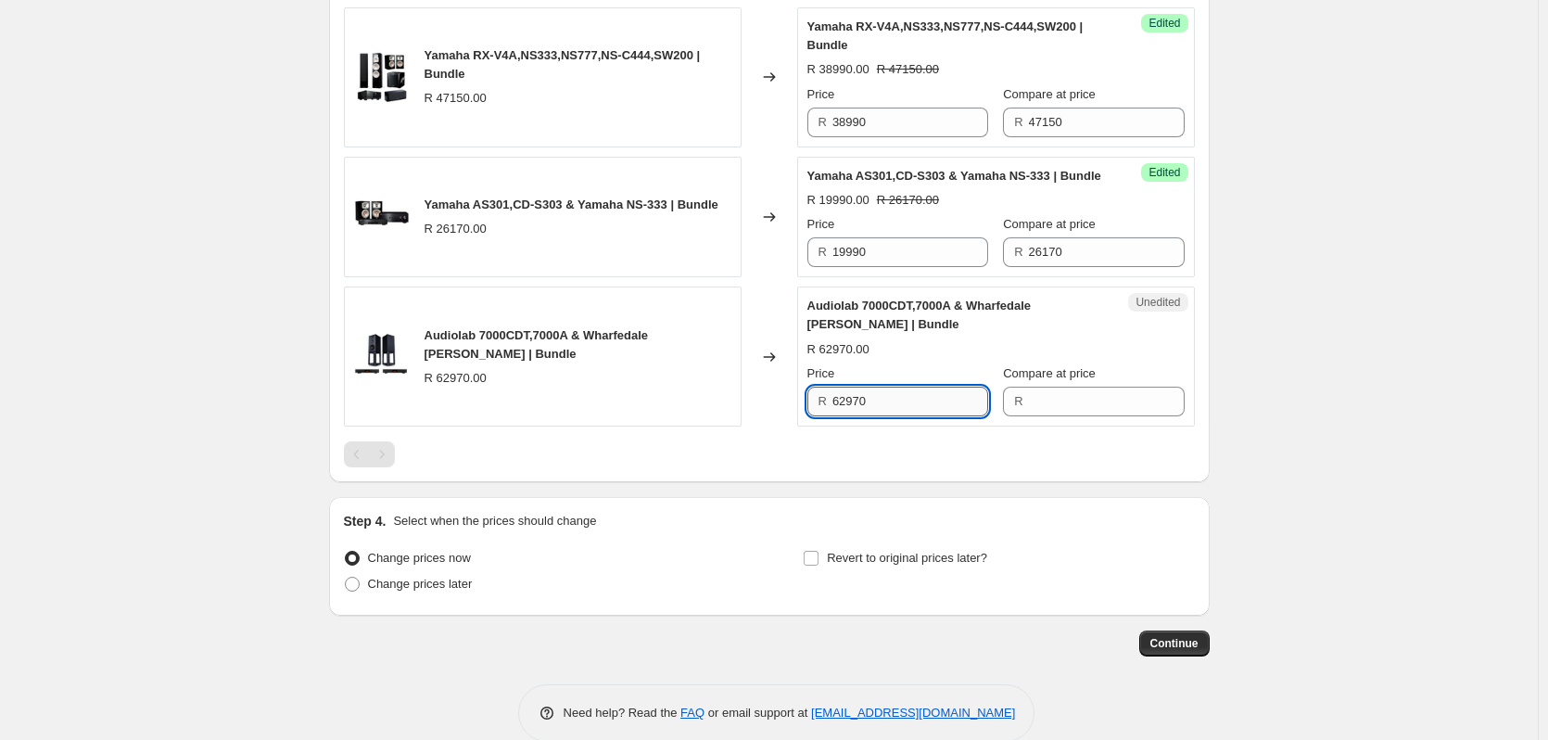
click at [909, 416] on input "62970" at bounding box center [911, 402] width 156 height 30
drag, startPoint x: 909, startPoint y: 432, endPoint x: 774, endPoint y: 433, distance: 135.4
click at [774, 426] on div "Audiolab 7000CDT,7000A & Wharfedale [PERSON_NAME] | Bundle R 62970.00 Changed t…" at bounding box center [769, 356] width 851 height 140
type input "62970"
click at [1036, 416] on input "Compare at price" at bounding box center [1107, 402] width 156 height 30
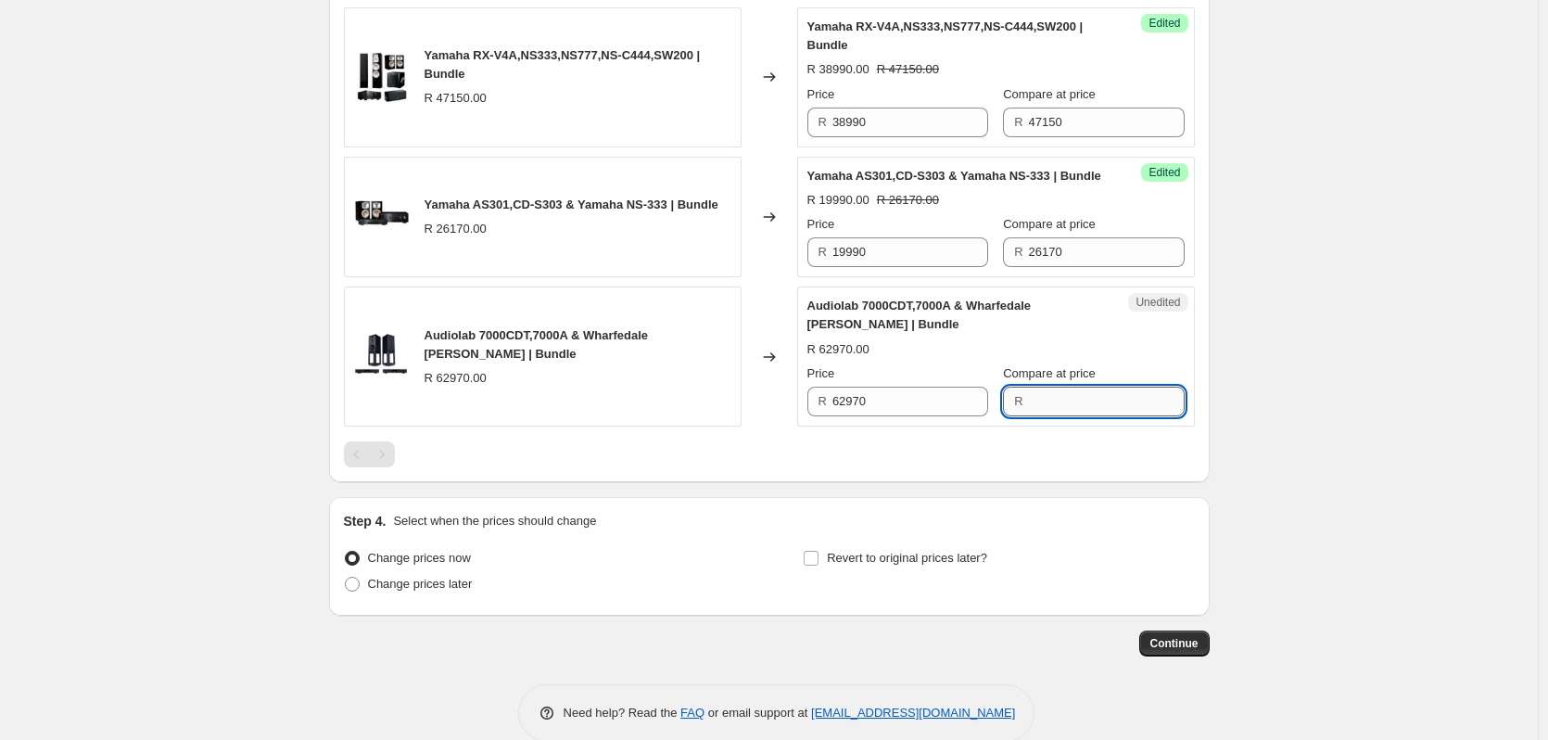
paste input "62970"
type input "62970"
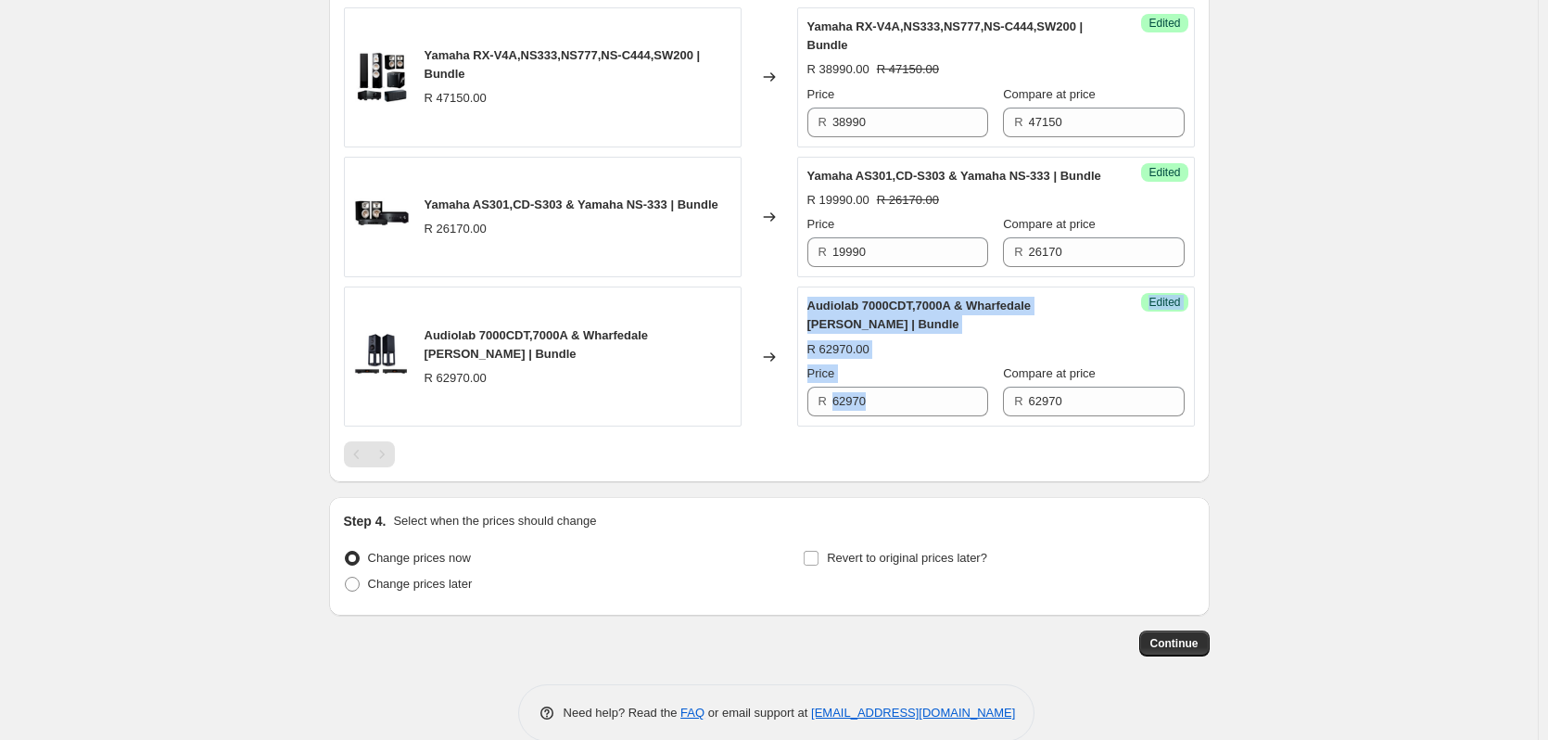
drag, startPoint x: 899, startPoint y: 455, endPoint x: 798, endPoint y: 446, distance: 101.5
click at [798, 426] on div "Audiolab 7000CDT,7000A & Wharfedale [PERSON_NAME] | Bundle R 62970.00 Changed t…" at bounding box center [769, 356] width 851 height 140
click at [887, 416] on input "62970" at bounding box center [911, 402] width 156 height 30
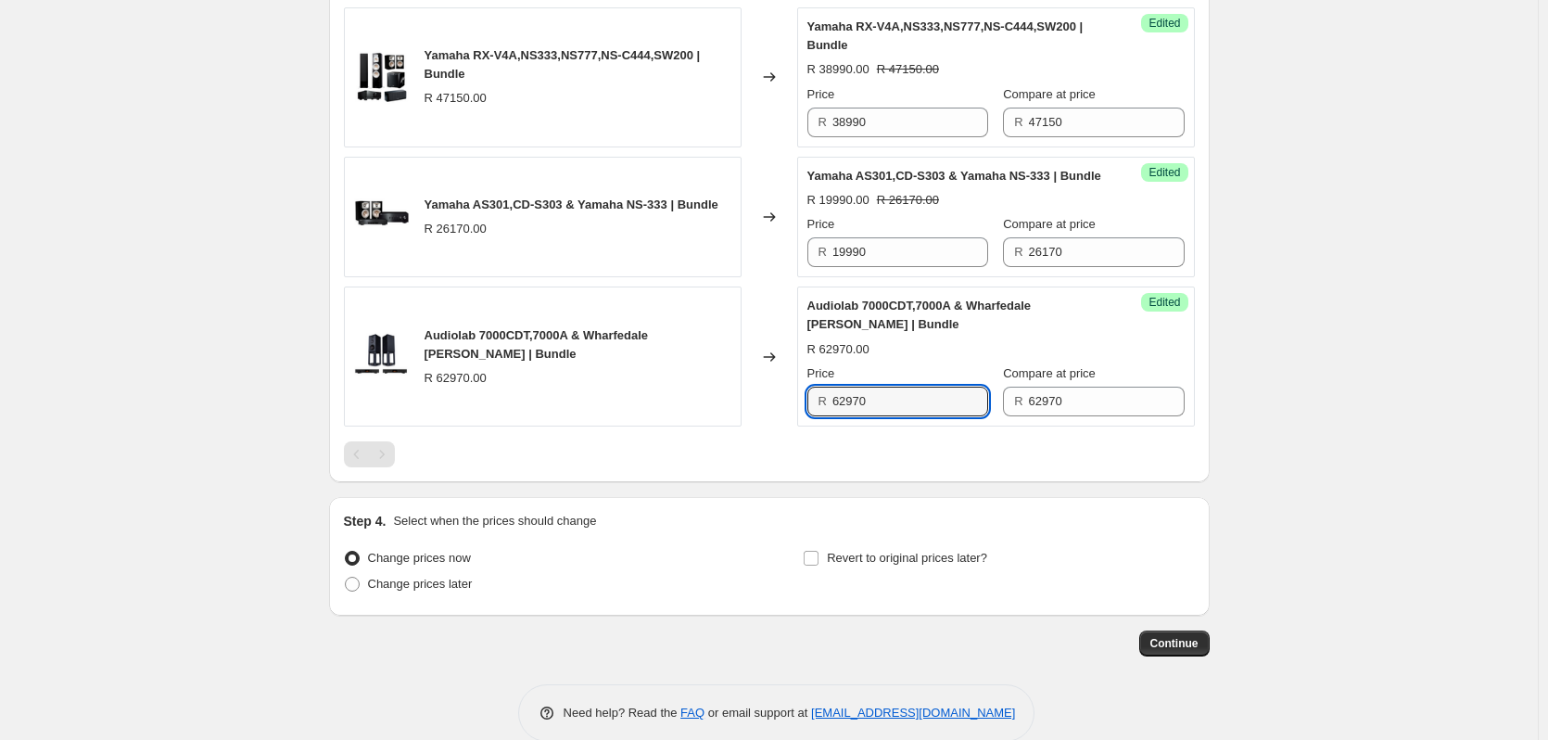
drag, startPoint x: 891, startPoint y: 439, endPoint x: 805, endPoint y: 440, distance: 86.2
click at [805, 426] on div "Success Edited Audiolab 7000CDT,7000A & Wharfedale [PERSON_NAME] | Bundle R 629…" at bounding box center [996, 356] width 398 height 140
type input "44490"
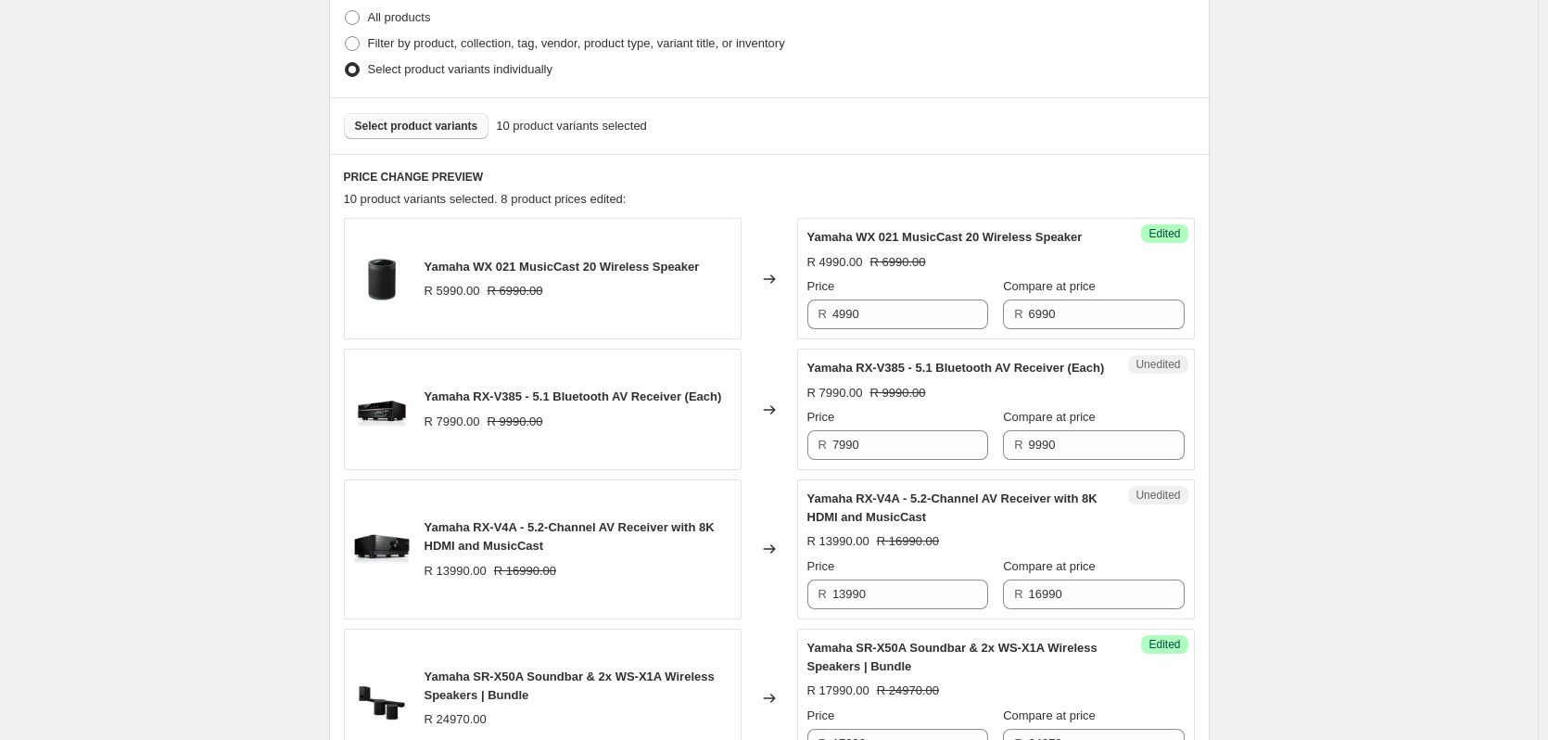
scroll to position [430, 0]
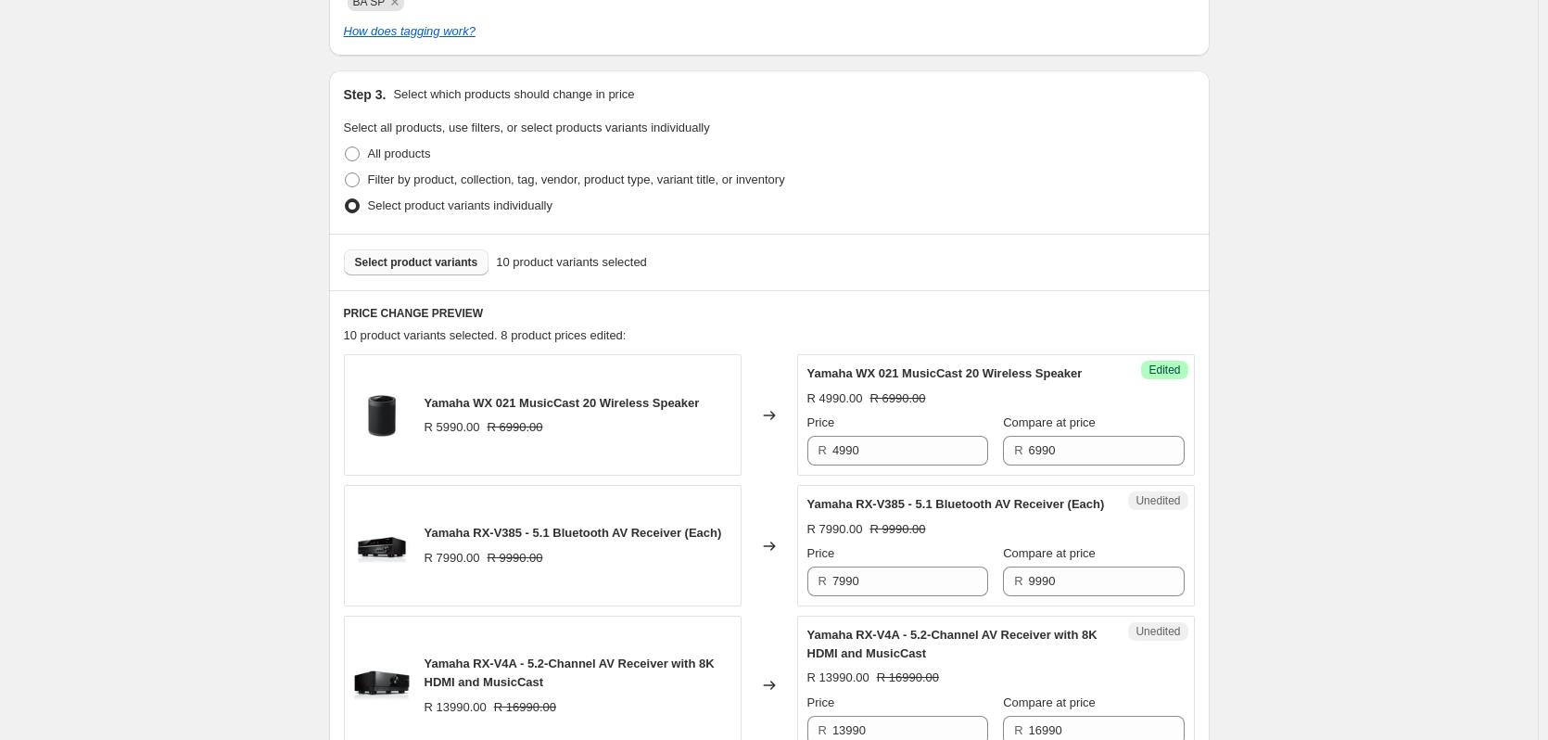
click at [448, 268] on span "Select product variants" at bounding box center [416, 262] width 123 height 15
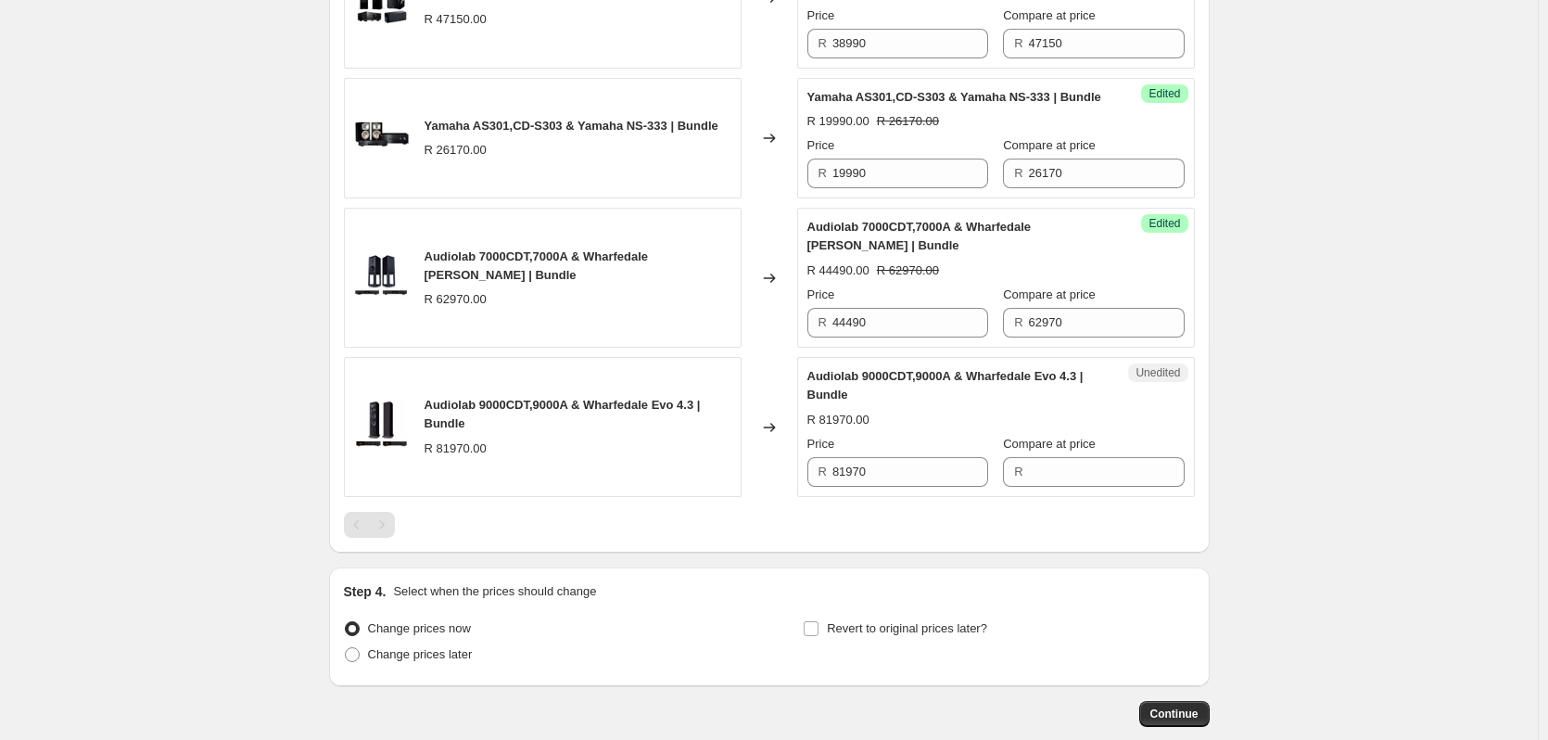
scroll to position [1944, 0]
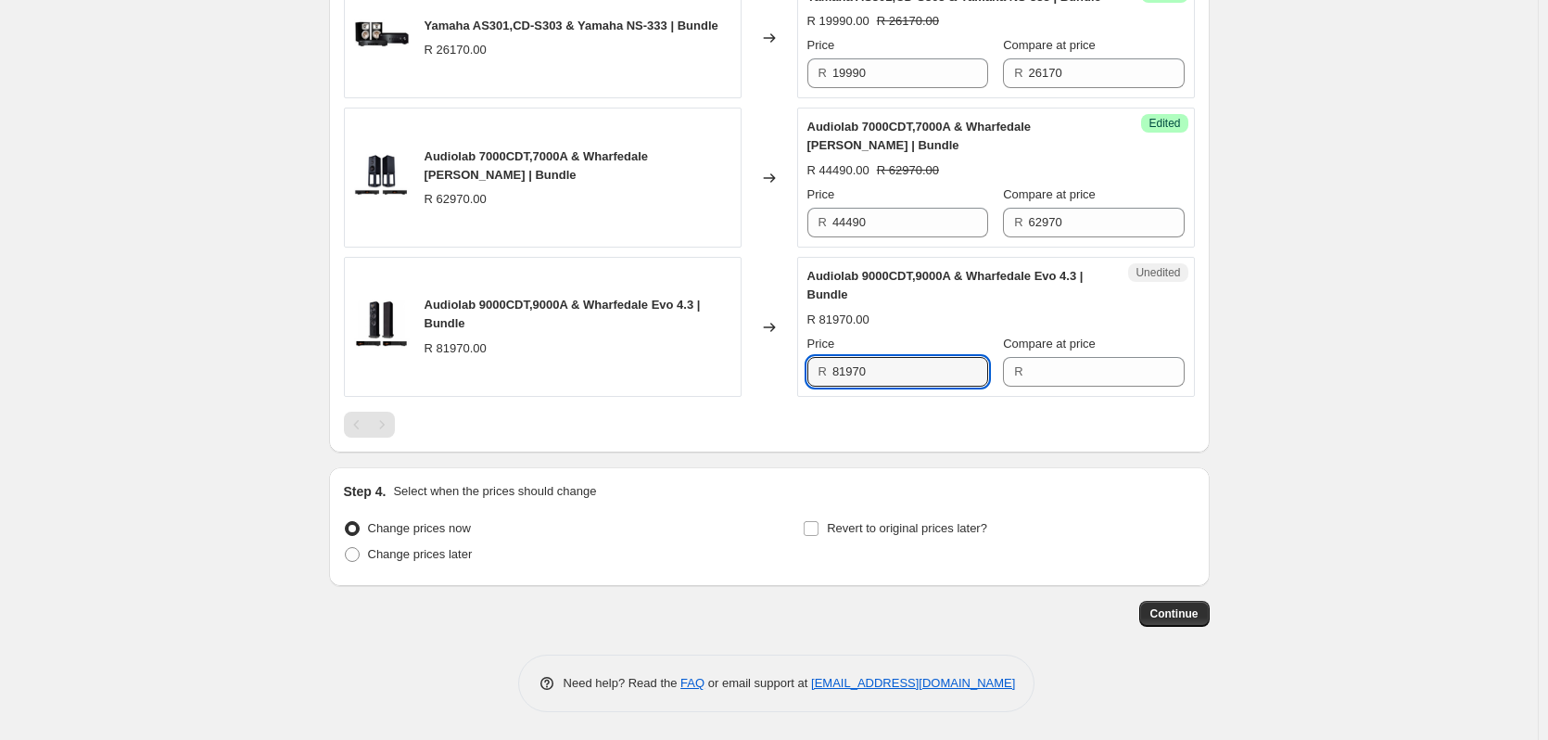
drag, startPoint x: 907, startPoint y: 375, endPoint x: 787, endPoint y: 372, distance: 119.7
click at [788, 372] on div "Audiolab 9000CDT,9000A & Wharfedale Evo 4.3 | Bundle R 81970.00 Changed to Uned…" at bounding box center [769, 327] width 851 height 140
type input "81970"
click at [1035, 369] on input "Compare at price" at bounding box center [1107, 372] width 156 height 30
paste input "81970"
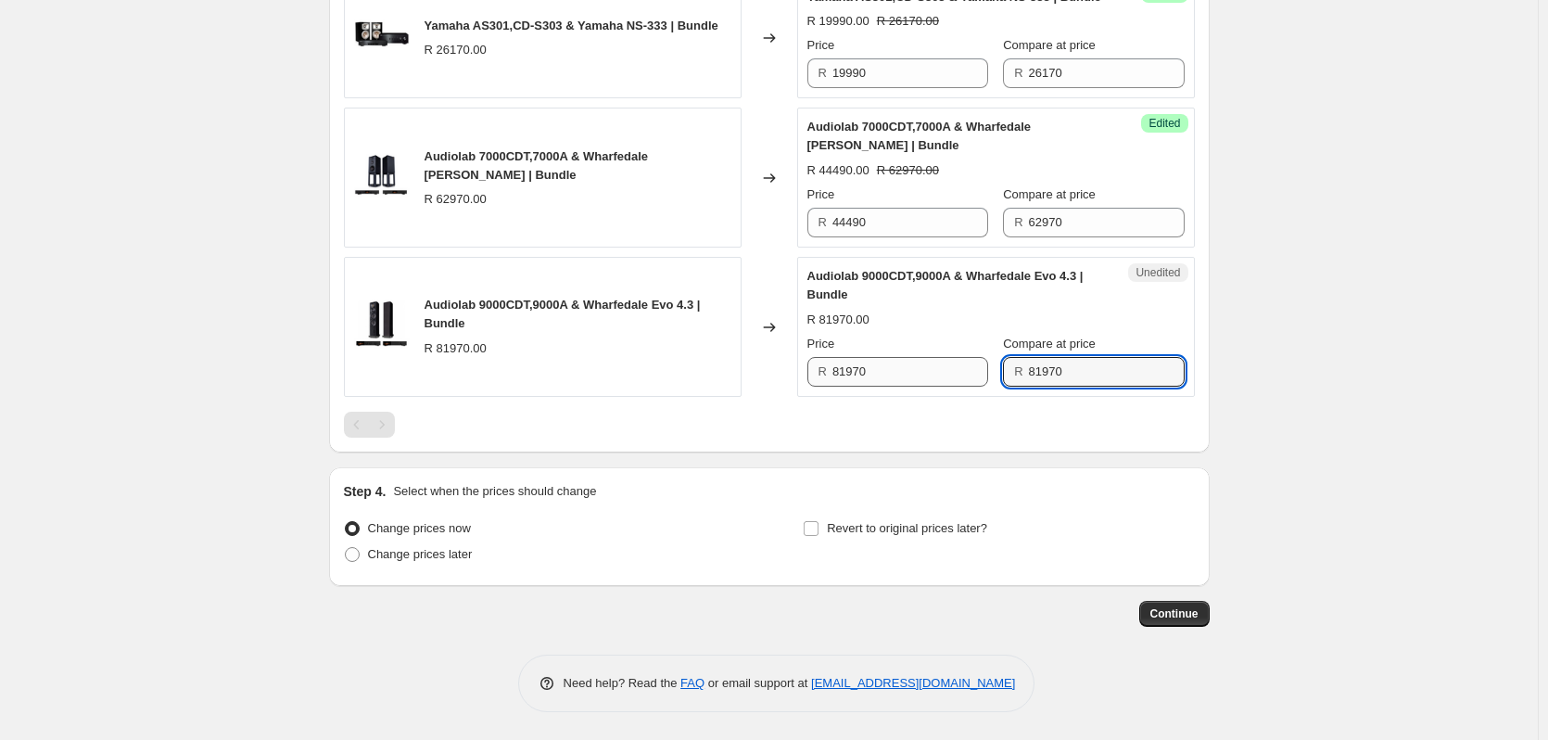
type input "81970"
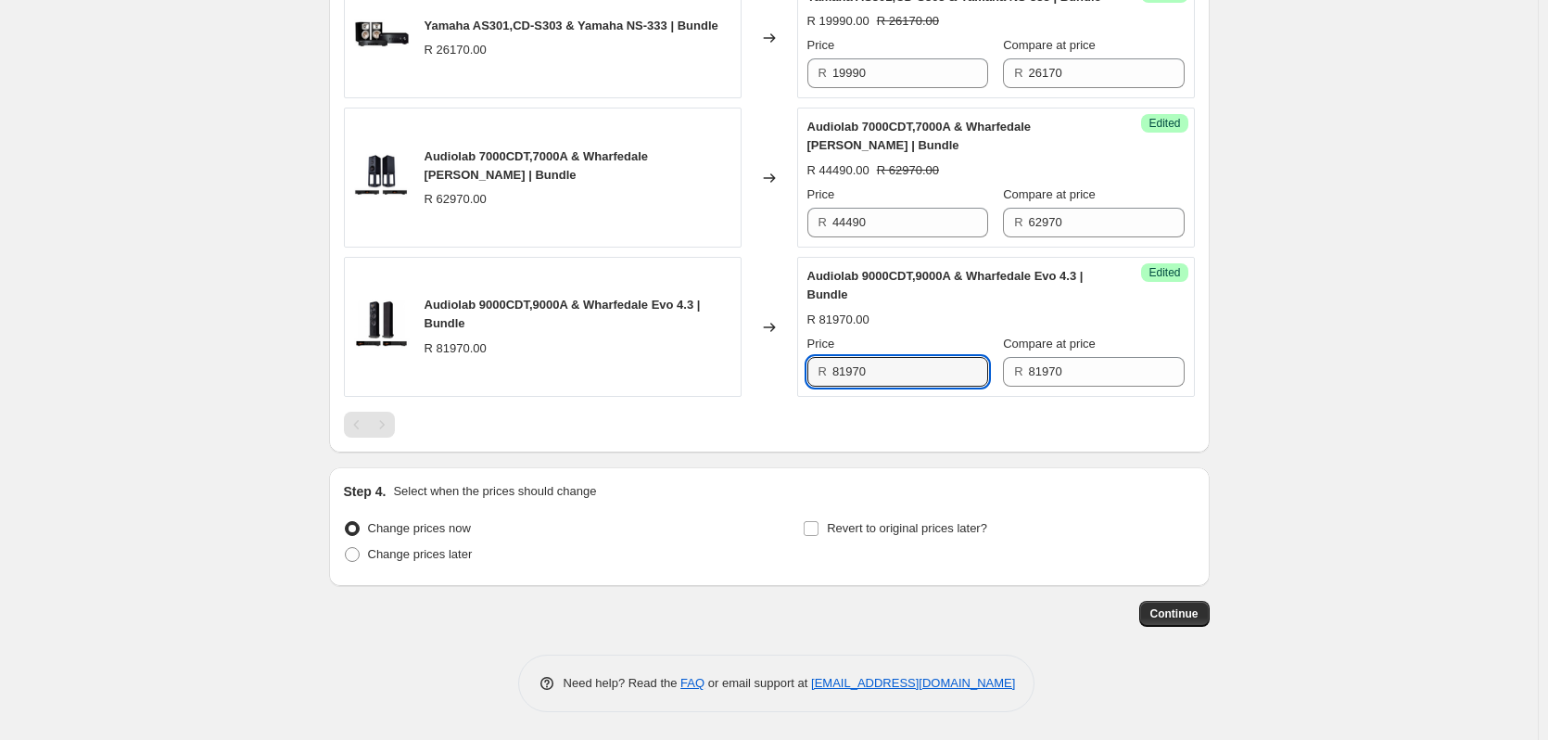
drag, startPoint x: 888, startPoint y: 374, endPoint x: 771, endPoint y: 375, distance: 116.8
click at [771, 375] on div "Audiolab 9000CDT,9000A & Wharfedale Evo 4.3 | Bundle R 81970.00 Changed to Succ…" at bounding box center [769, 327] width 851 height 140
type input "56990"
click at [465, 550] on span "Change prices later" at bounding box center [420, 554] width 105 height 14
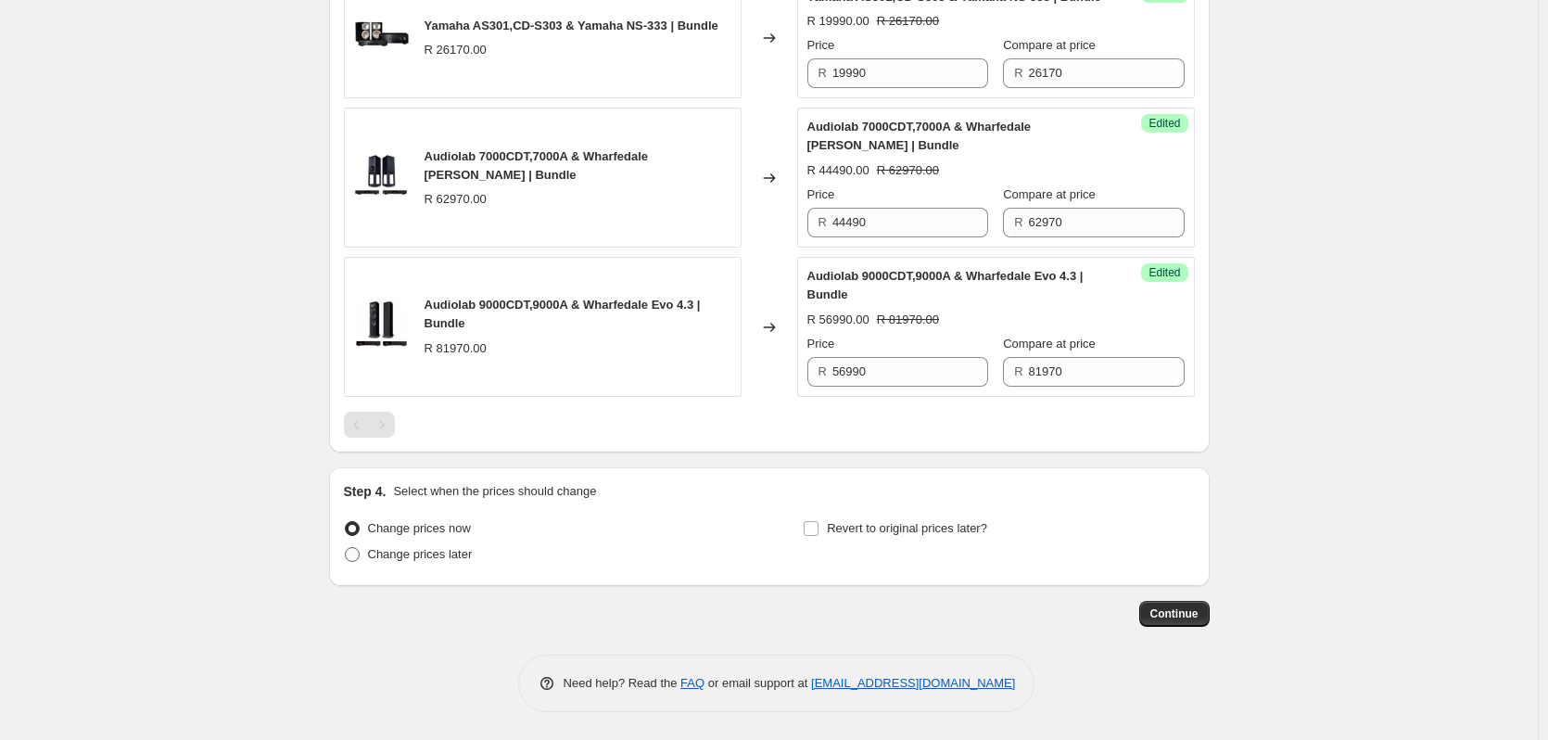
click at [346, 548] on input "Change prices later" at bounding box center [345, 547] width 1 height 1
radio input "true"
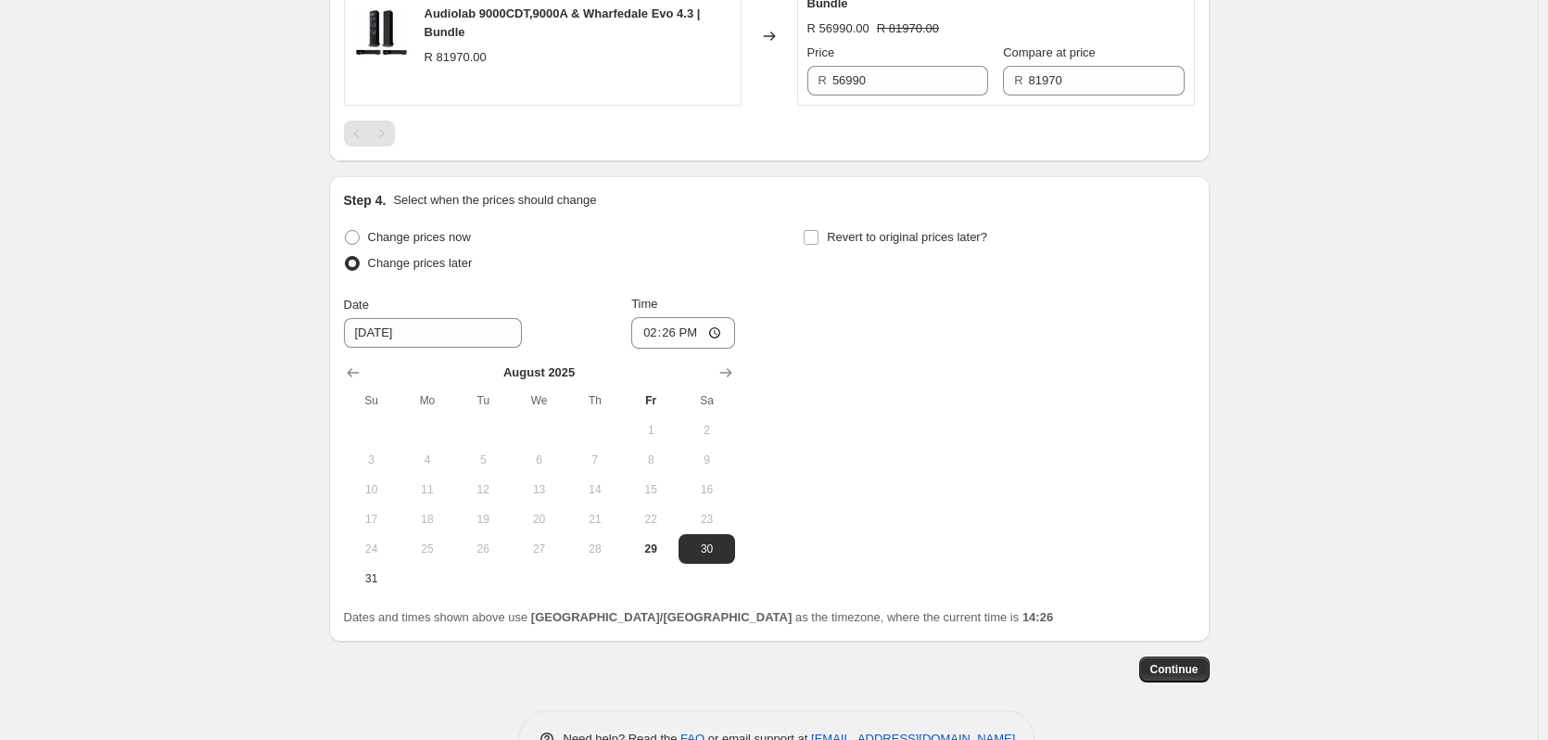
scroll to position [2222, 0]
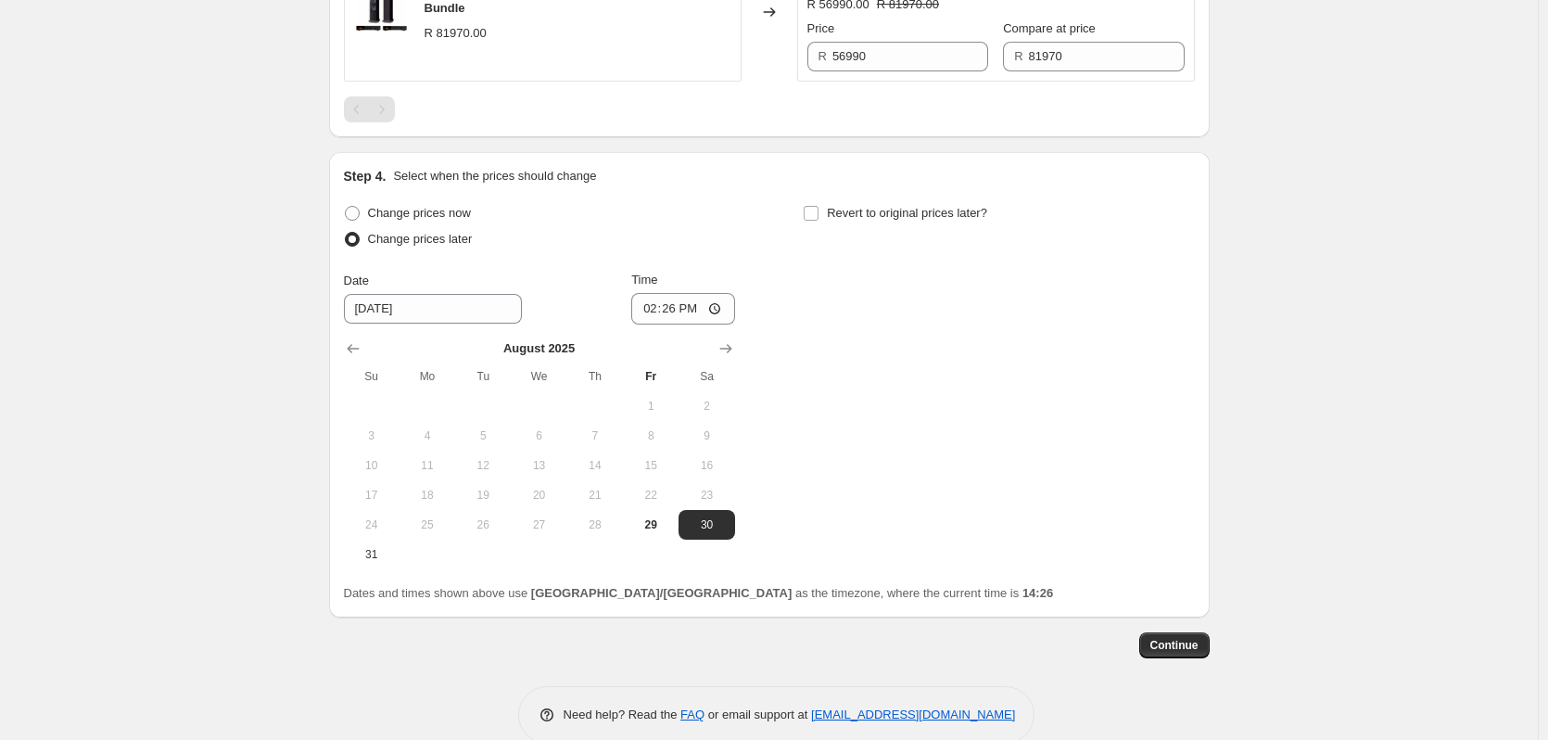
click at [746, 379] on div "Change prices now Change prices later Date [DATE] Time 14:[DATE] Mo Tu We Th Fr…" at bounding box center [769, 384] width 851 height 369
click at [739, 362] on button "Show next month, September 2025" at bounding box center [726, 349] width 26 height 26
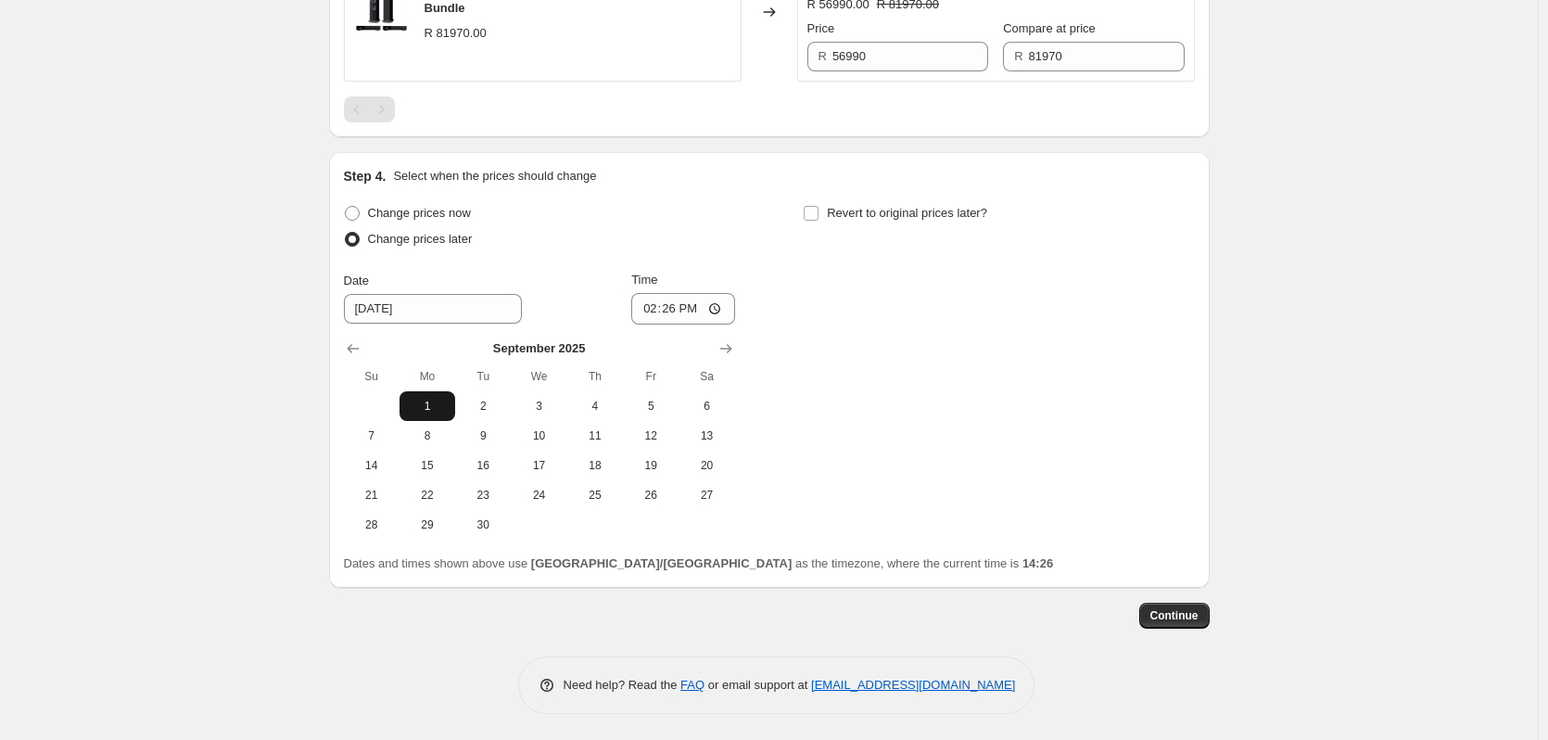
click at [441, 413] on span "1" at bounding box center [427, 406] width 41 height 15
type input "[DATE]"
click at [691, 324] on input "14:26" at bounding box center [683, 309] width 104 height 32
click at [681, 324] on input "14:26" at bounding box center [683, 309] width 104 height 32
type input "01:00"
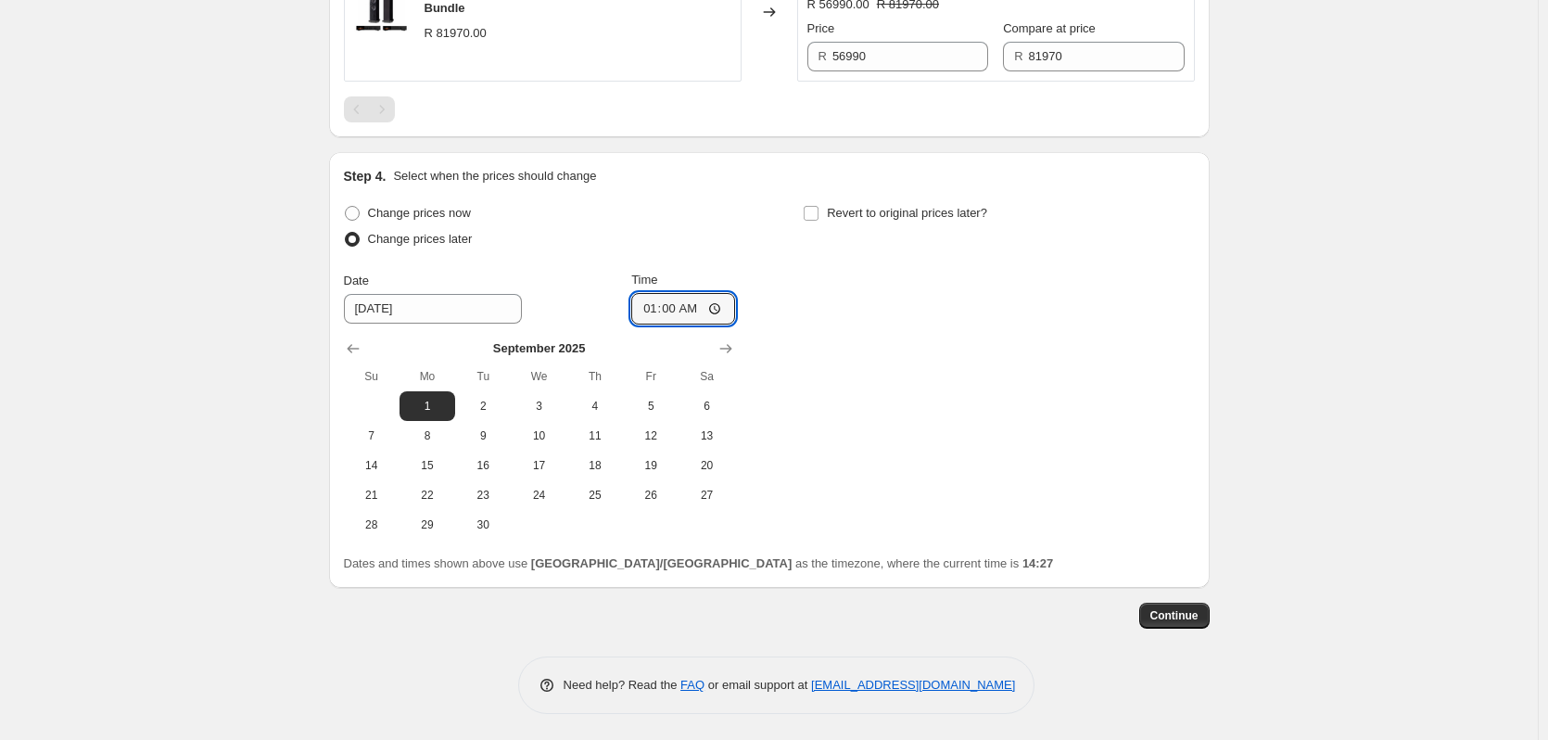
click at [871, 433] on div "Change prices now Change prices later Date [DATE] Time 01:00 [DATE] Su Mo Tu We…" at bounding box center [769, 369] width 851 height 339
click at [819, 221] on input "Revert to original prices later?" at bounding box center [811, 213] width 15 height 15
checkbox input "true"
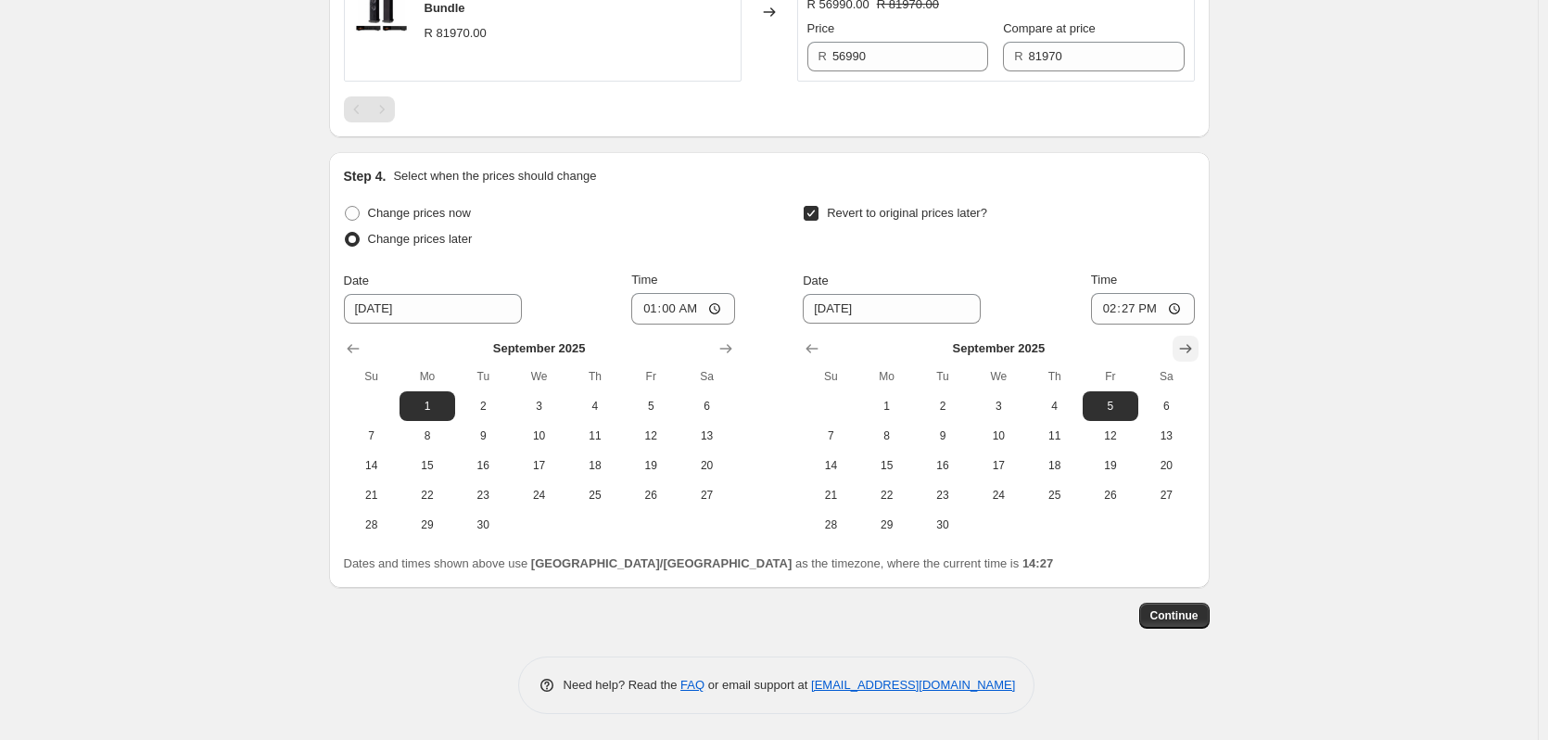
click at [1190, 358] on icon "Show next month, October 2025" at bounding box center [1185, 348] width 19 height 19
click at [992, 421] on button "1" at bounding box center [999, 406] width 56 height 30
type input "[DATE]"
click at [1132, 324] on input "14:27" at bounding box center [1143, 309] width 104 height 32
type input "00:00"
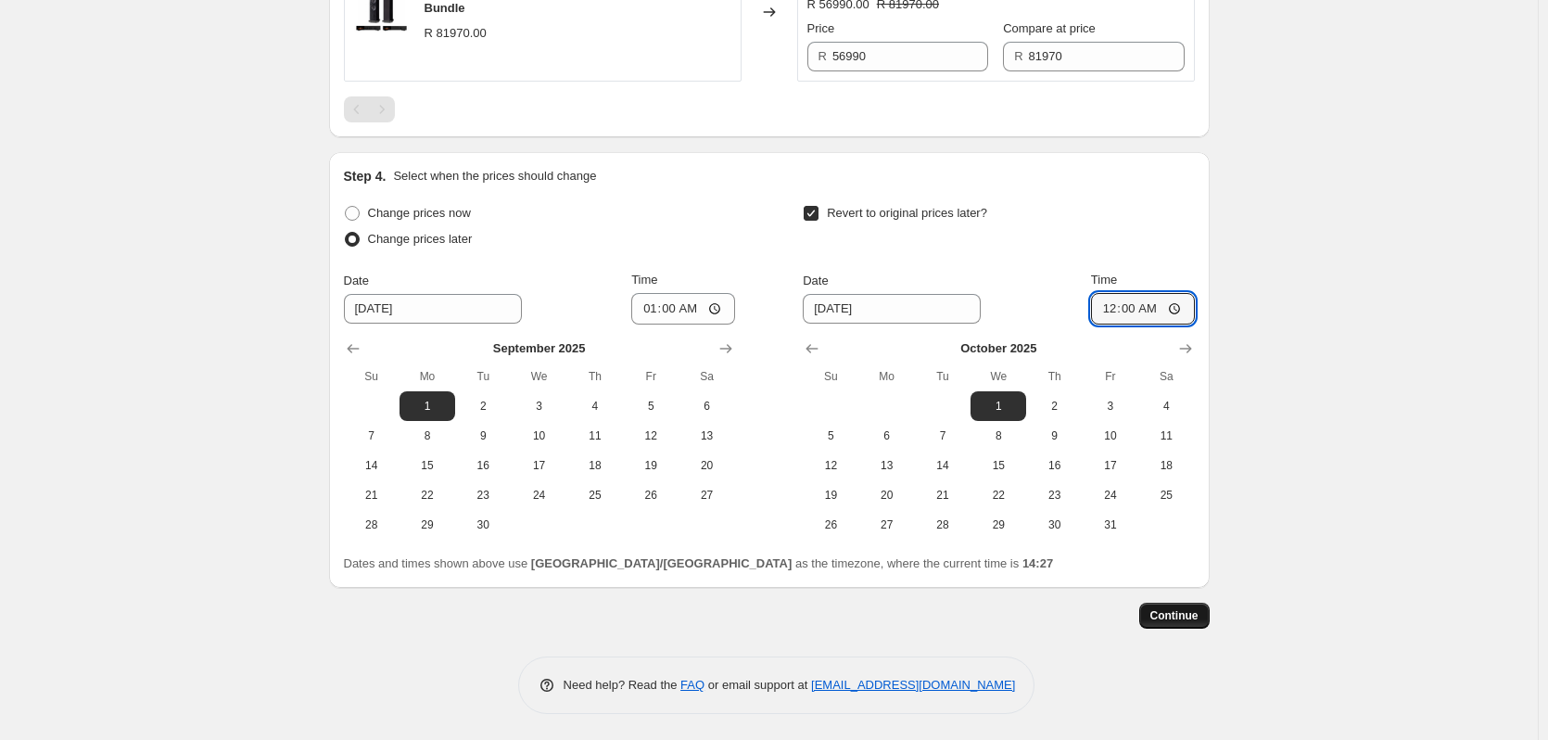
click at [1193, 623] on span "Continue" at bounding box center [1175, 615] width 48 height 15
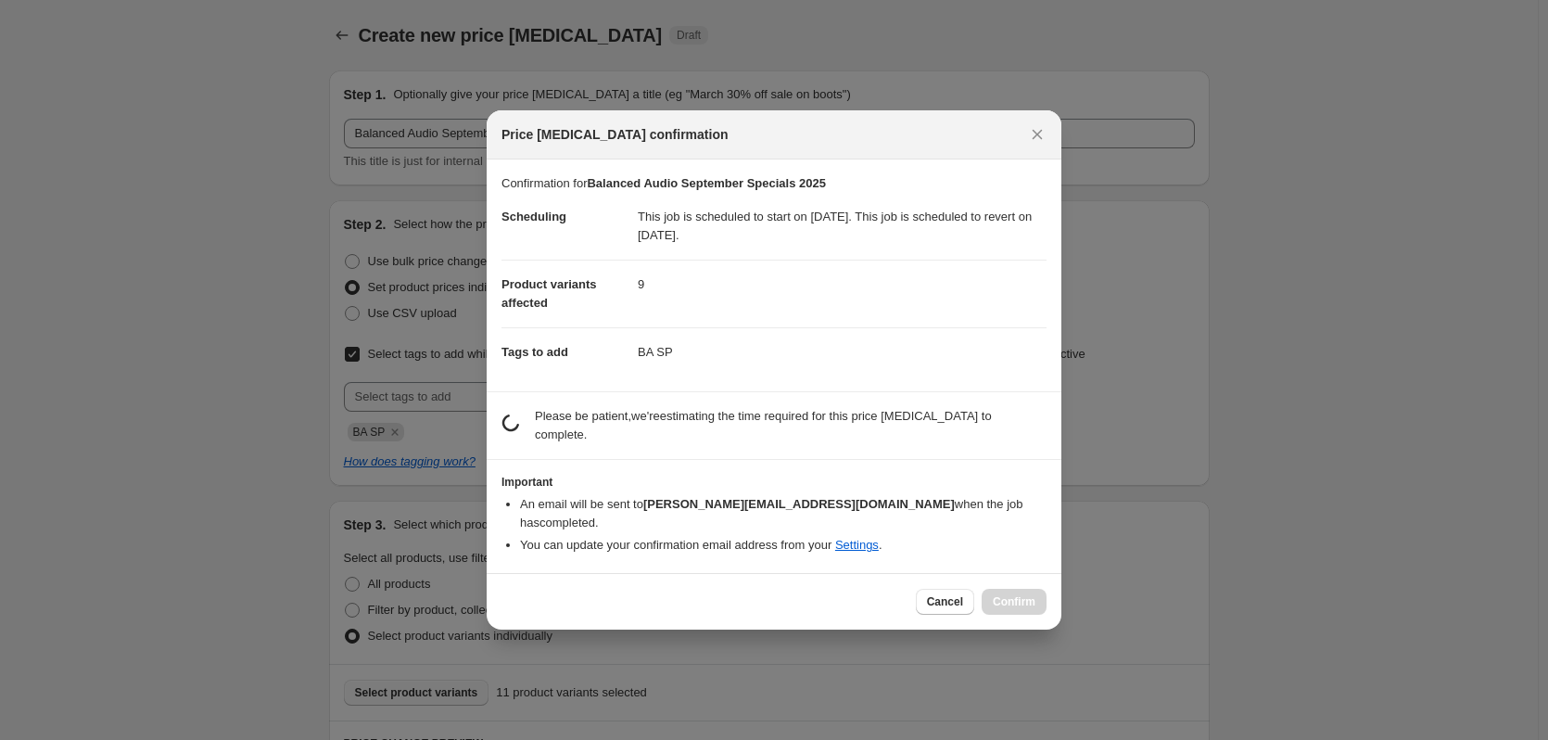
scroll to position [0, 0]
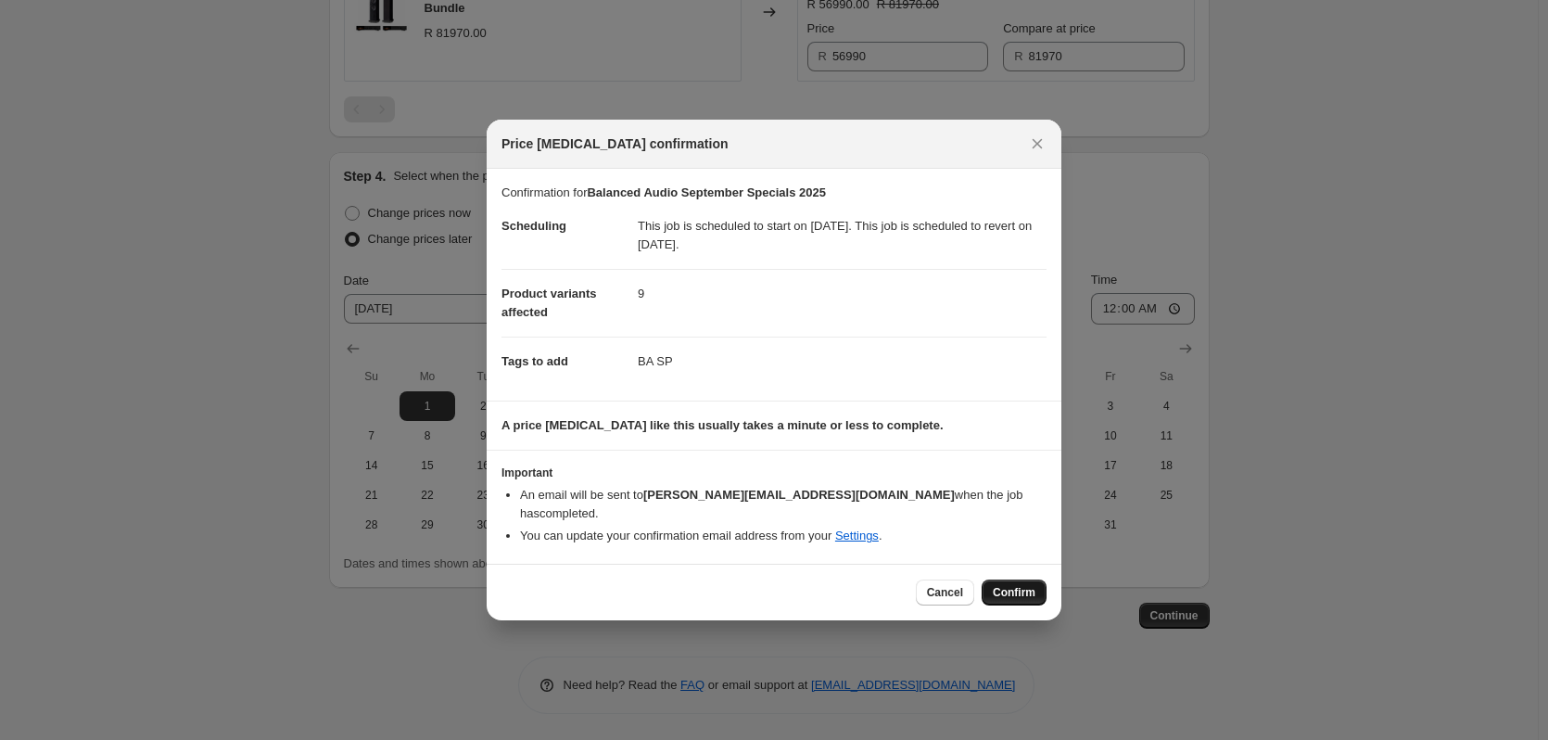
click at [1013, 579] on button "Confirm" at bounding box center [1014, 592] width 65 height 26
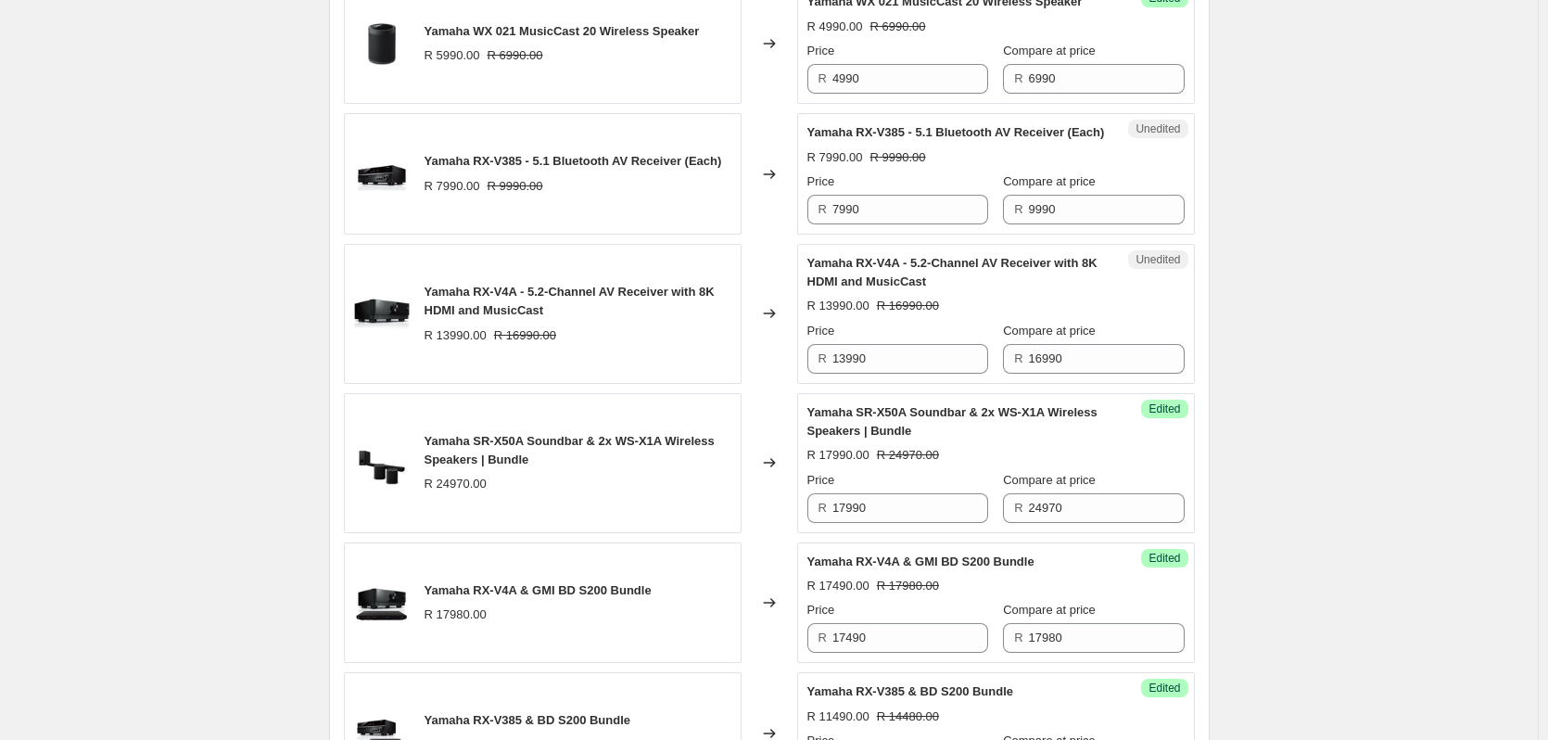
scroll to position [927, 0]
